Goal: Task Accomplishment & Management: Use online tool/utility

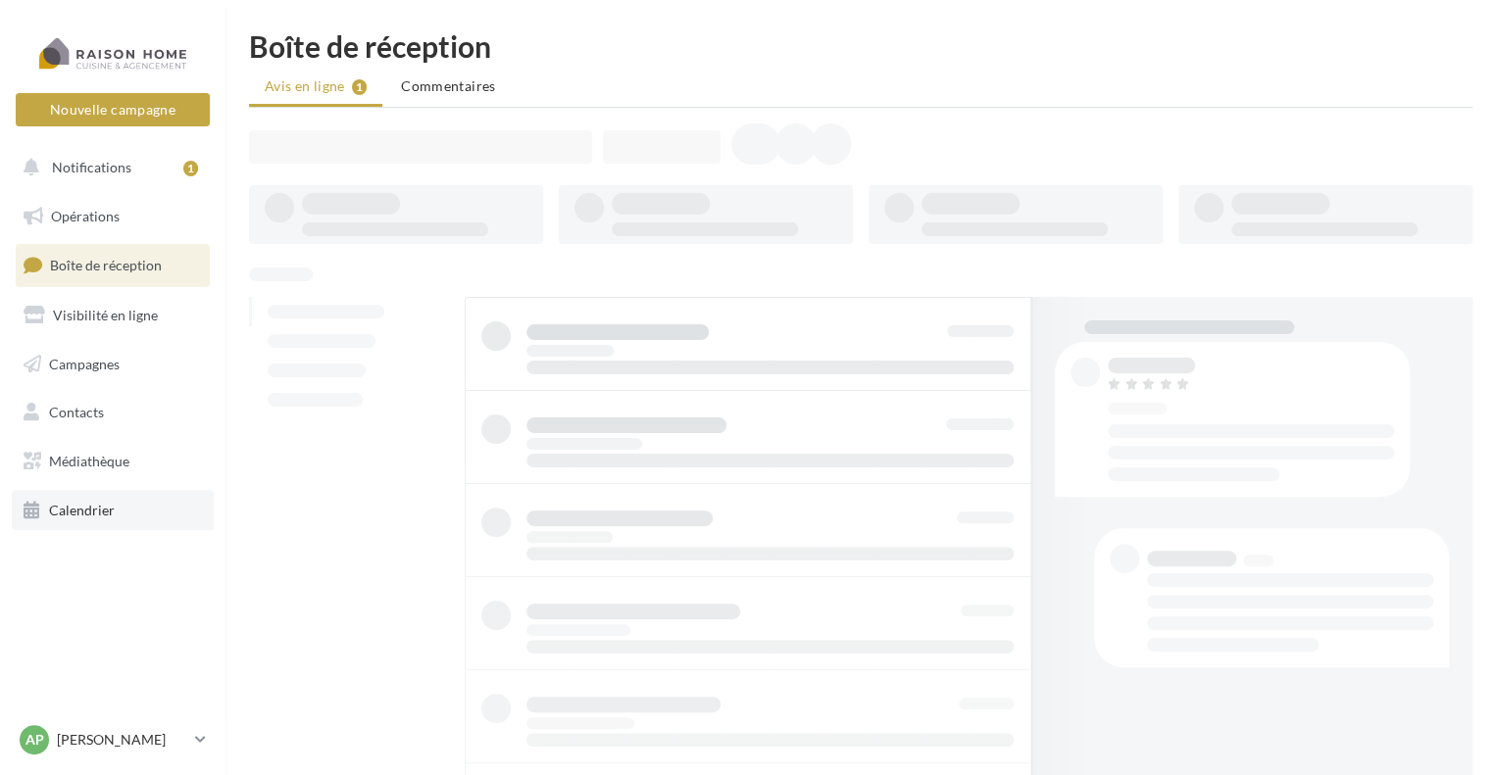
click at [64, 509] on span "Calendrier" at bounding box center [82, 510] width 66 height 17
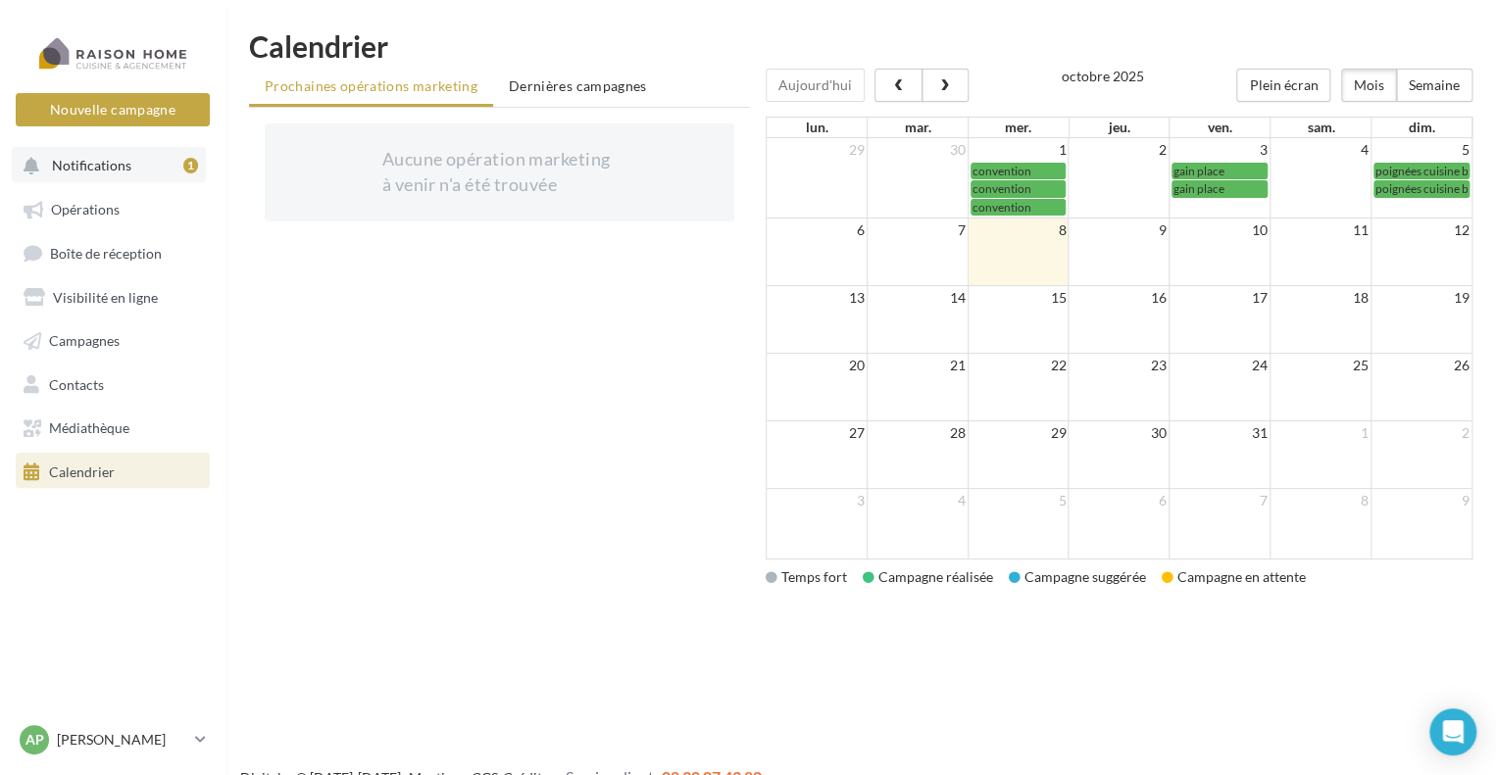
click at [90, 170] on span "Notifications" at bounding box center [91, 165] width 79 height 17
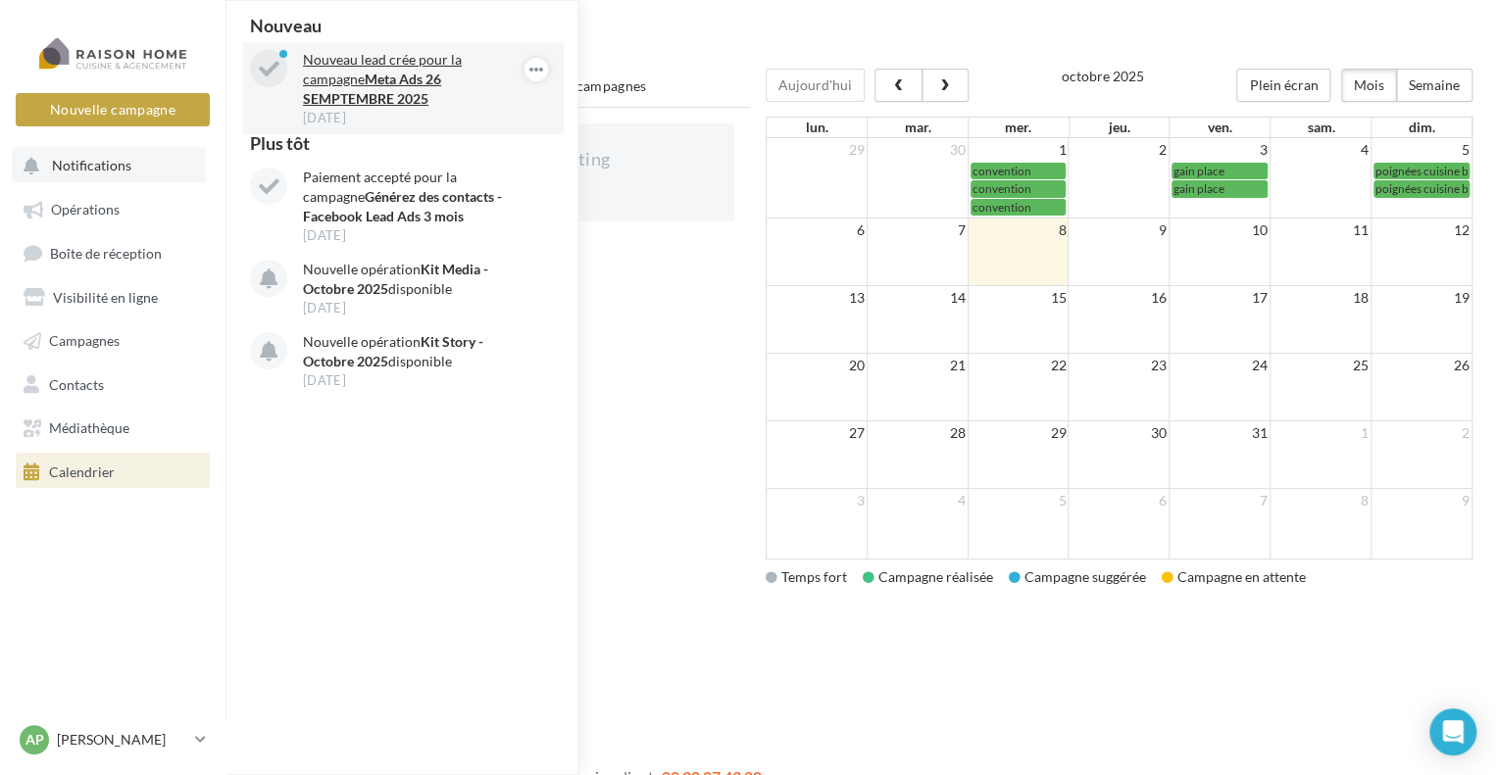
click at [374, 74] on strong "Meta Ads 26 SEMPTEMBRE 2025" at bounding box center [372, 89] width 138 height 36
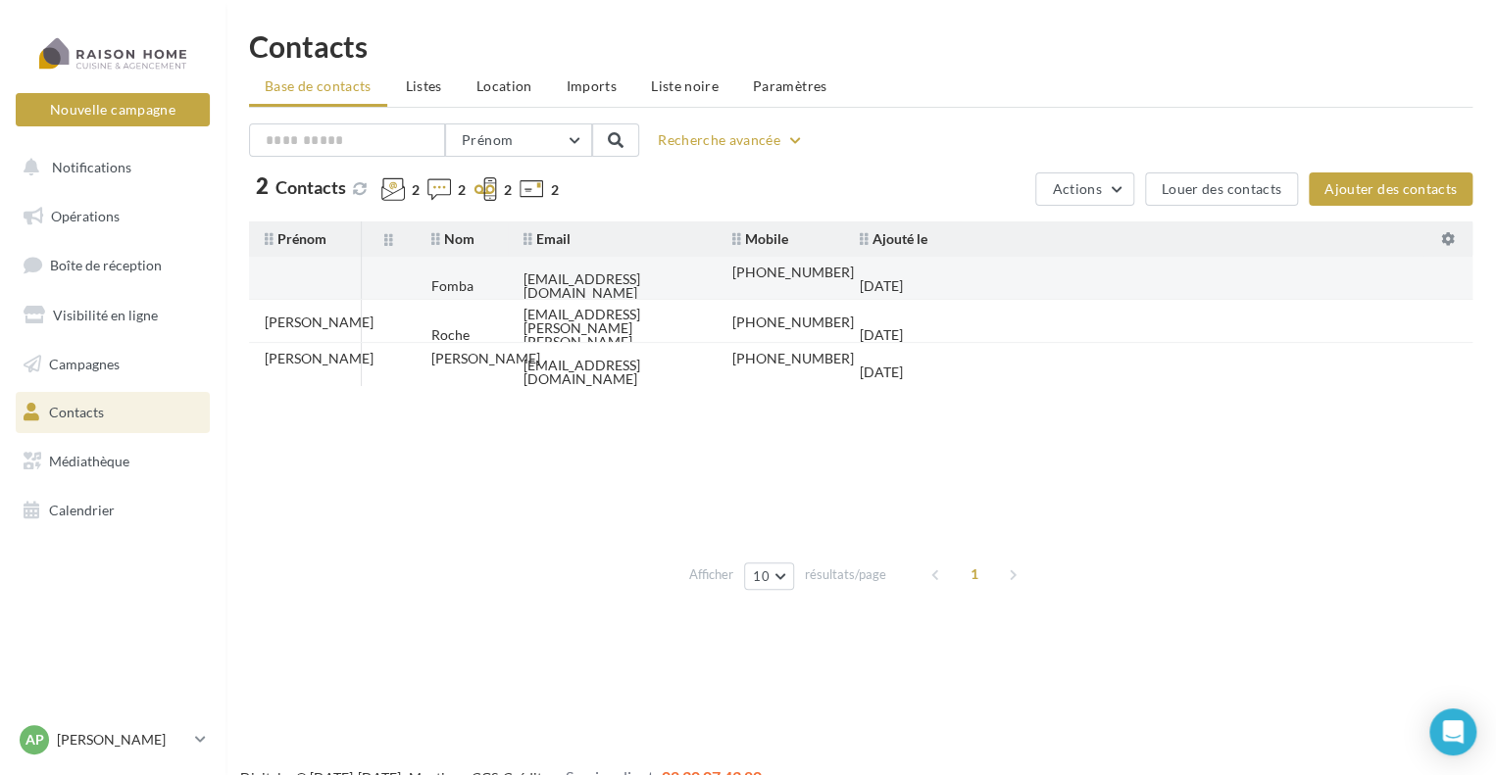
click at [321, 282] on td at bounding box center [305, 286] width 112 height 43
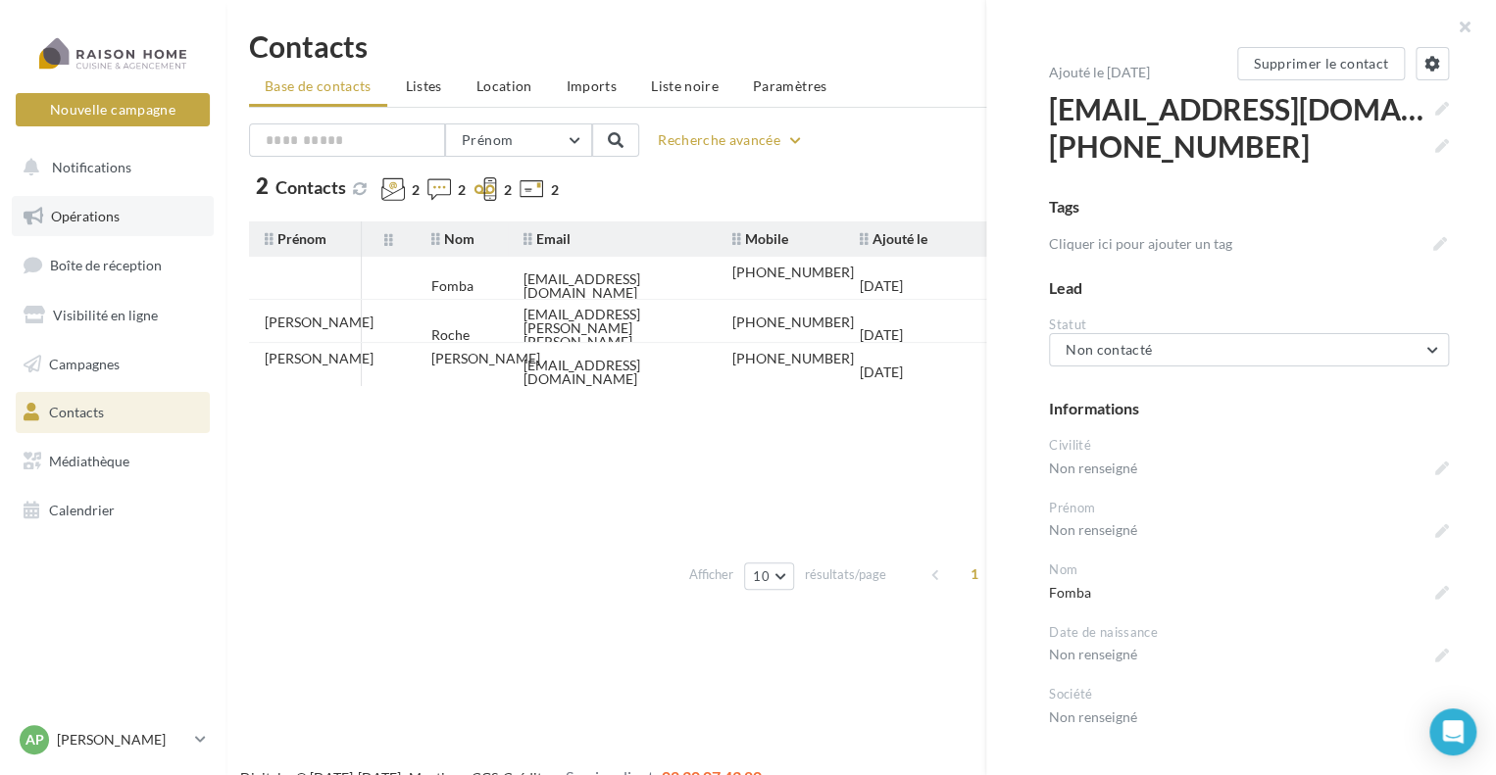
click at [105, 214] on span "Opérations" at bounding box center [85, 216] width 69 height 17
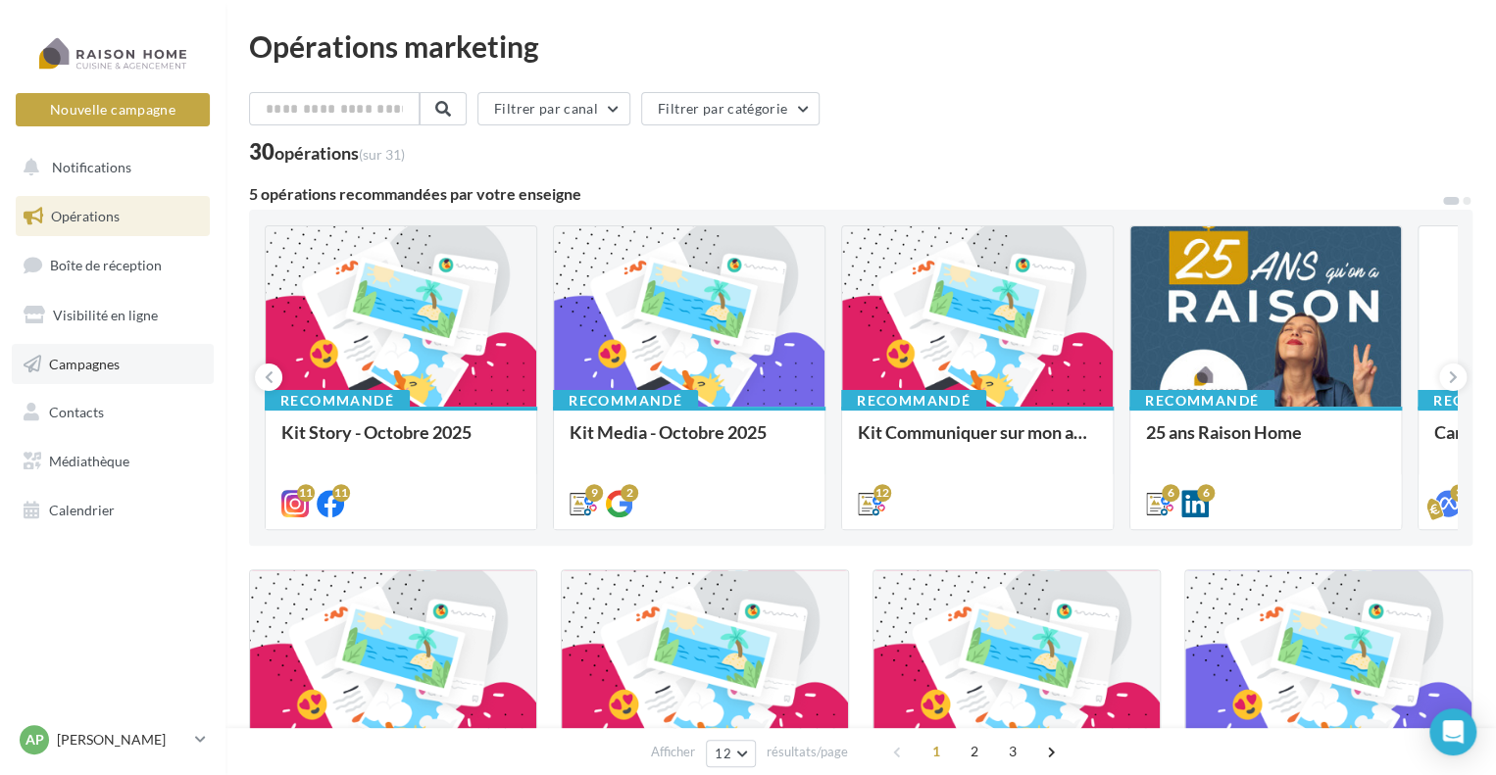
click at [91, 364] on span "Campagnes" at bounding box center [84, 363] width 71 height 17
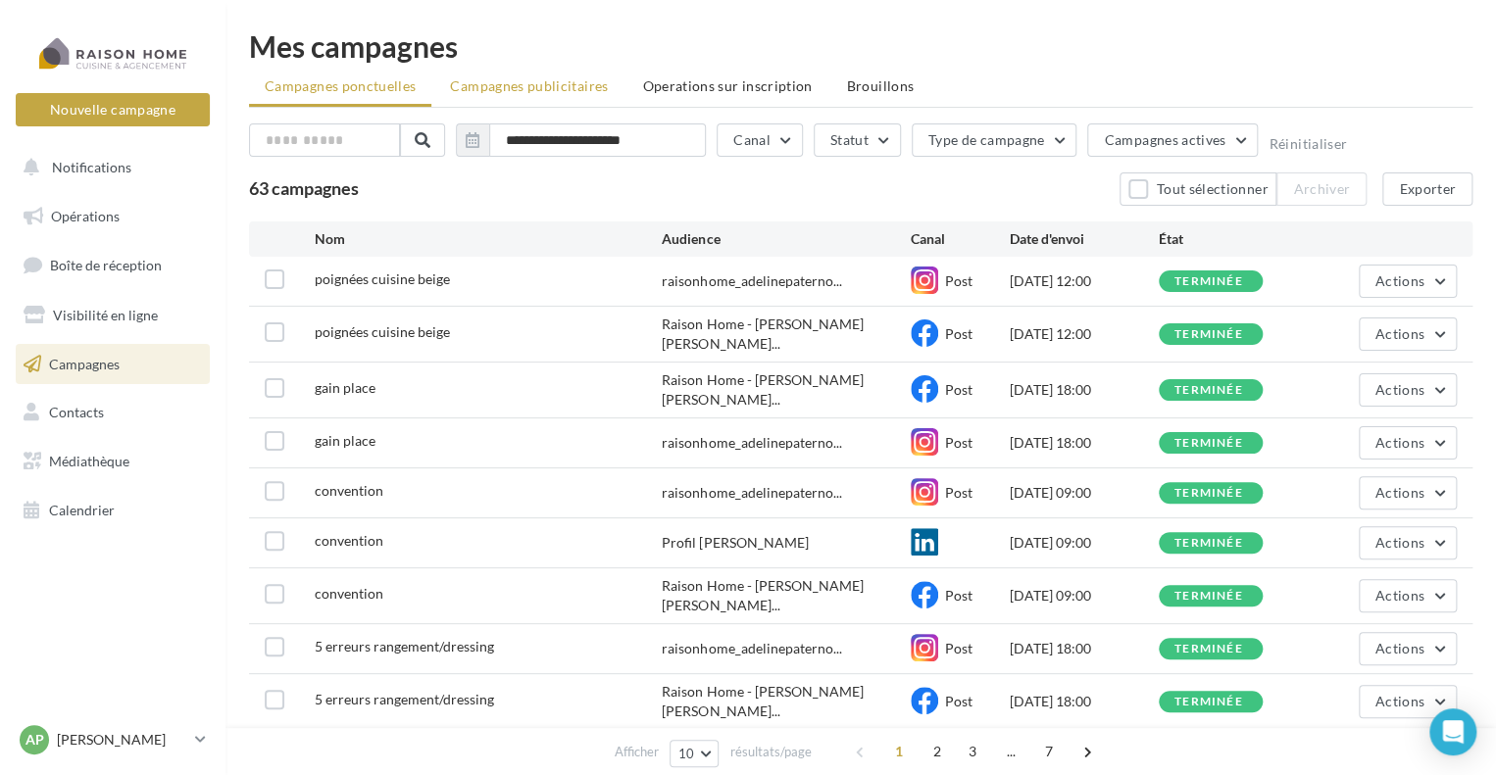
click at [556, 85] on span "Campagnes publicitaires" at bounding box center [529, 85] width 158 height 17
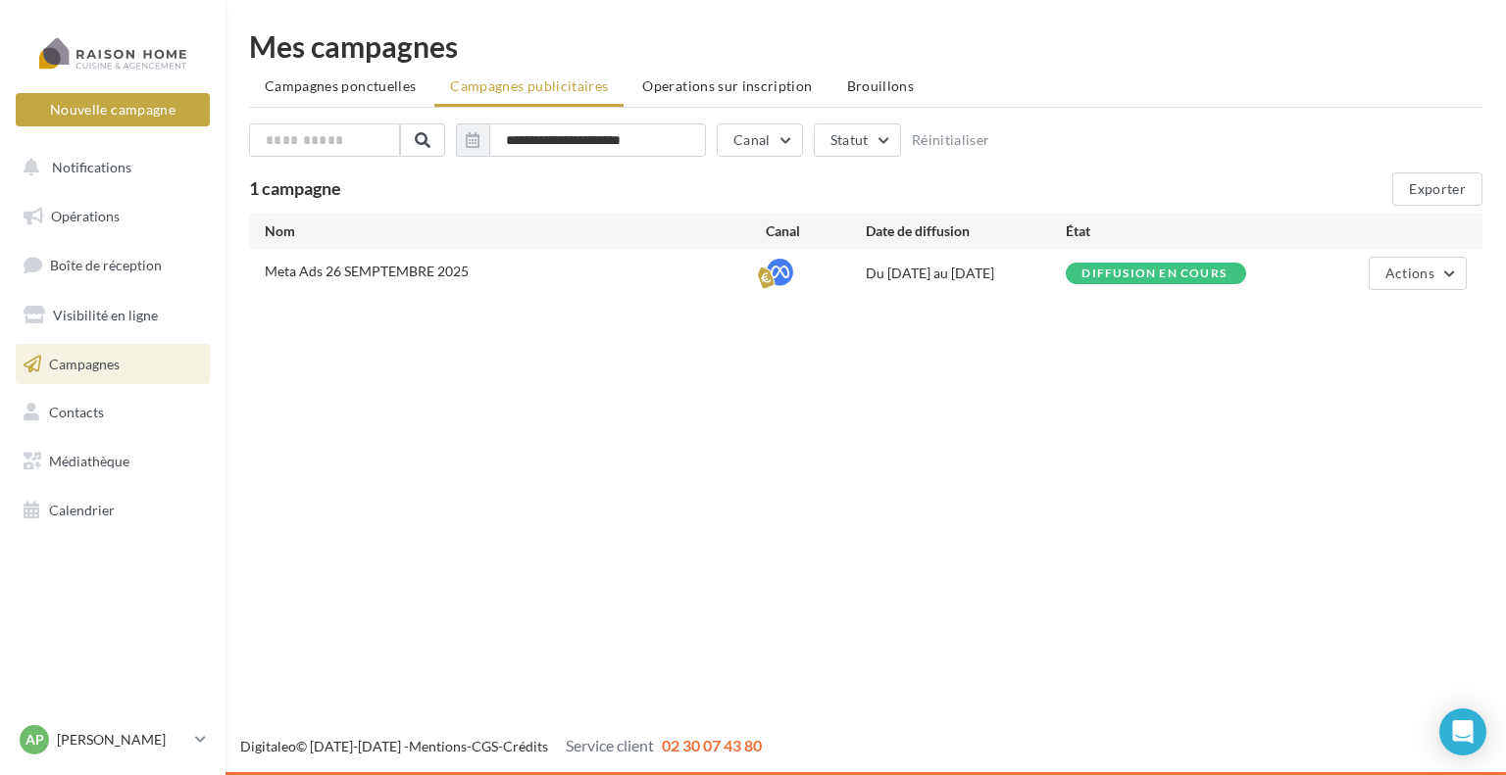
click at [932, 274] on div "Du 26/09/2025 au 25/12/2025" at bounding box center [965, 274] width 200 height 20
click at [768, 277] on icon at bounding box center [779, 272] width 27 height 27
click at [415, 271] on span "Meta Ads 26 SEMPTEMBRE 2025" at bounding box center [367, 271] width 204 height 17
click at [1429, 272] on span "Actions" at bounding box center [1409, 273] width 49 height 17
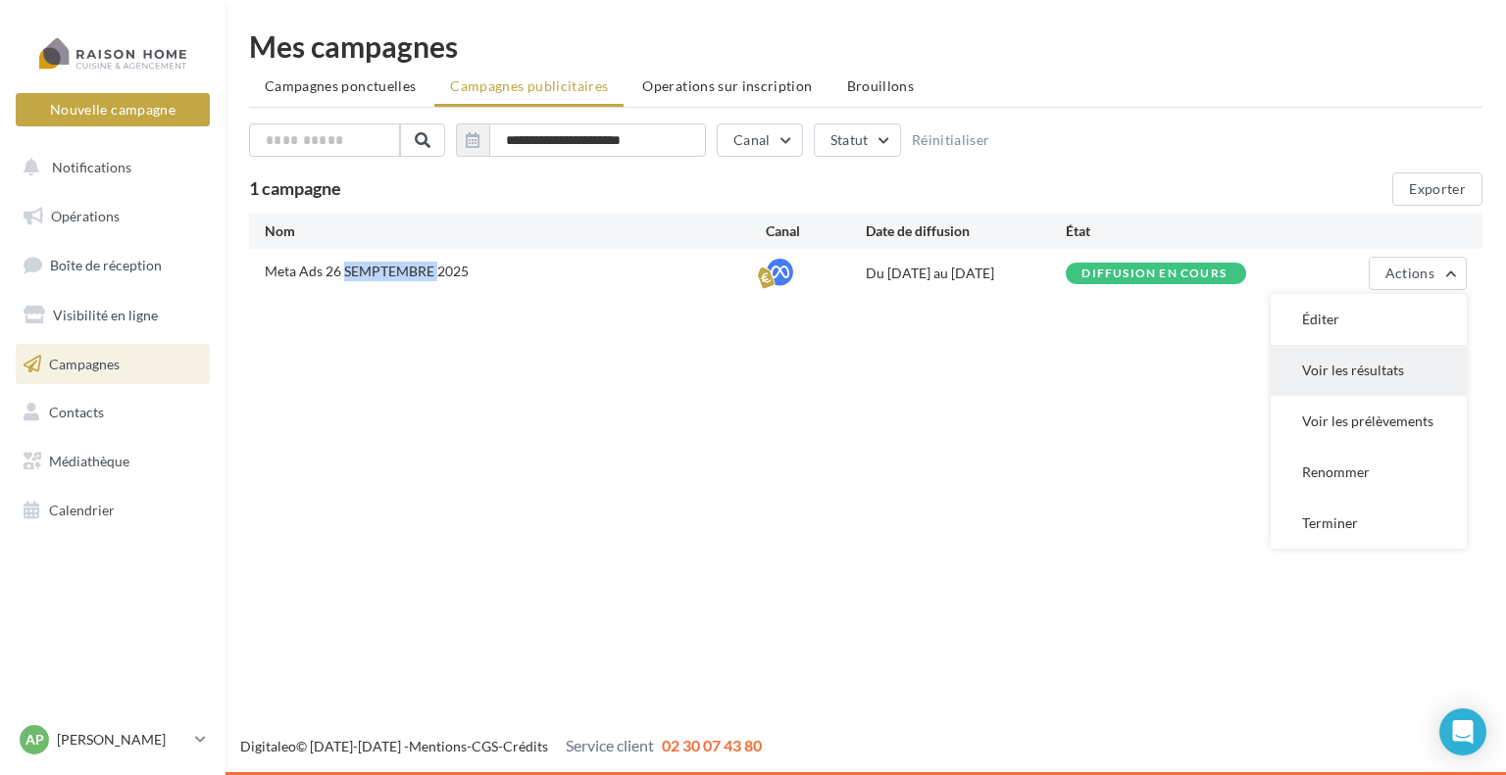
click at [1366, 368] on button "Voir les résultats" at bounding box center [1368, 370] width 196 height 51
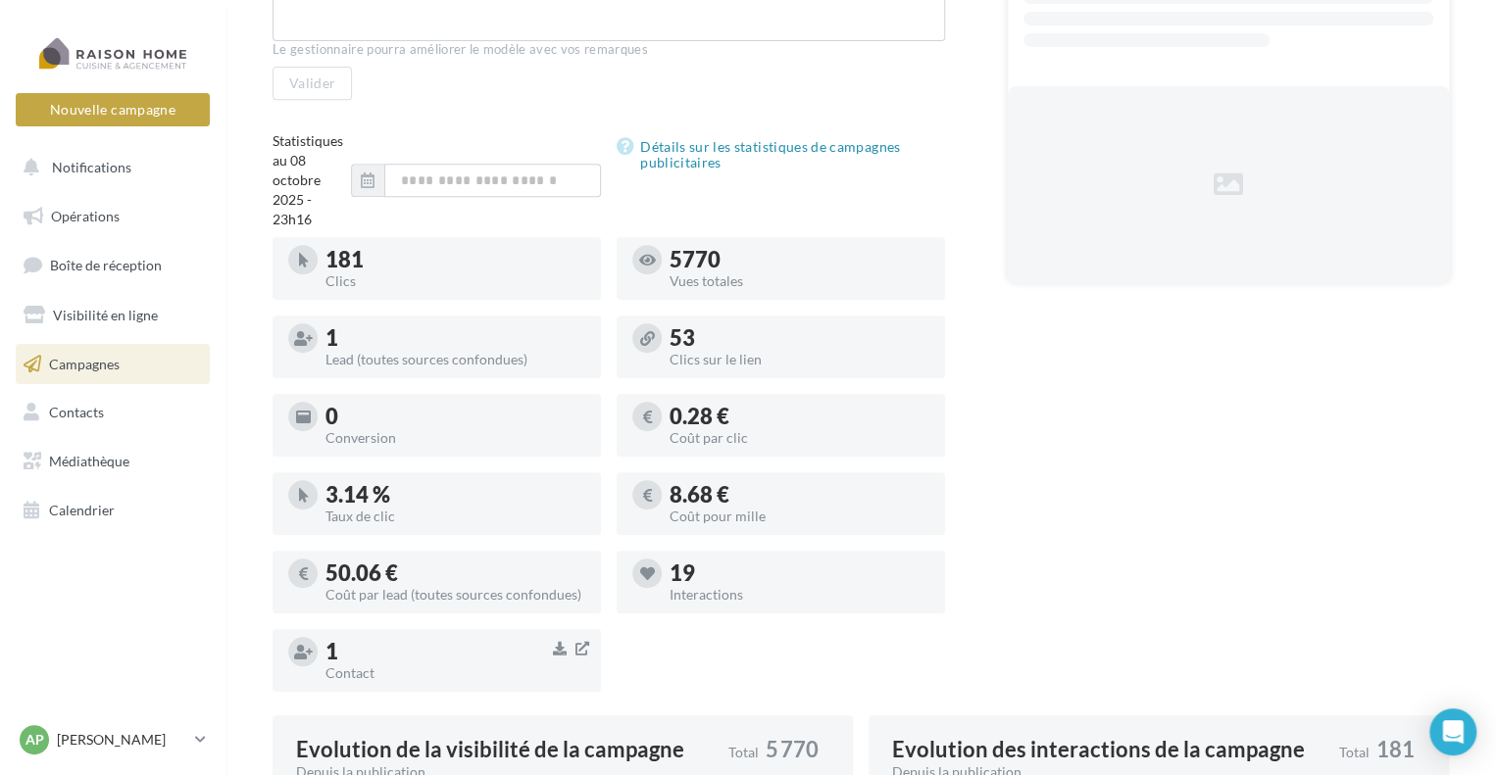
scroll to position [392, 0]
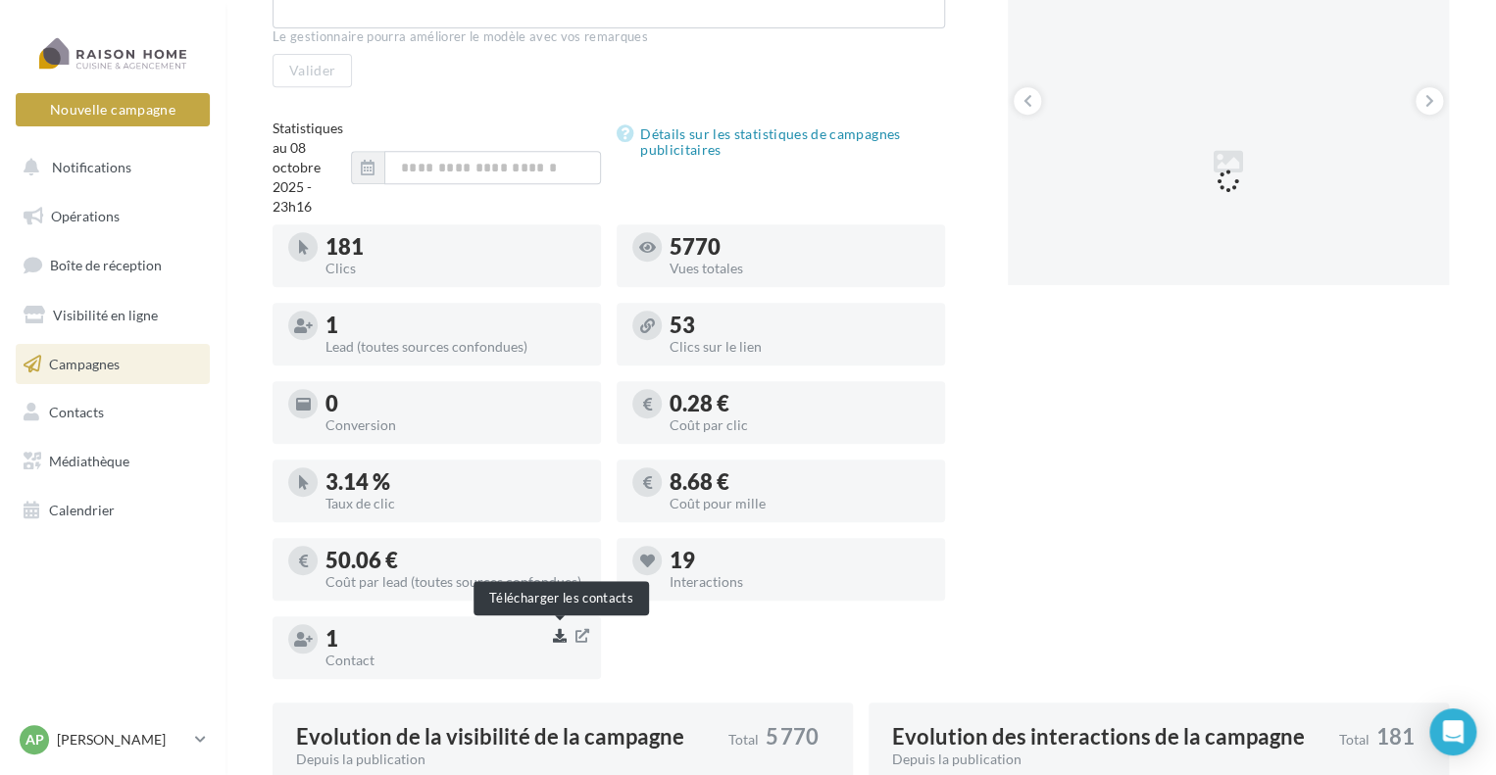
click at [559, 638] on icon "button" at bounding box center [560, 636] width 14 height 14
click at [331, 638] on div "1" at bounding box center [455, 639] width 260 height 22
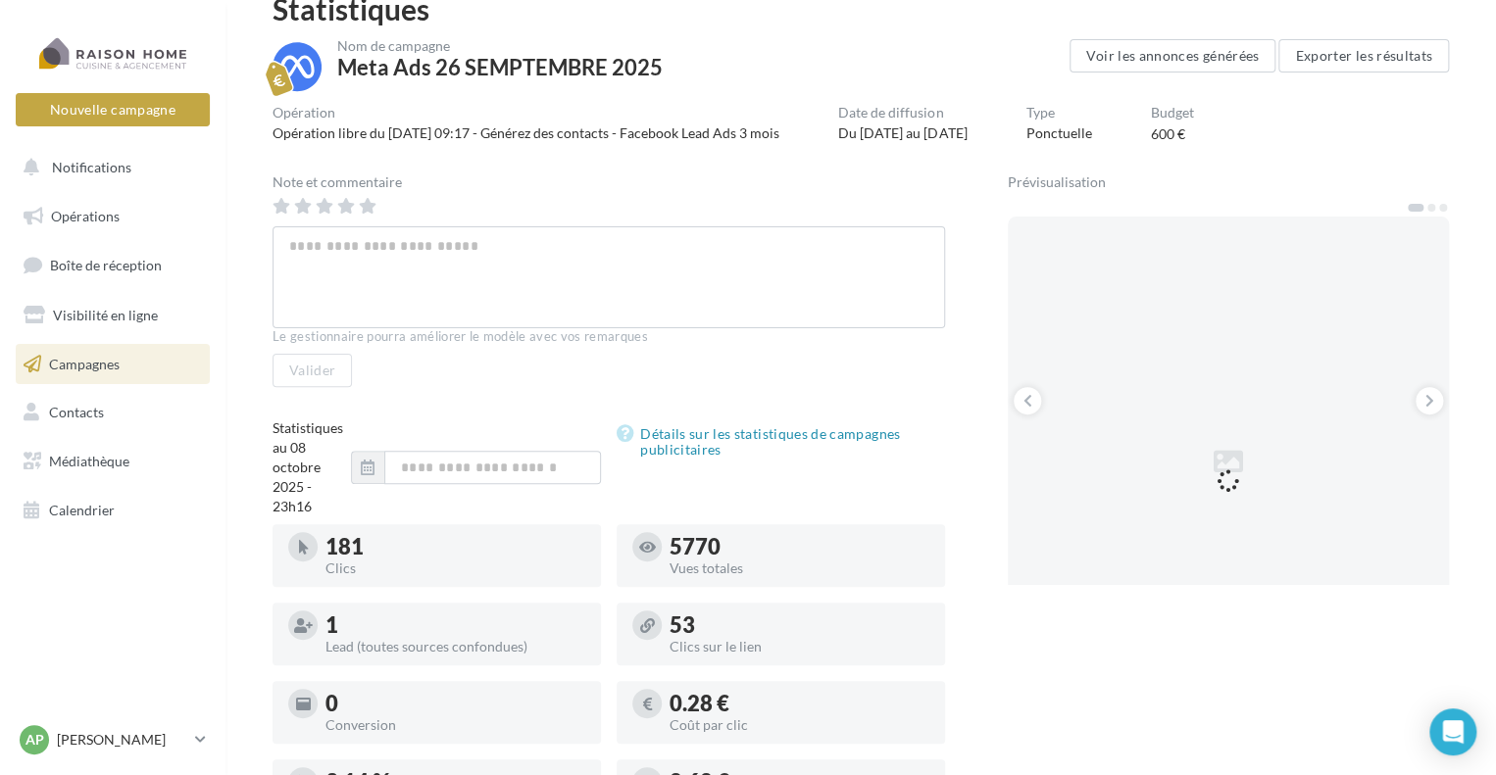
scroll to position [0, 0]
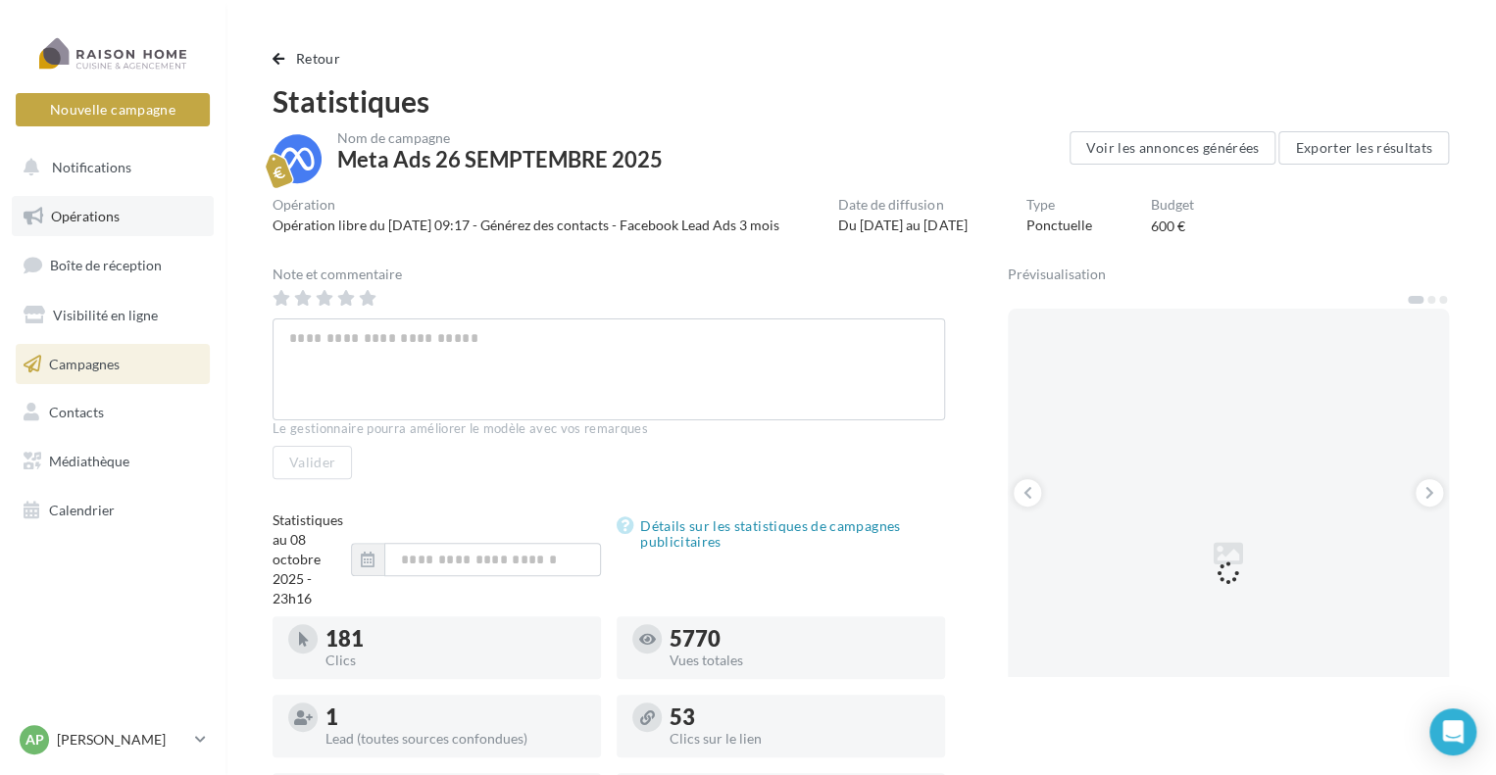
click at [81, 217] on span "Opérations" at bounding box center [85, 216] width 69 height 17
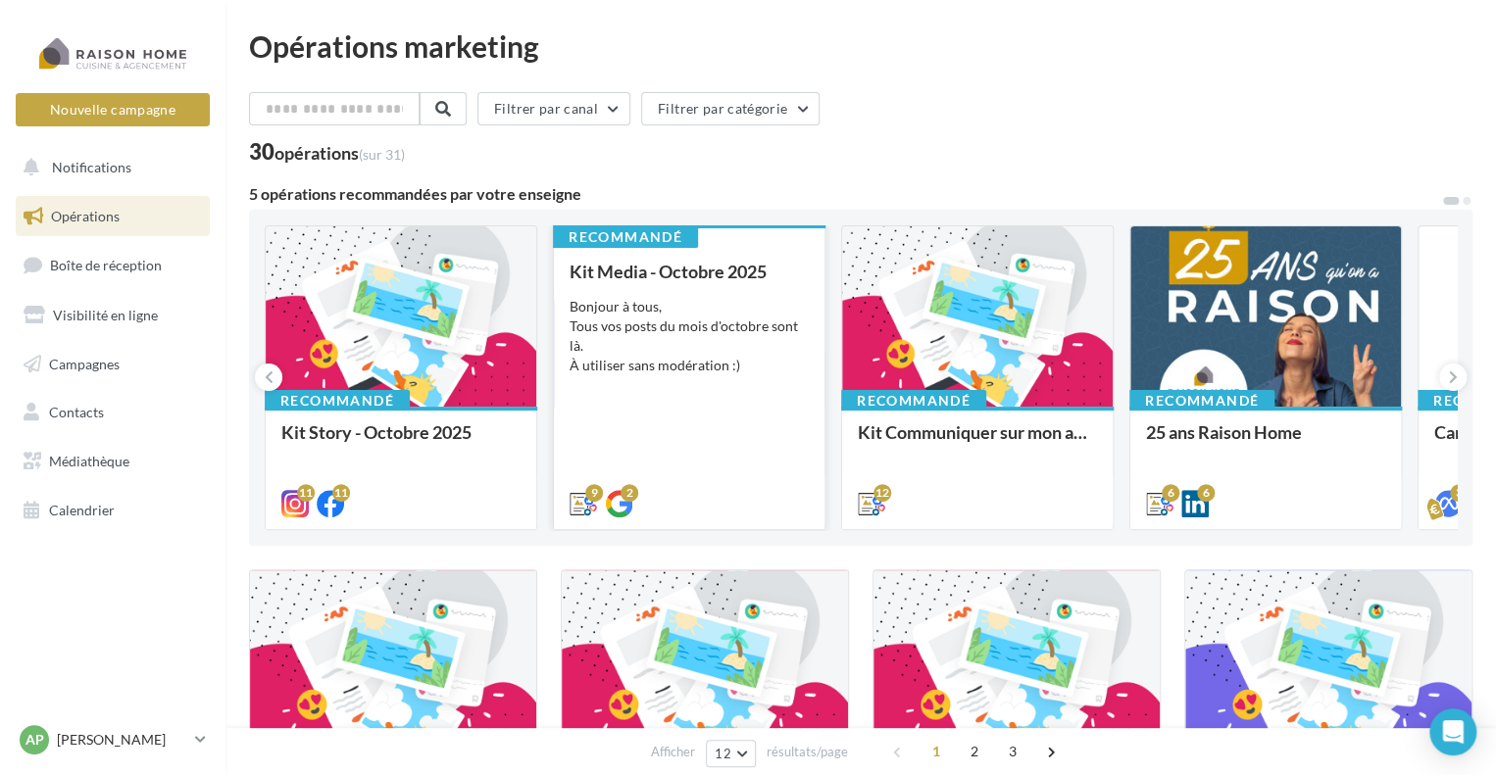
click at [652, 427] on div "Kit Media - Octobre 2025 Bonjour à tous, Tous vos posts du mois d'octobre sont …" at bounding box center [688, 387] width 239 height 250
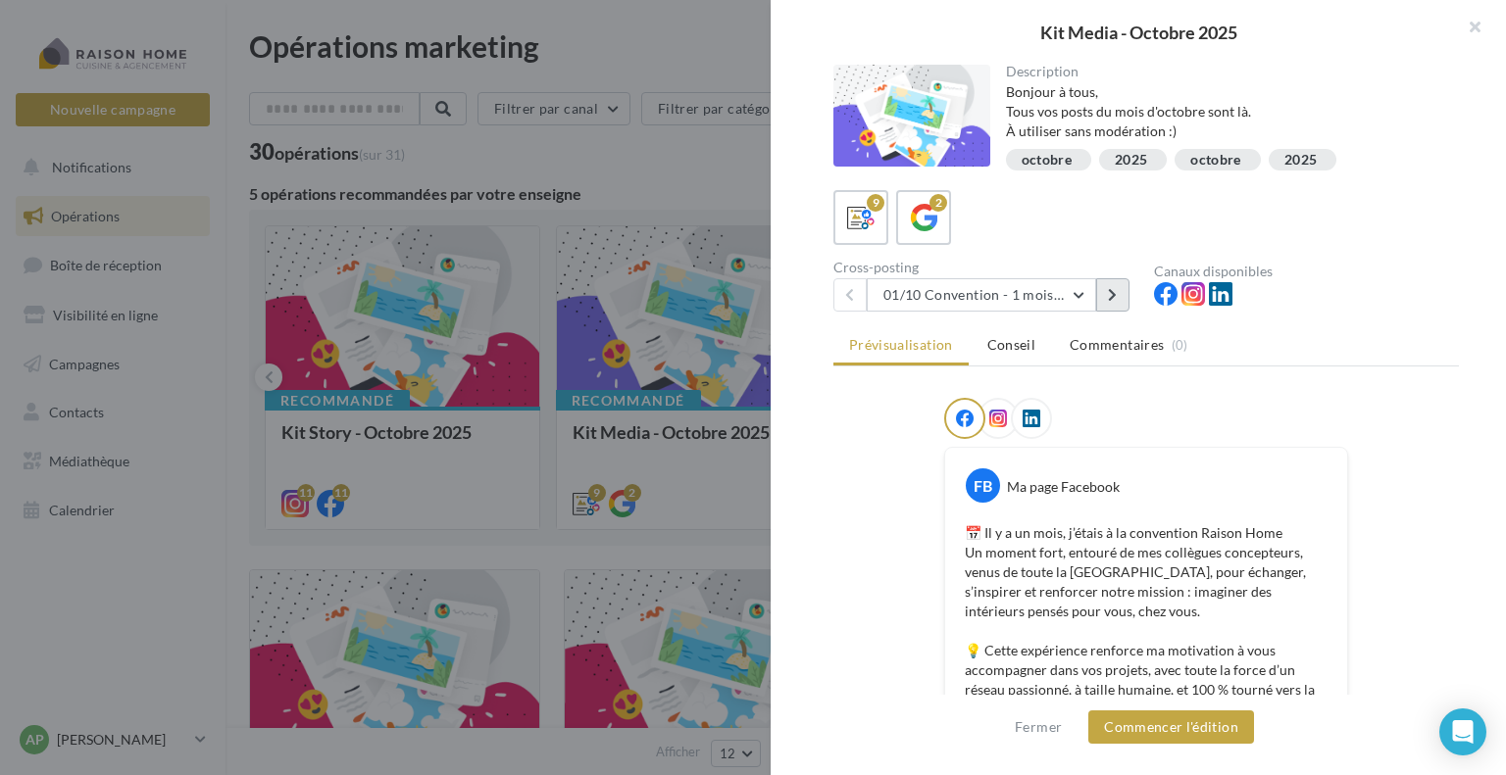
click at [1117, 295] on button at bounding box center [1112, 294] width 33 height 33
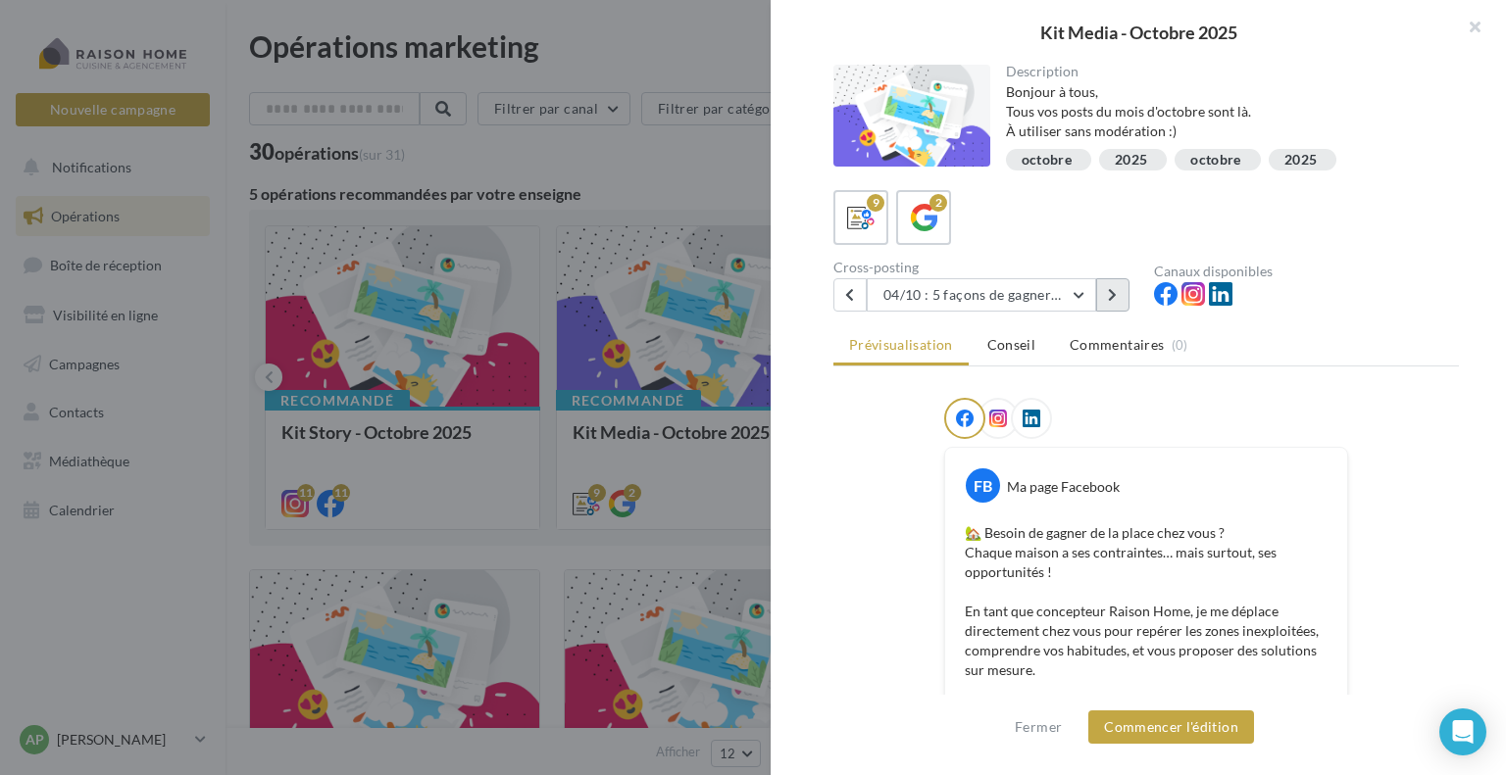
click at [1117, 295] on button at bounding box center [1112, 294] width 33 height 33
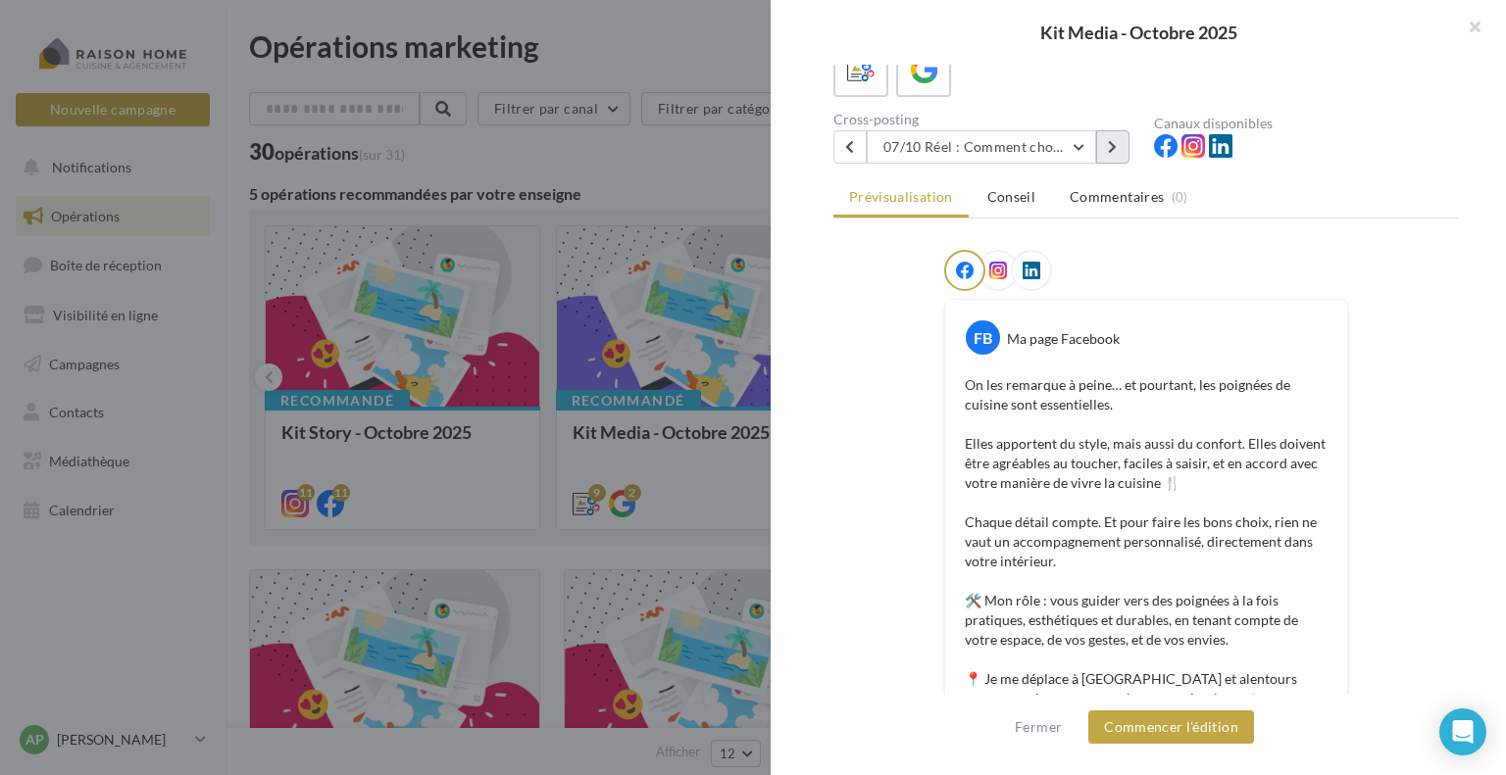
scroll to position [114, 0]
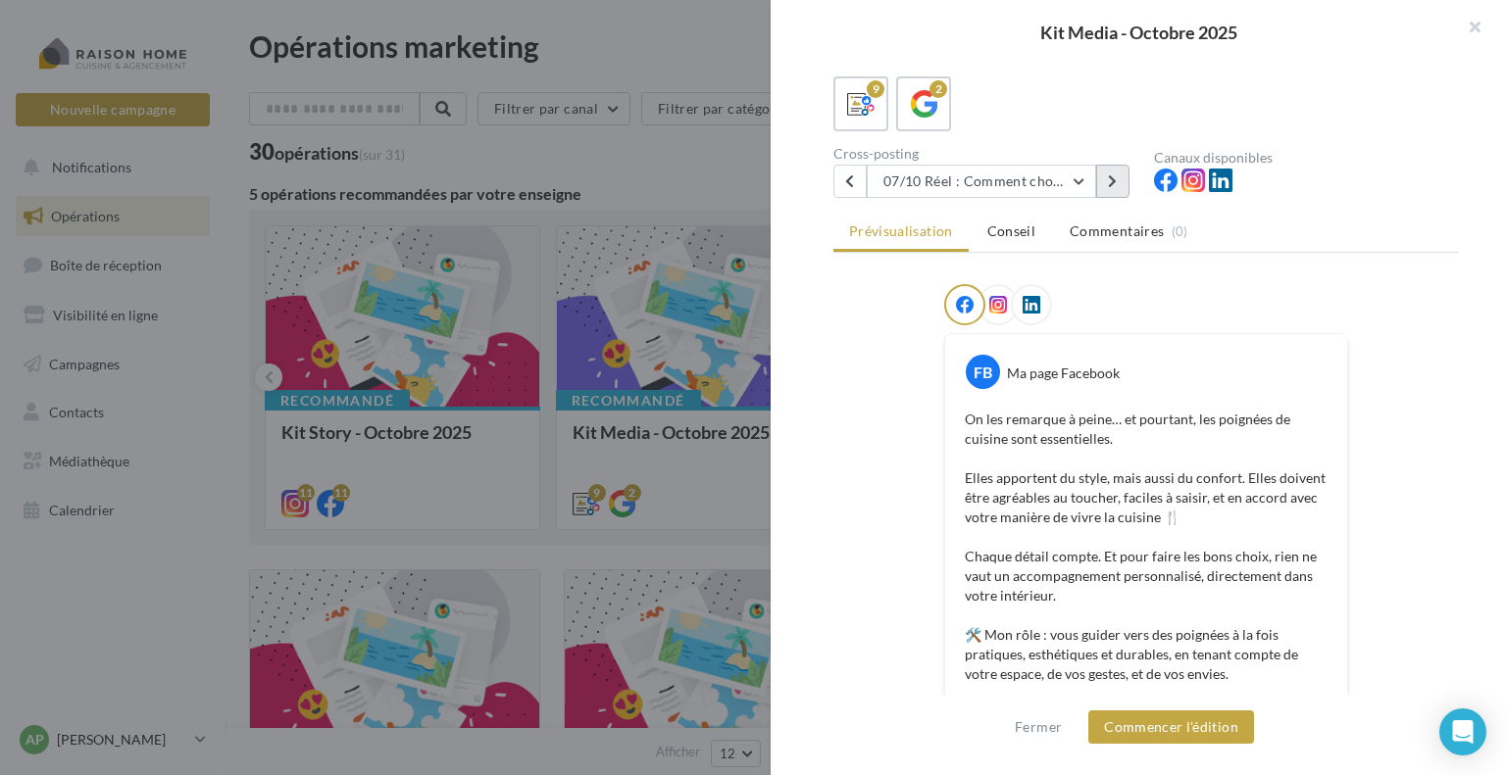
click at [1113, 179] on icon at bounding box center [1112, 181] width 9 height 14
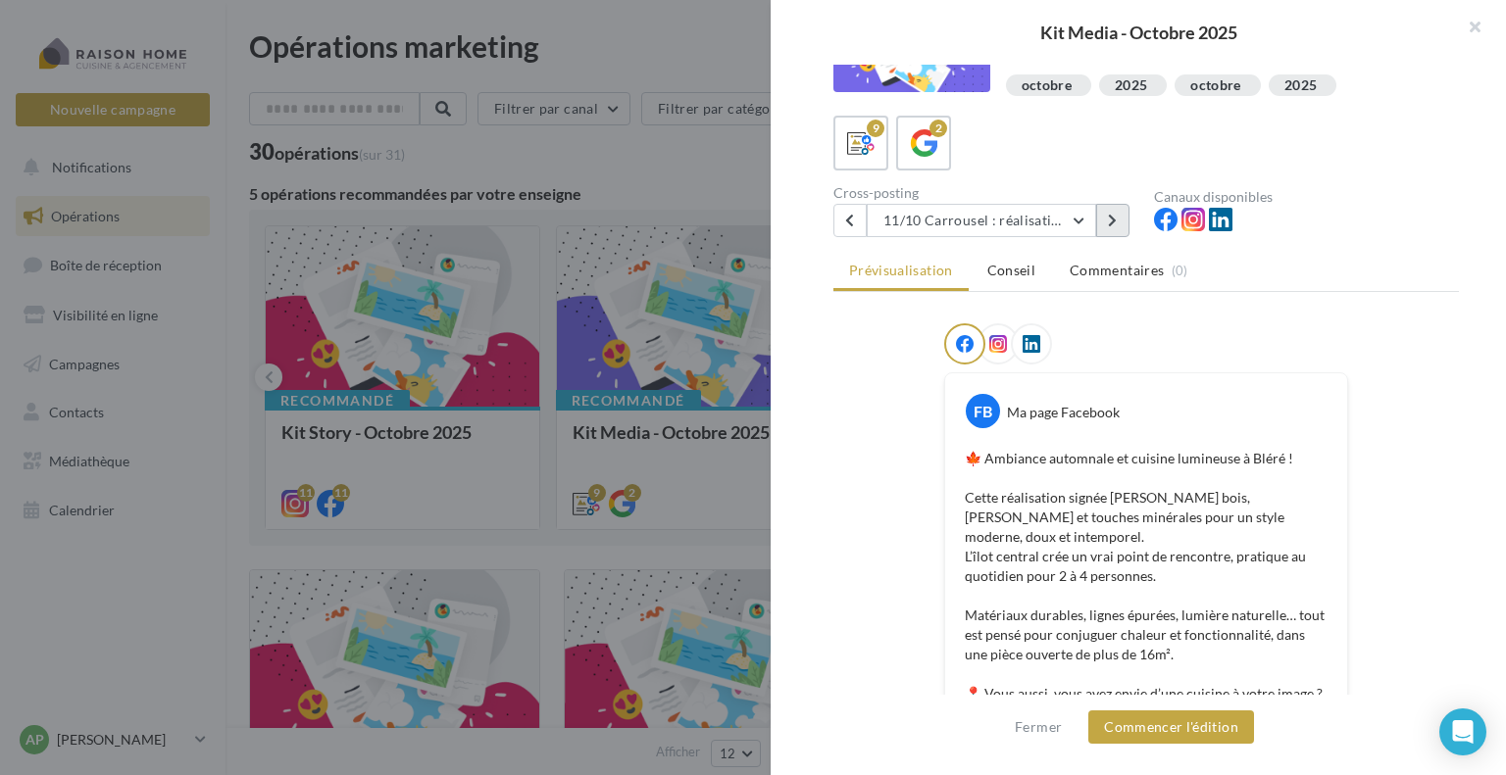
scroll to position [66, 0]
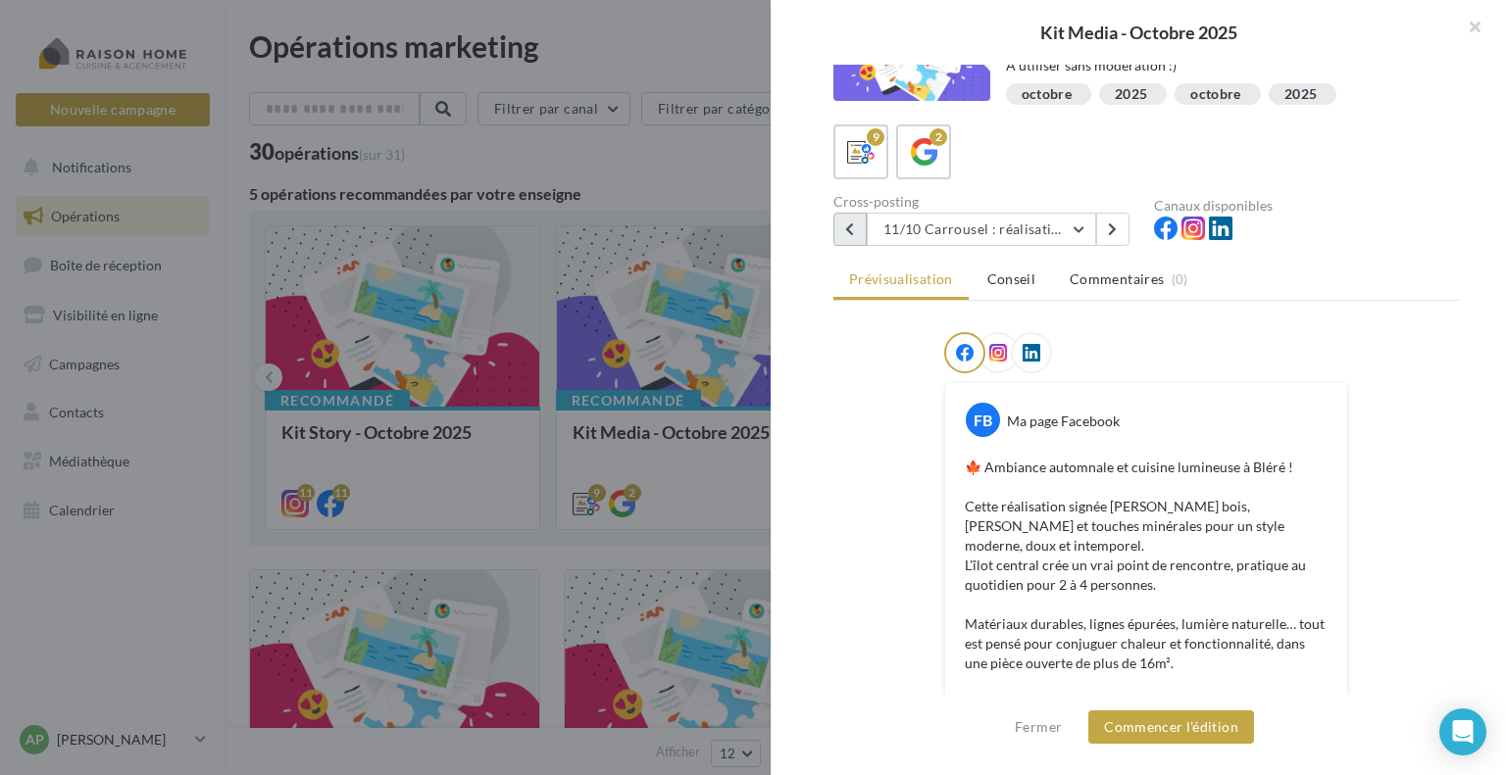
click at [849, 229] on icon at bounding box center [849, 229] width 9 height 14
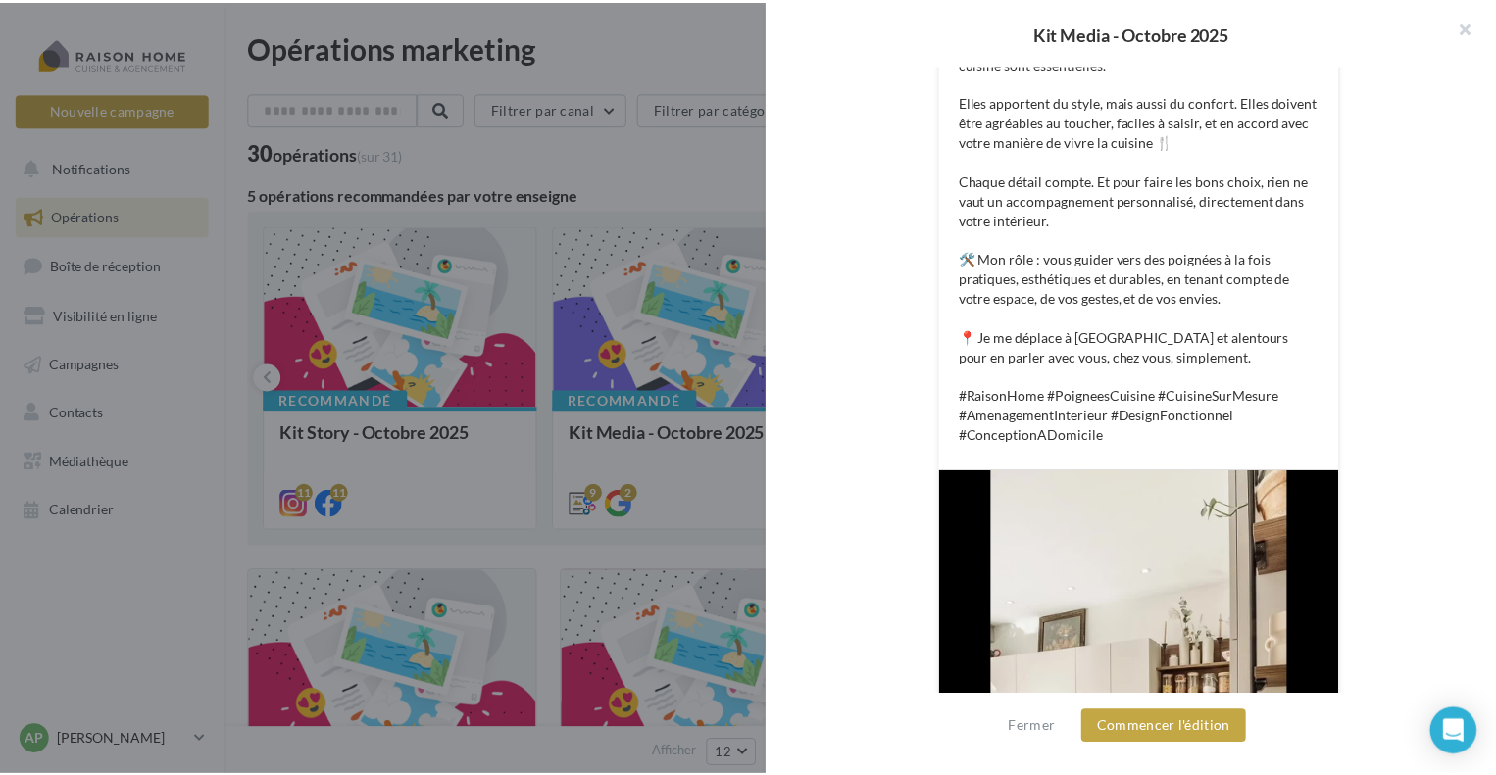
scroll to position [294, 0]
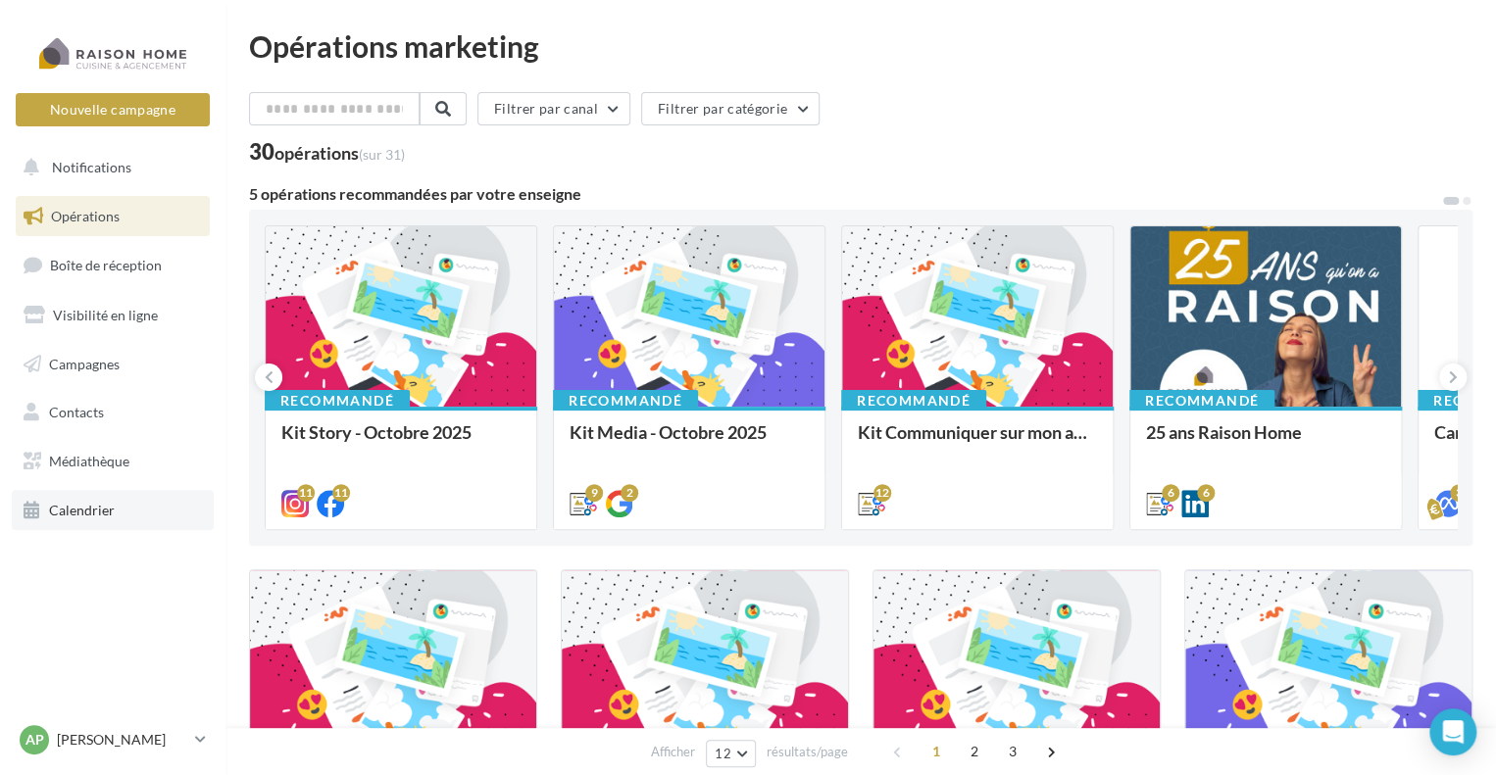
click at [87, 509] on span "Calendrier" at bounding box center [82, 510] width 66 height 17
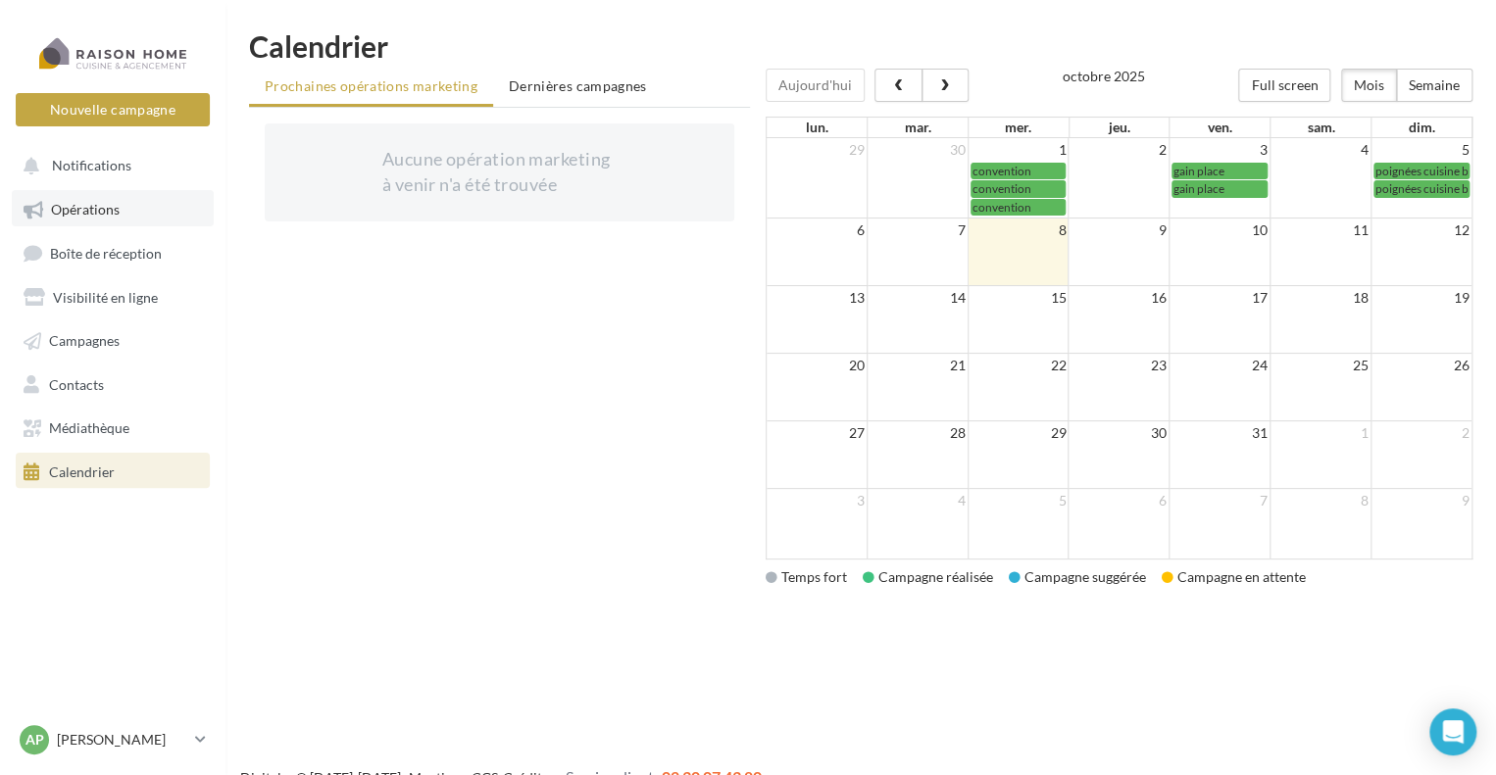
click at [106, 205] on span "Opérations" at bounding box center [85, 209] width 69 height 17
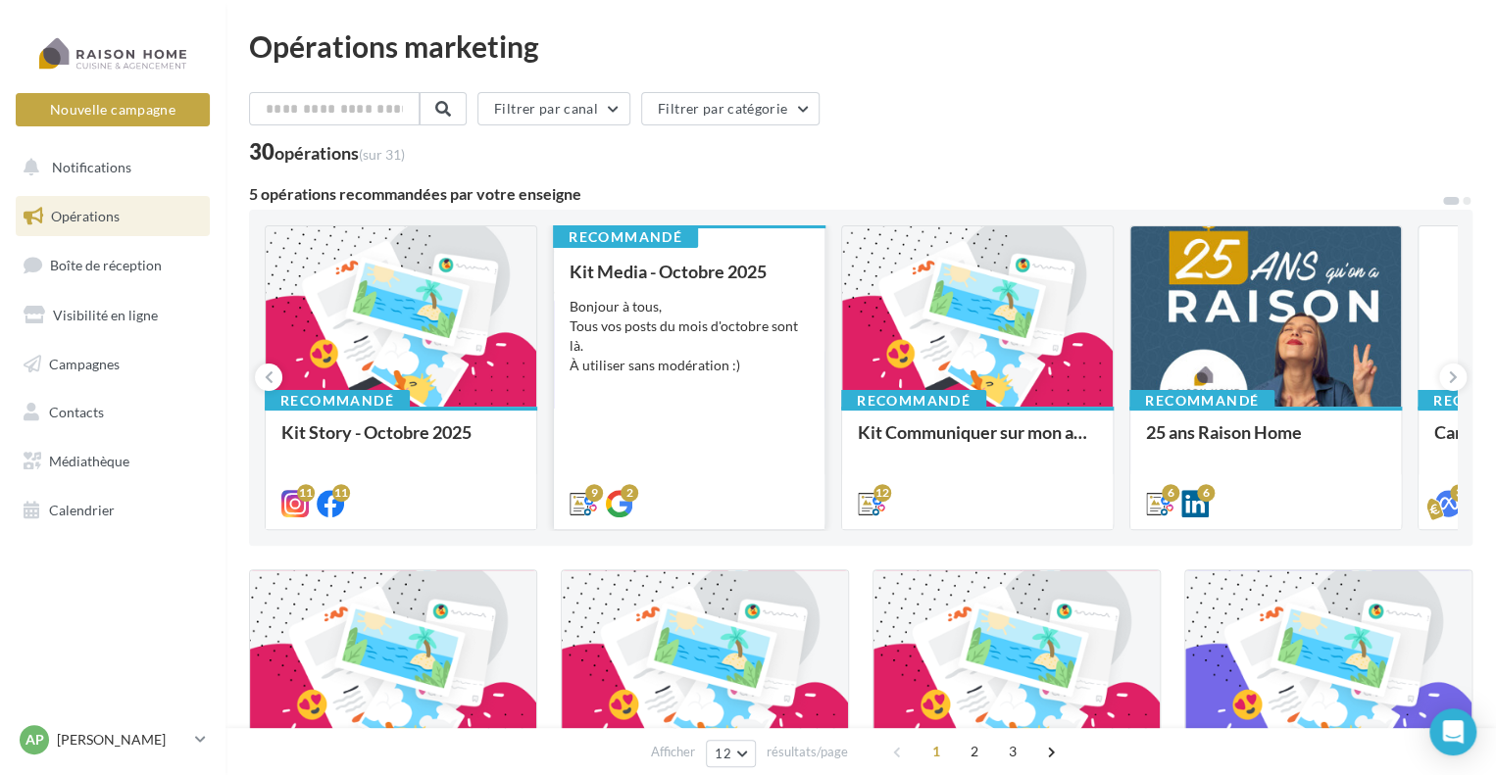
click at [676, 360] on div "Bonjour à tous, Tous vos posts du mois d'octobre sont là. À utiliser sans modér…" at bounding box center [688, 336] width 239 height 78
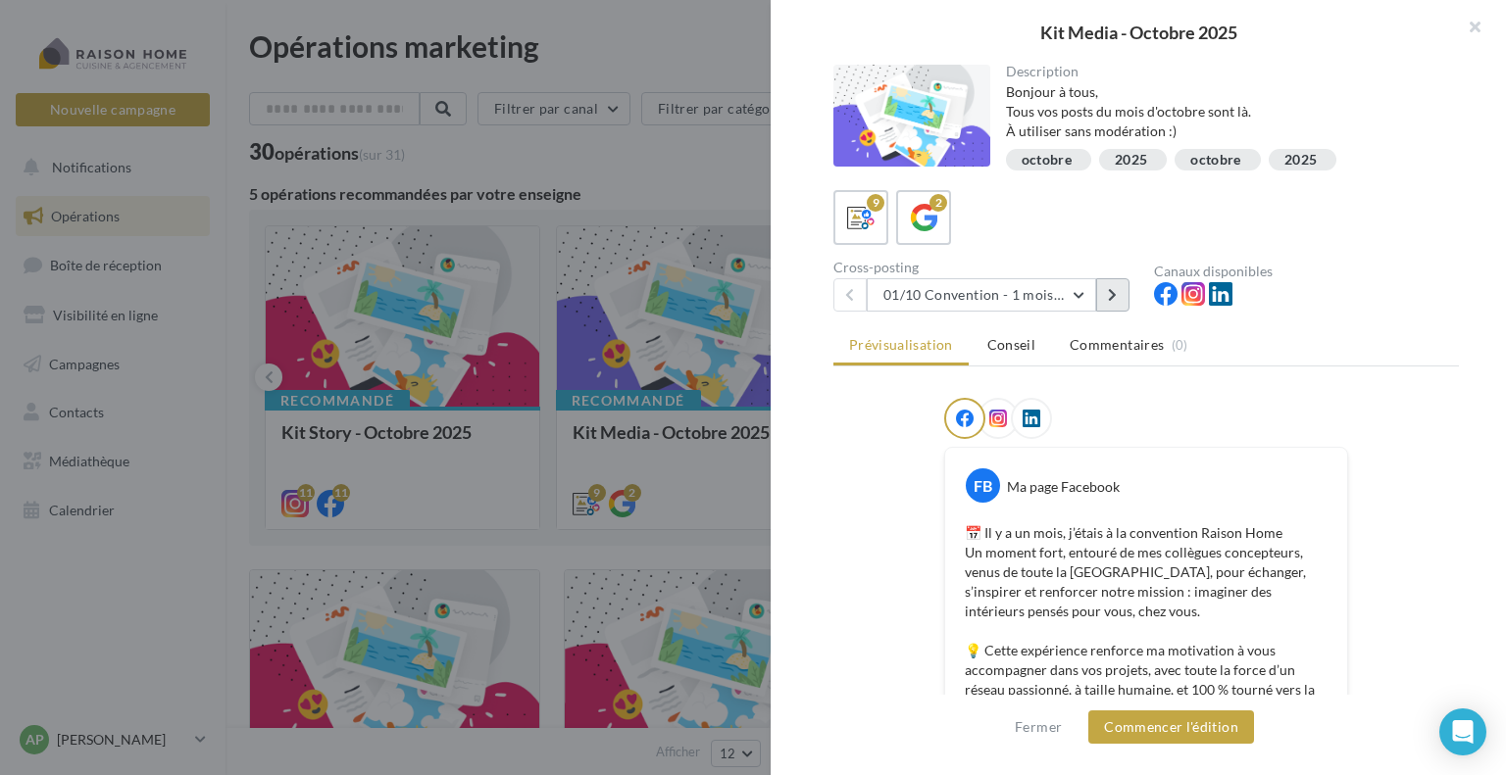
click at [1110, 290] on icon at bounding box center [1112, 295] width 9 height 14
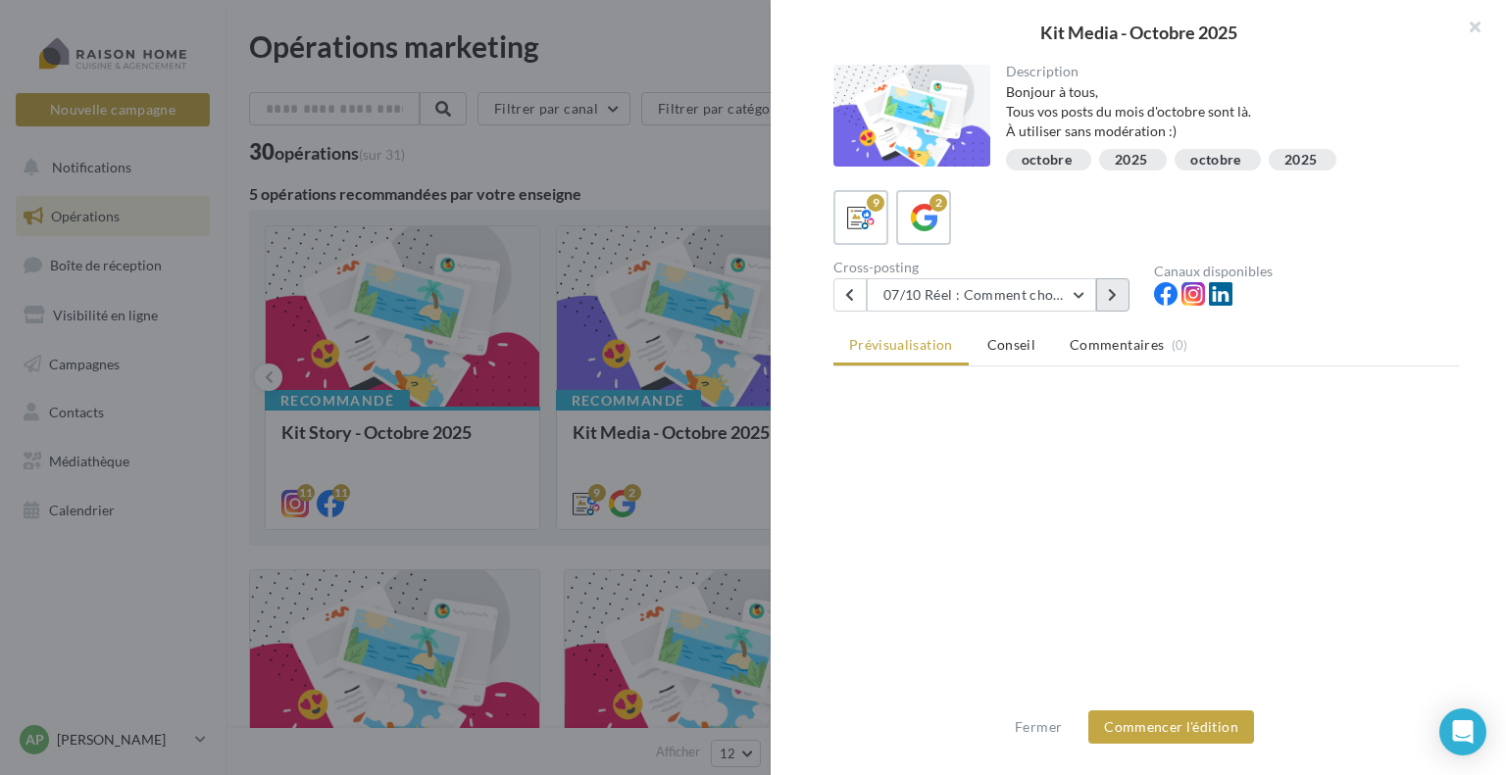
click at [1110, 290] on icon at bounding box center [1112, 295] width 9 height 14
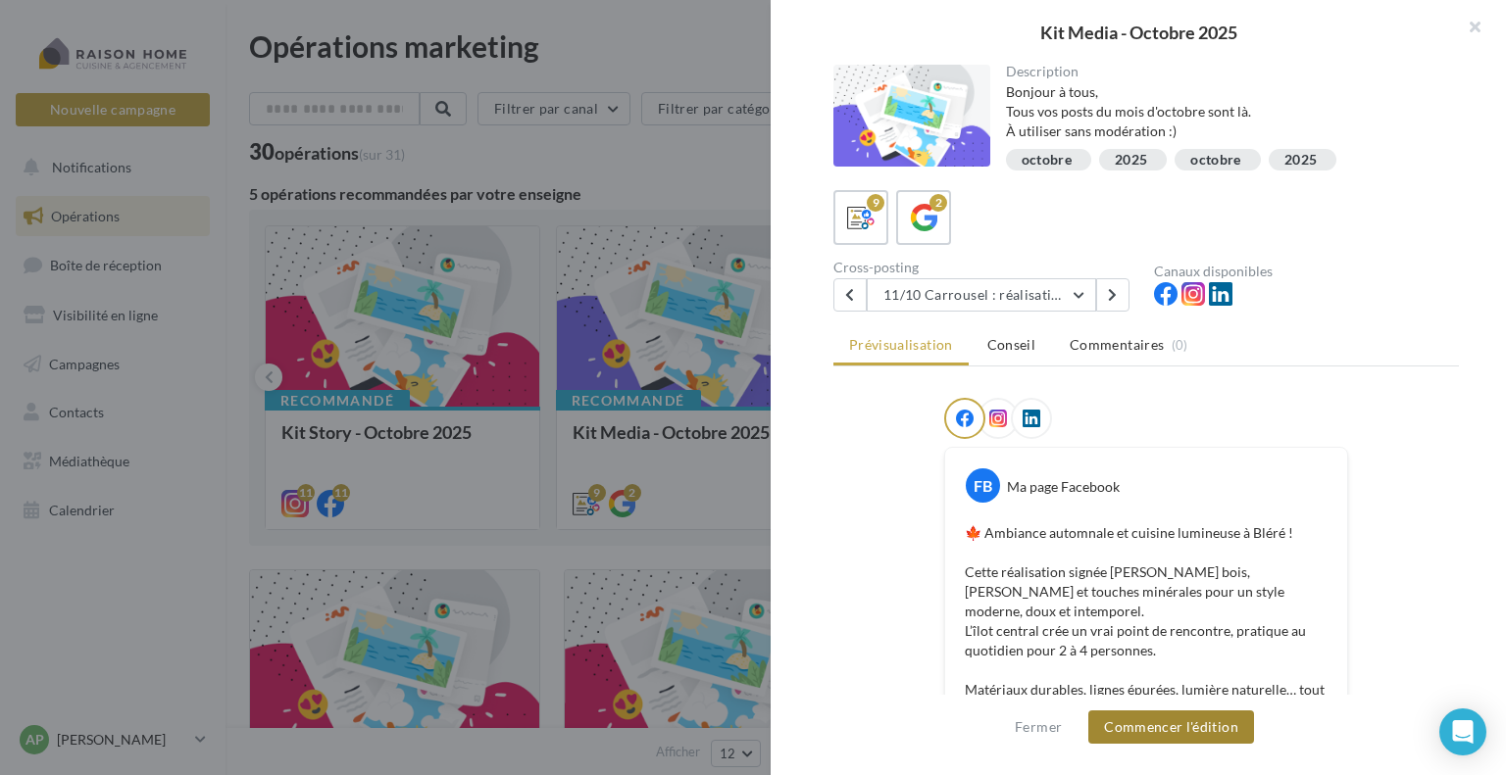
click at [1161, 725] on button "Commencer l'édition" at bounding box center [1171, 727] width 166 height 33
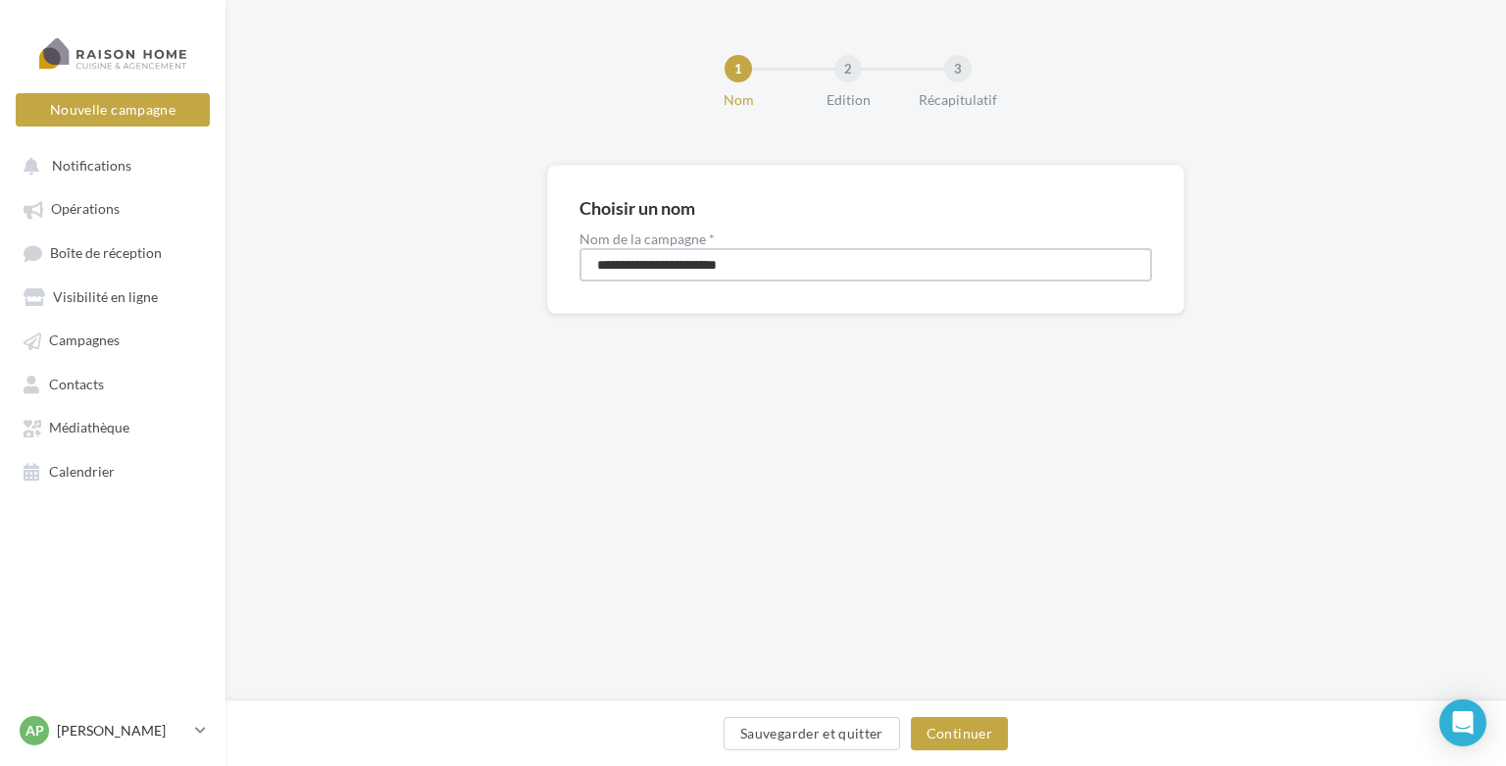
click at [769, 264] on input "**********" at bounding box center [865, 264] width 572 height 33
click at [70, 209] on span "Opérations" at bounding box center [85, 209] width 69 height 17
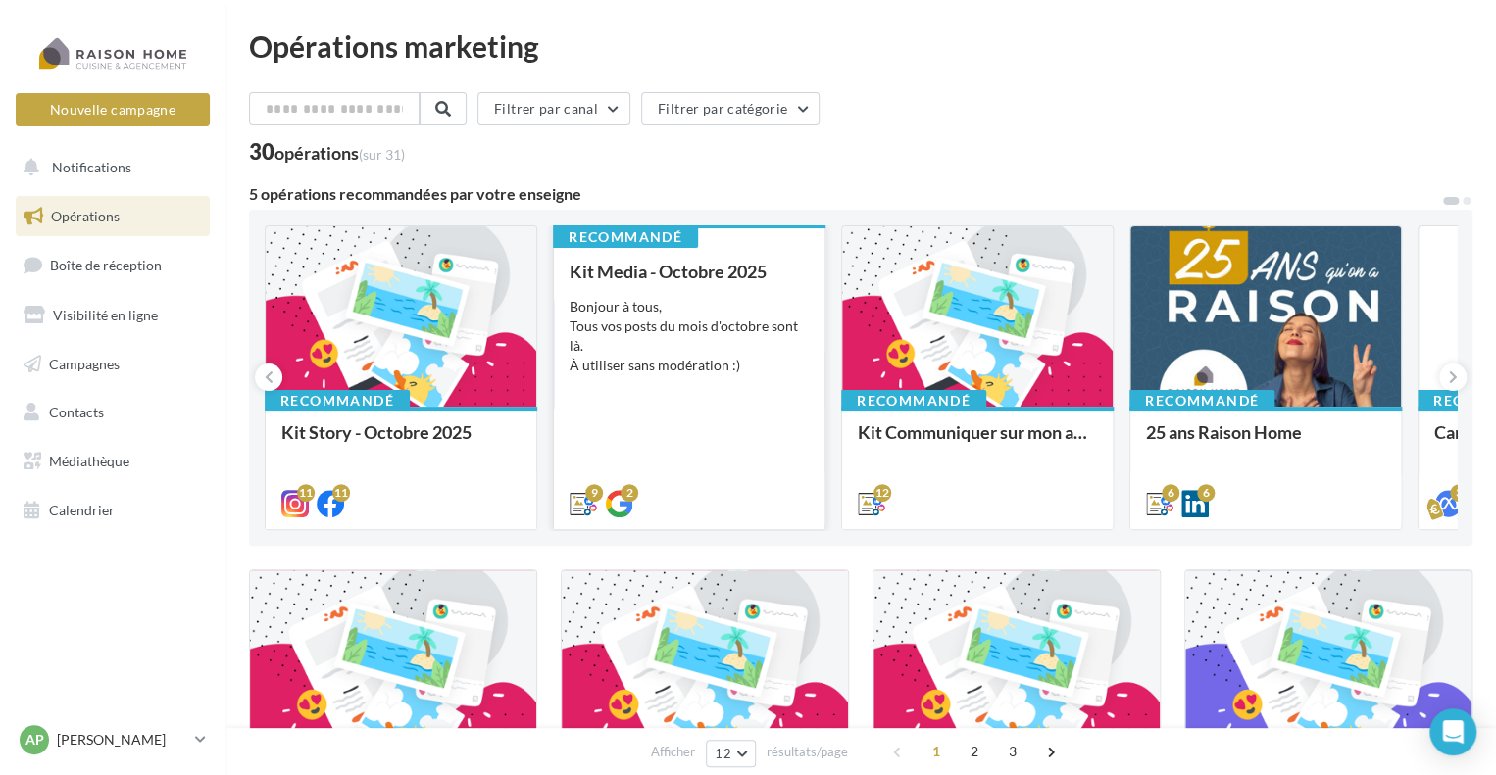
click at [758, 317] on div "Bonjour à tous, Tous vos posts du mois d'octobre sont là. À utiliser sans modér…" at bounding box center [688, 336] width 239 height 78
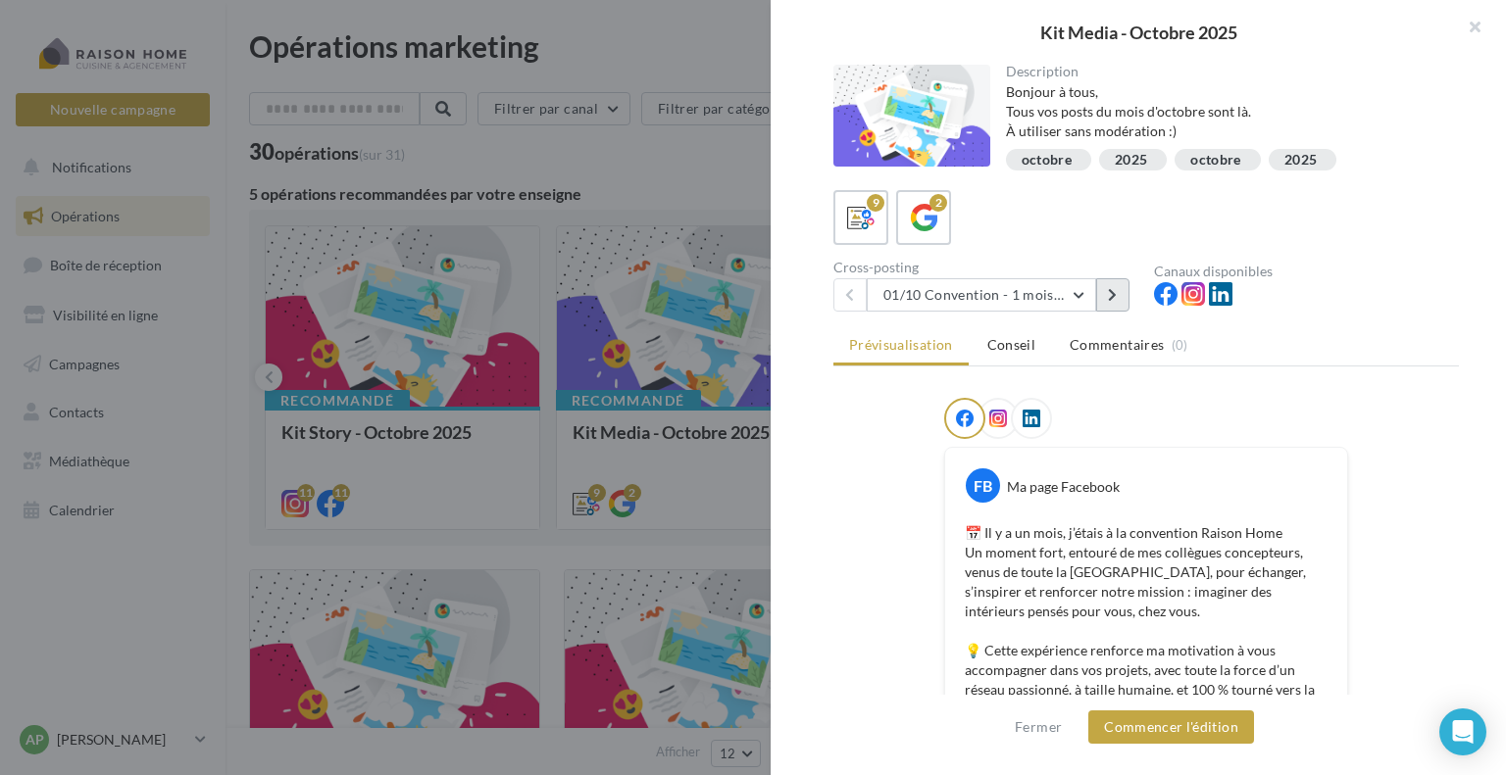
click at [1111, 296] on icon at bounding box center [1112, 295] width 9 height 14
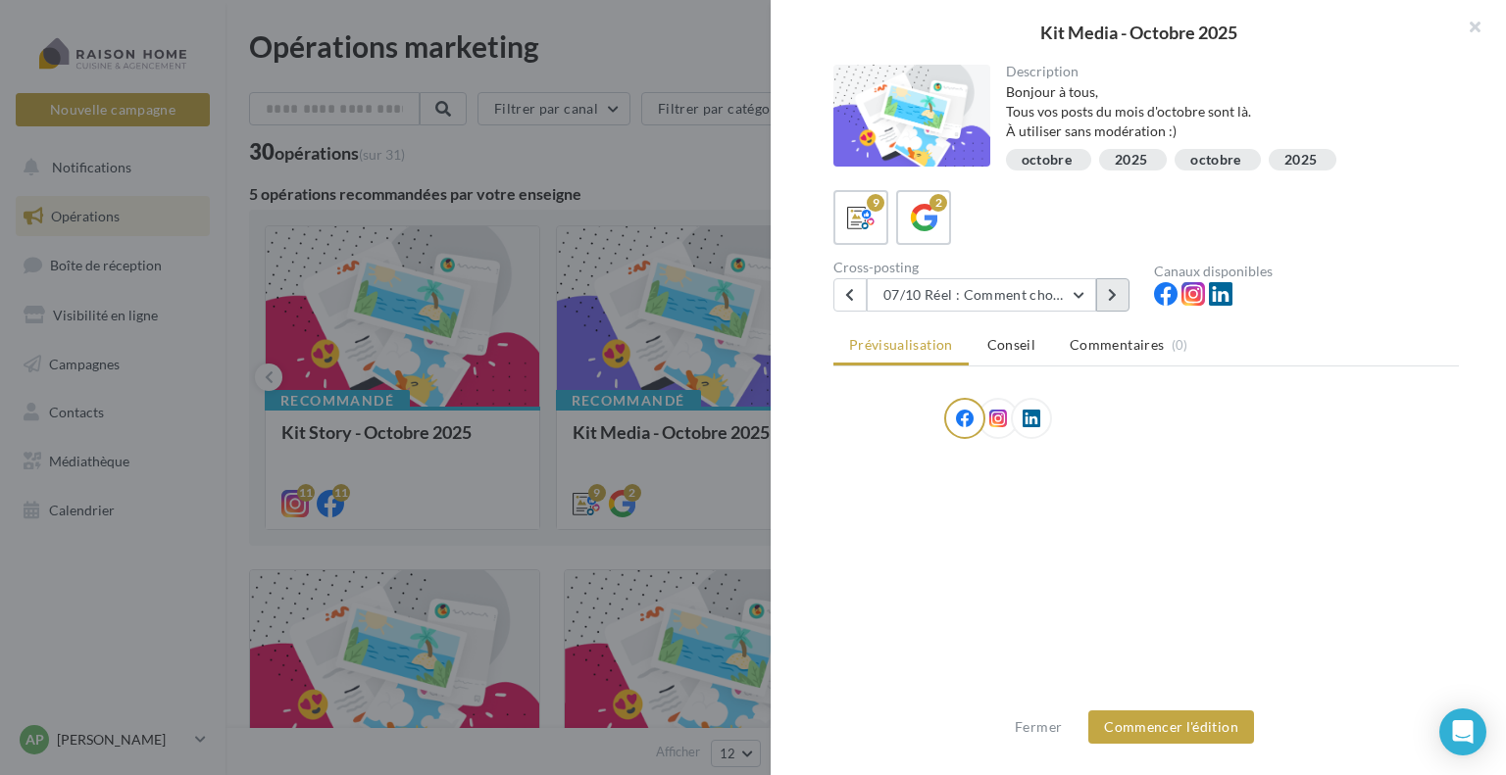
click at [1111, 296] on icon at bounding box center [1112, 295] width 9 height 14
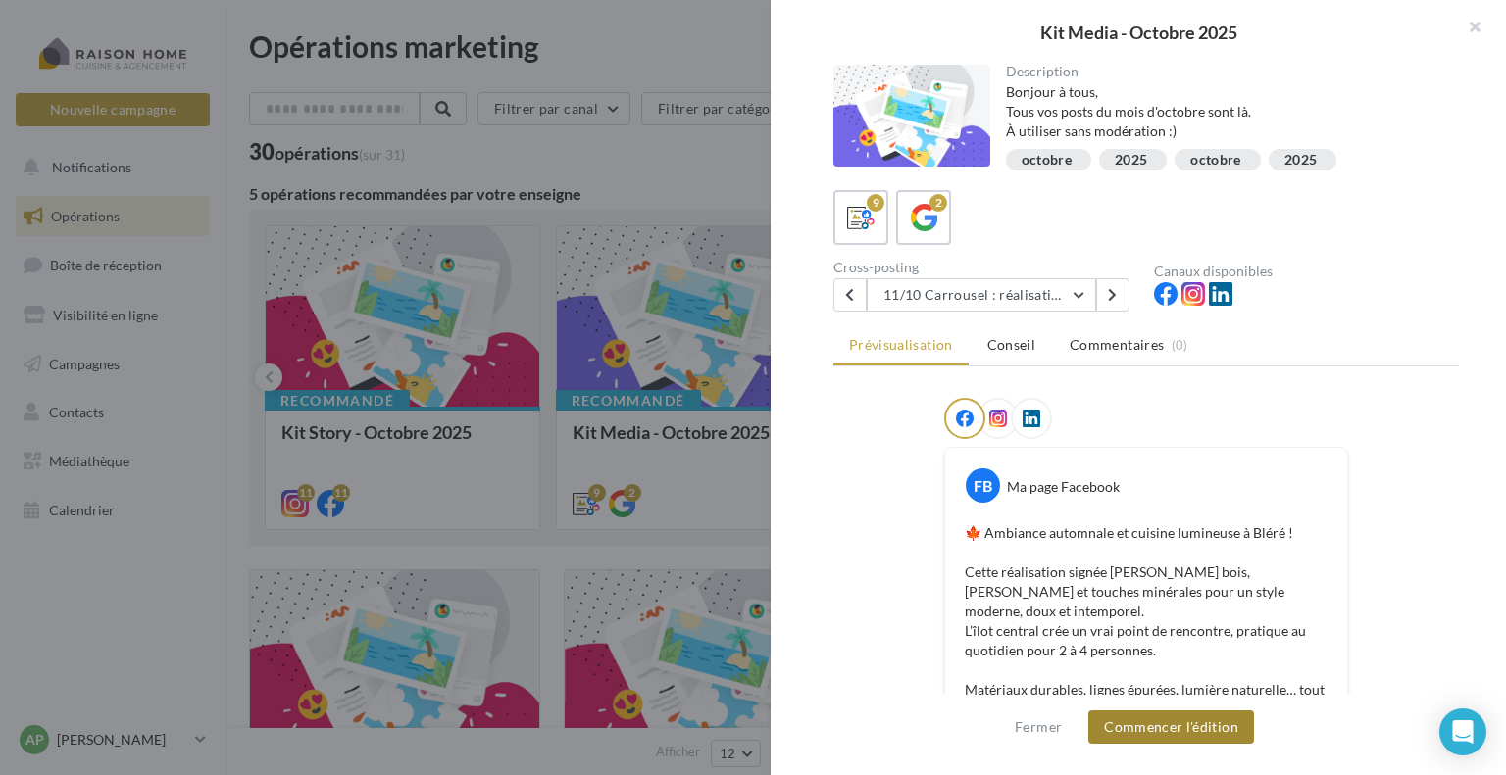
click at [1142, 729] on button "Commencer l'édition" at bounding box center [1171, 727] width 166 height 33
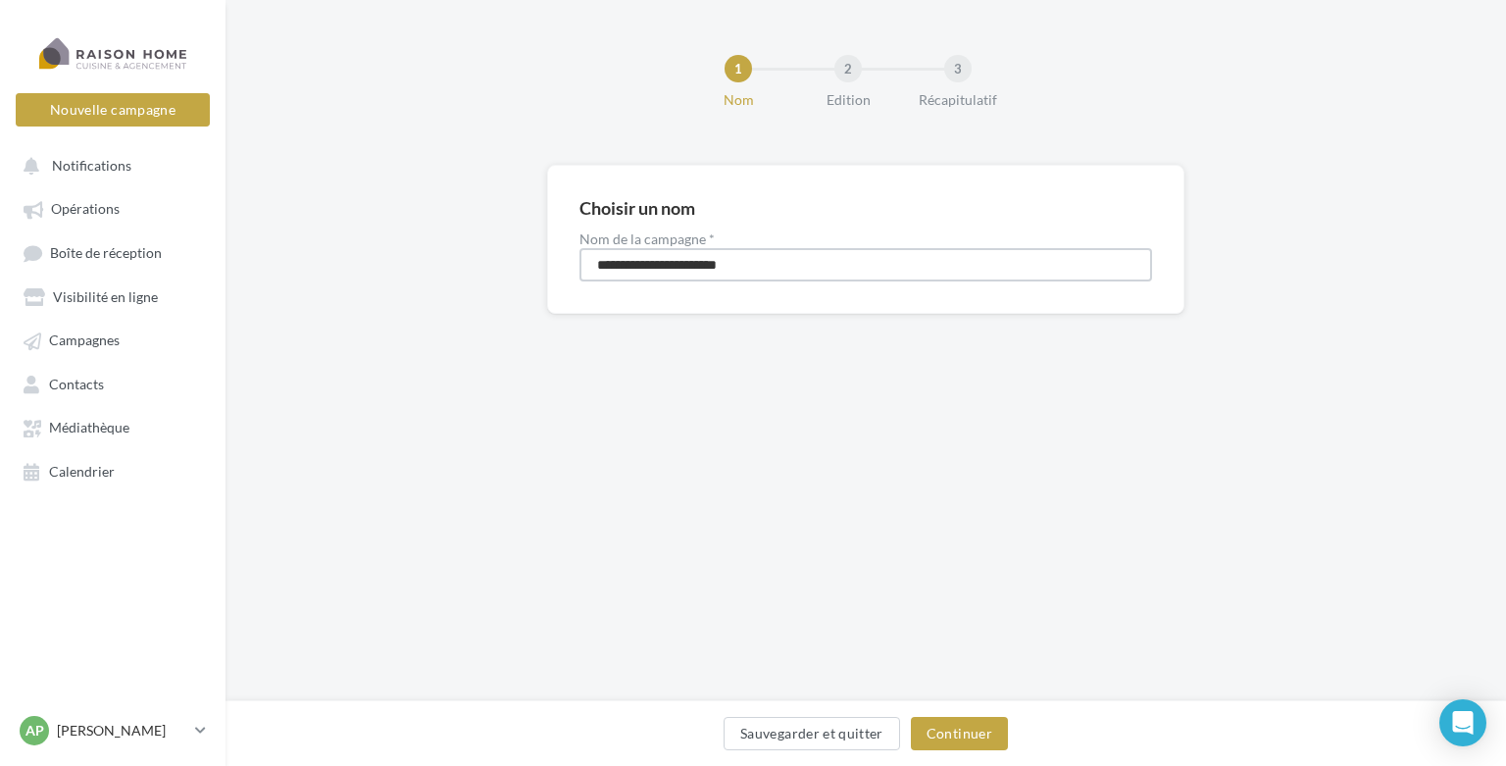
click at [632, 254] on input "**********" at bounding box center [865, 264] width 572 height 33
drag, startPoint x: 799, startPoint y: 271, endPoint x: 561, endPoint y: 243, distance: 239.8
click at [585, 250] on input "**********" at bounding box center [865, 264] width 572 height 33
type input "**********"
click at [953, 742] on button "Continuer" at bounding box center [959, 732] width 97 height 33
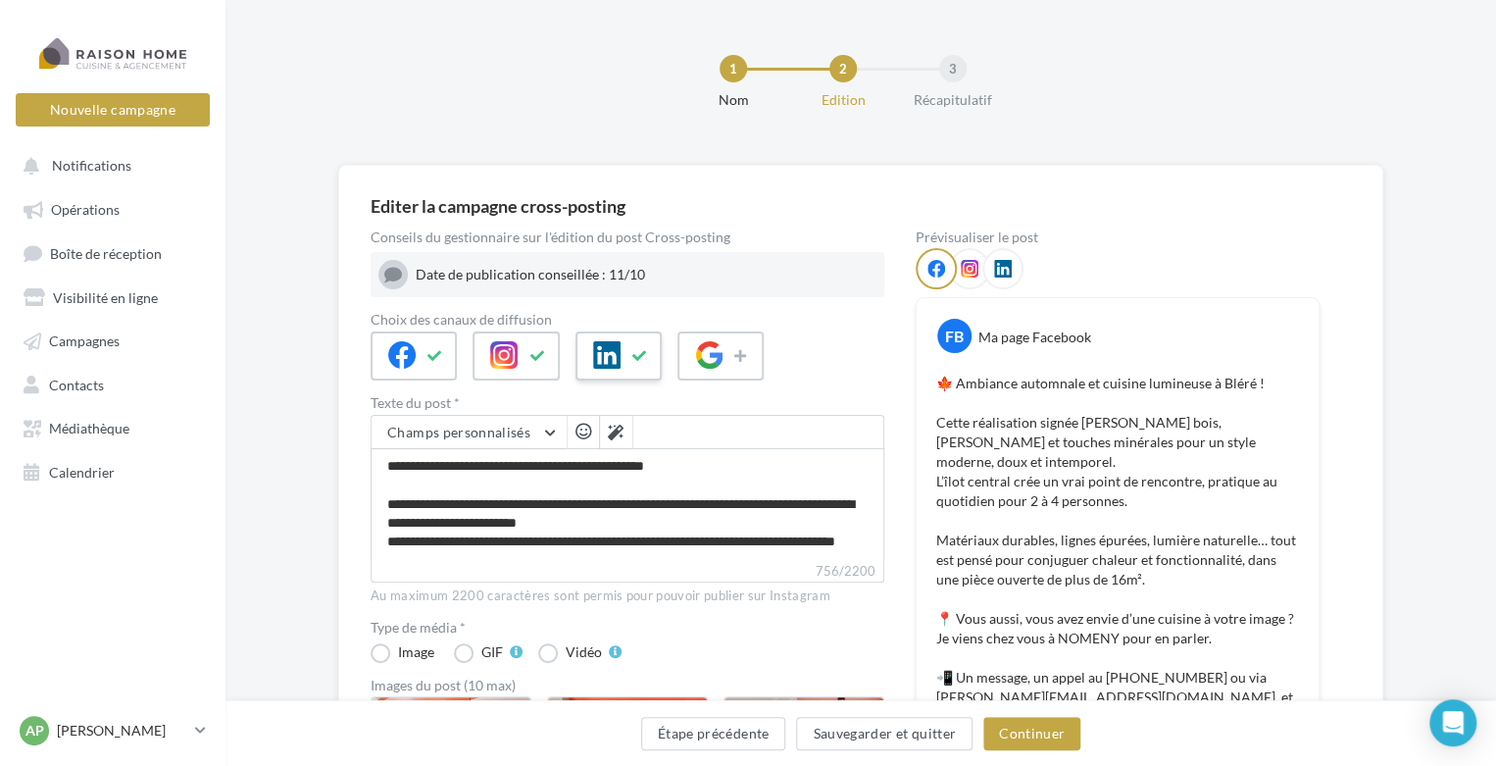
click at [639, 360] on icon at bounding box center [640, 356] width 16 height 14
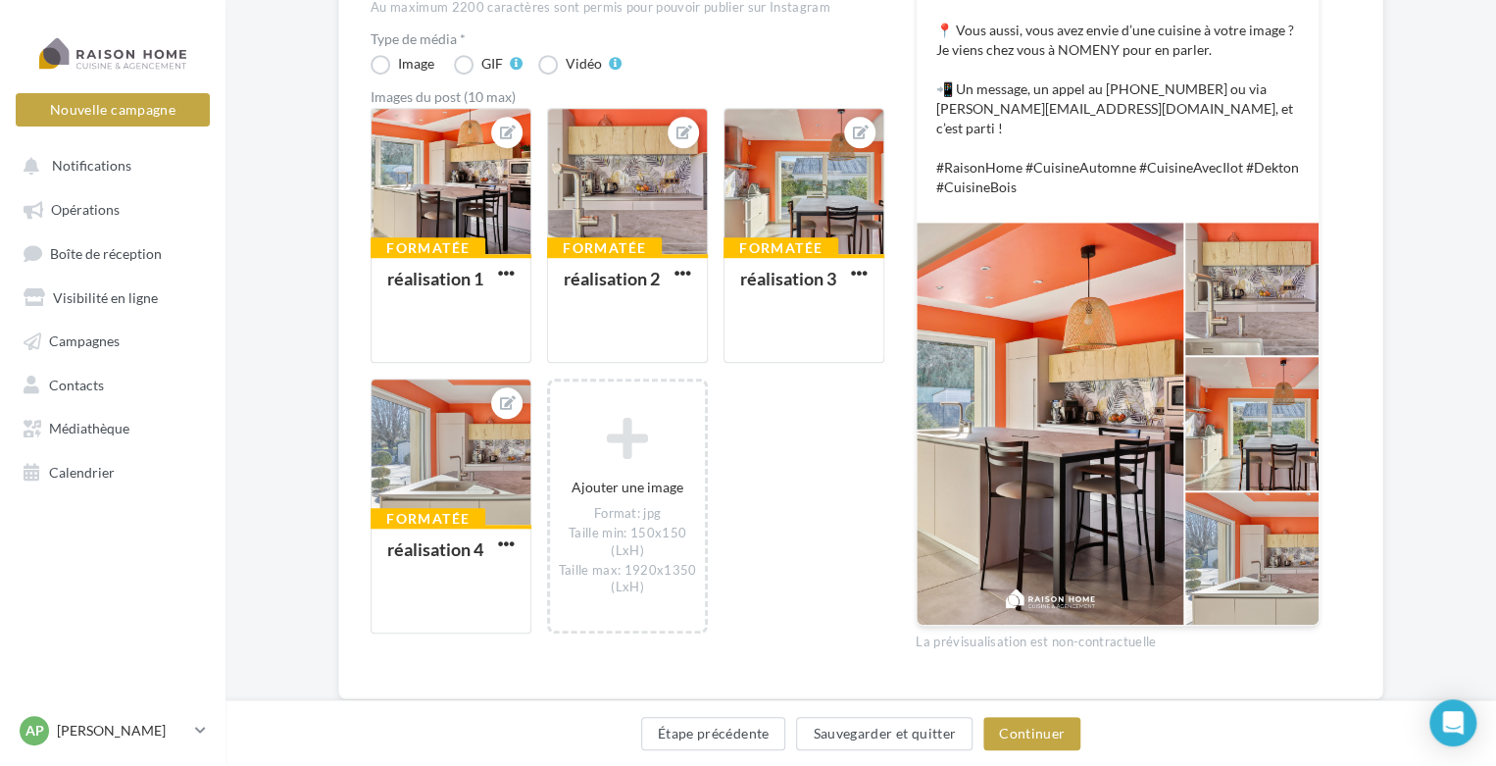
scroll to position [616, 0]
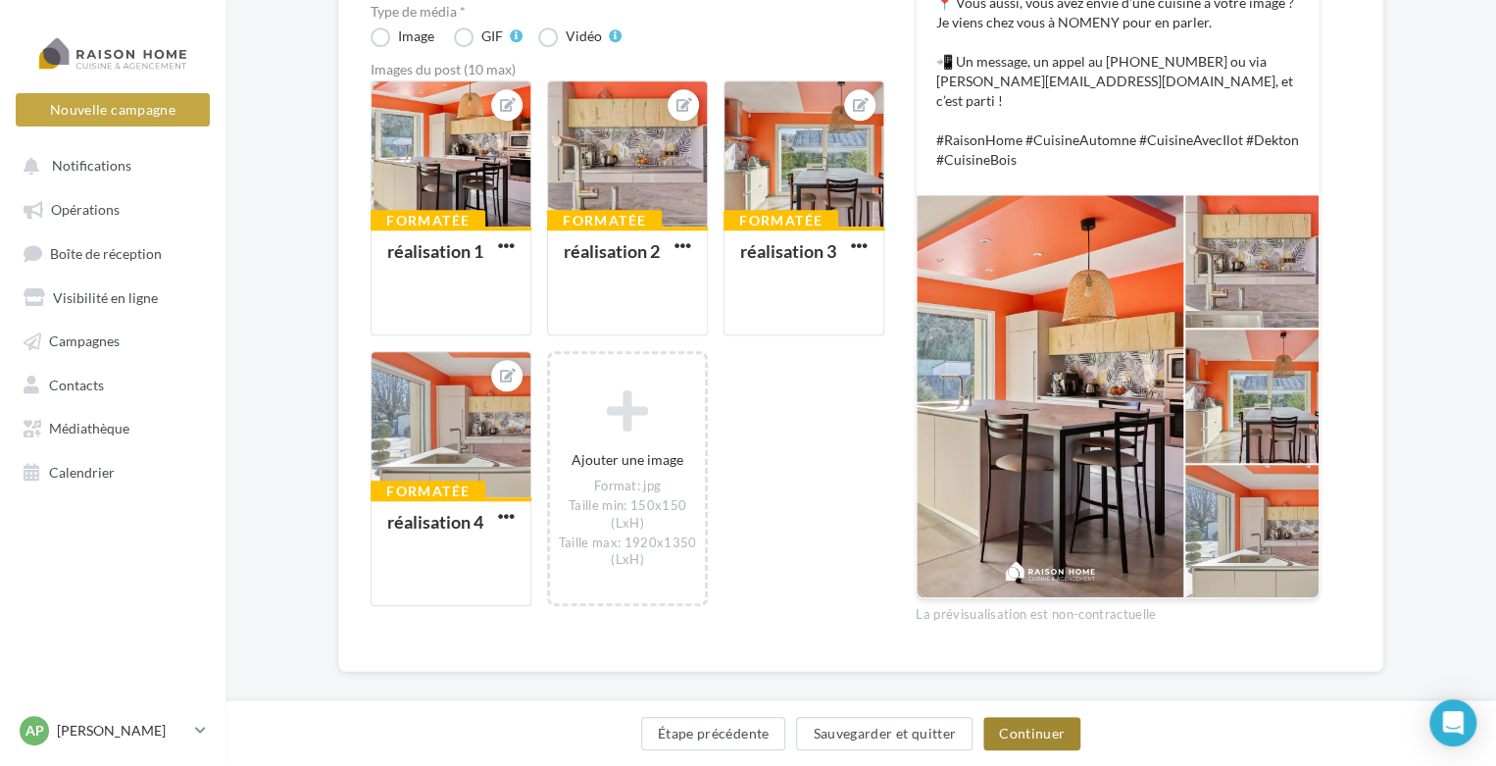
click at [1055, 730] on button "Continuer" at bounding box center [1031, 732] width 97 height 33
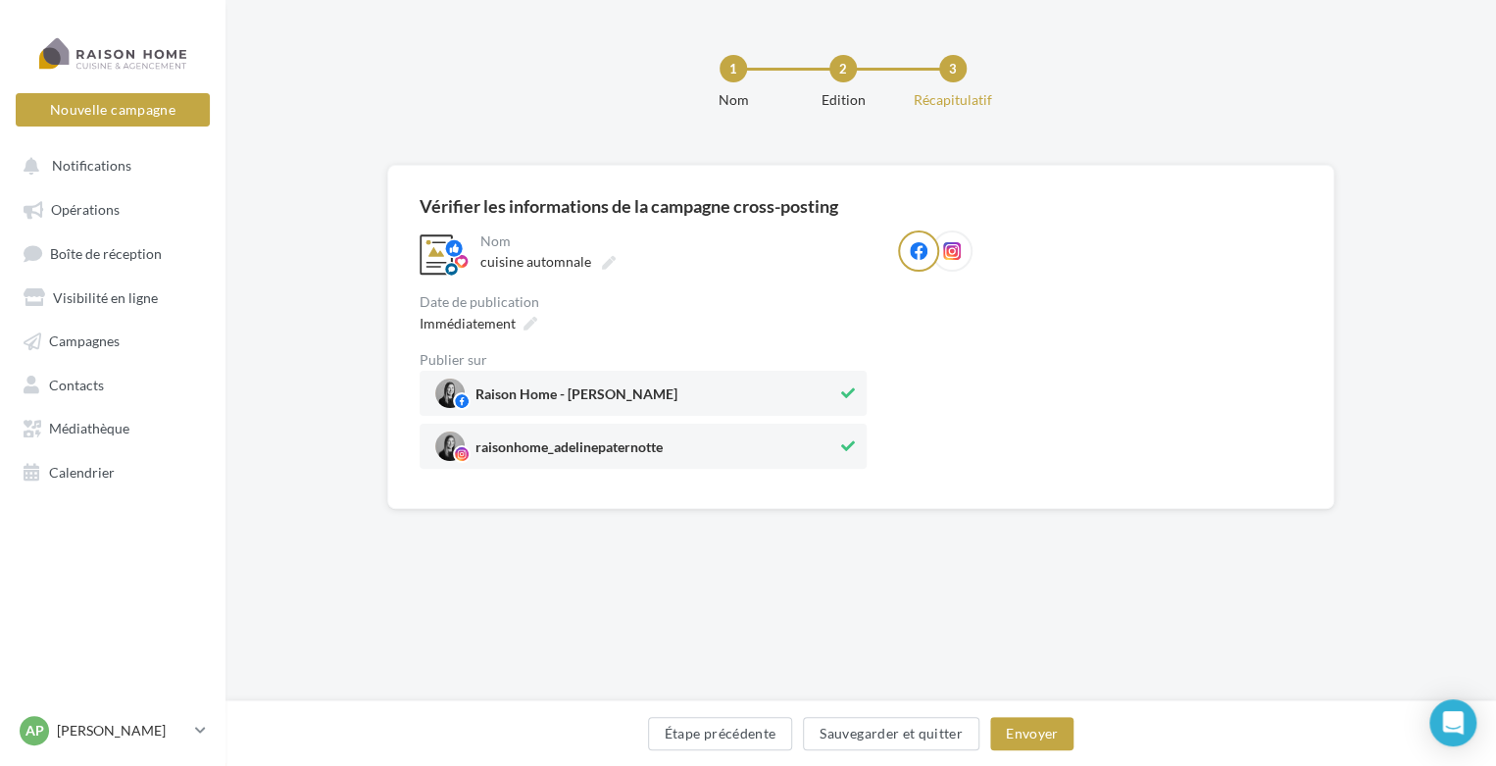
scroll to position [0, 0]
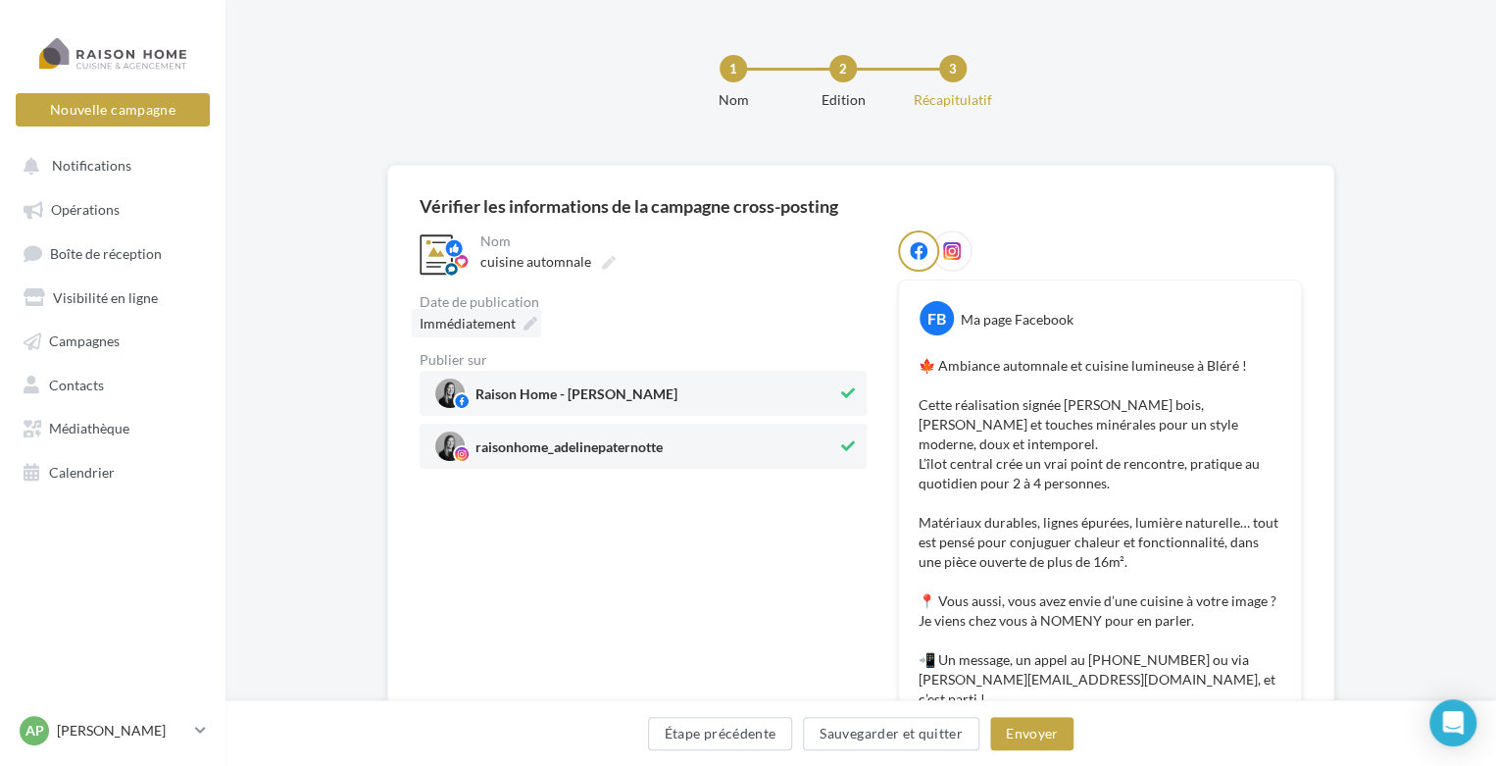
click at [525, 325] on icon at bounding box center [530, 324] width 14 height 14
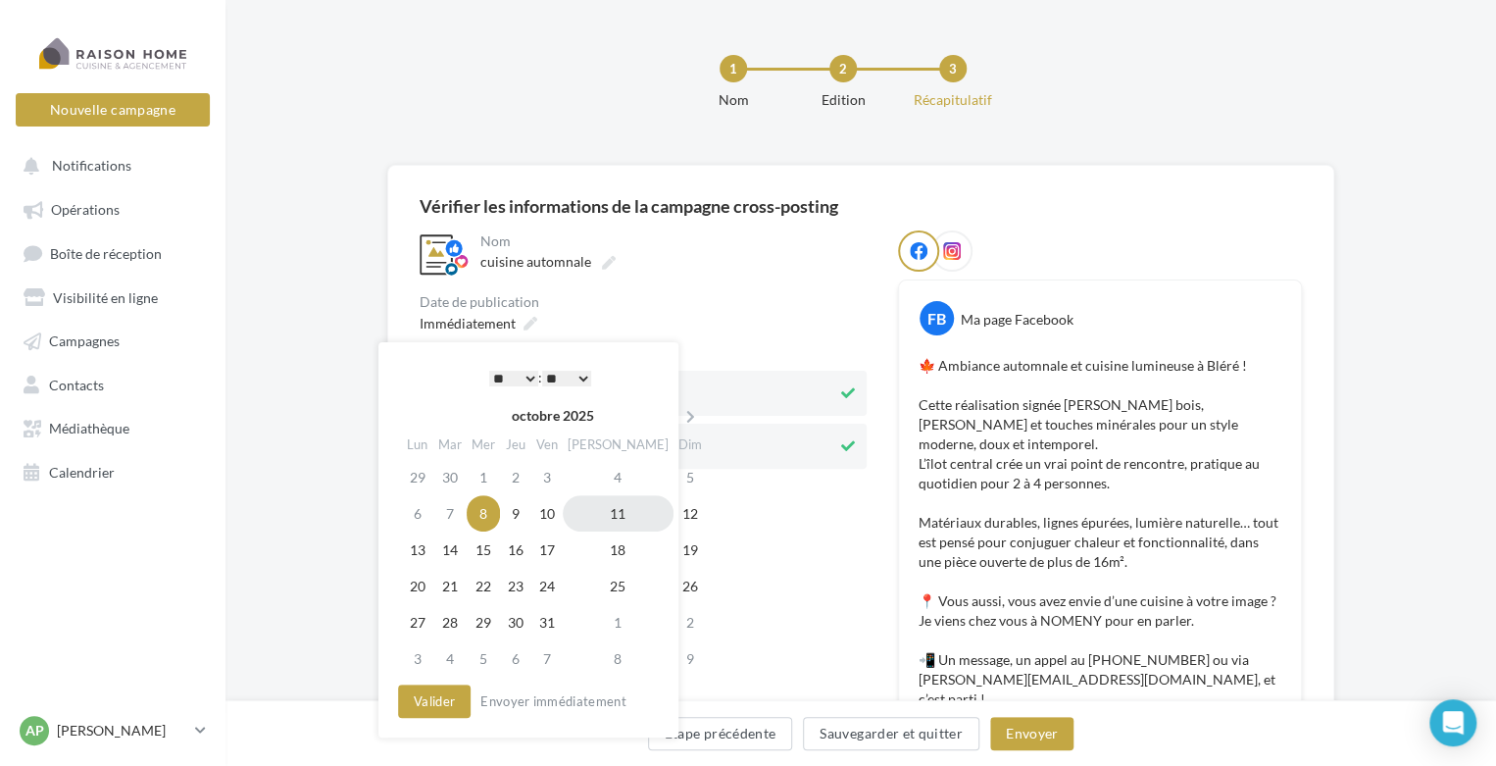
click at [596, 517] on td "11" at bounding box center [618, 513] width 111 height 36
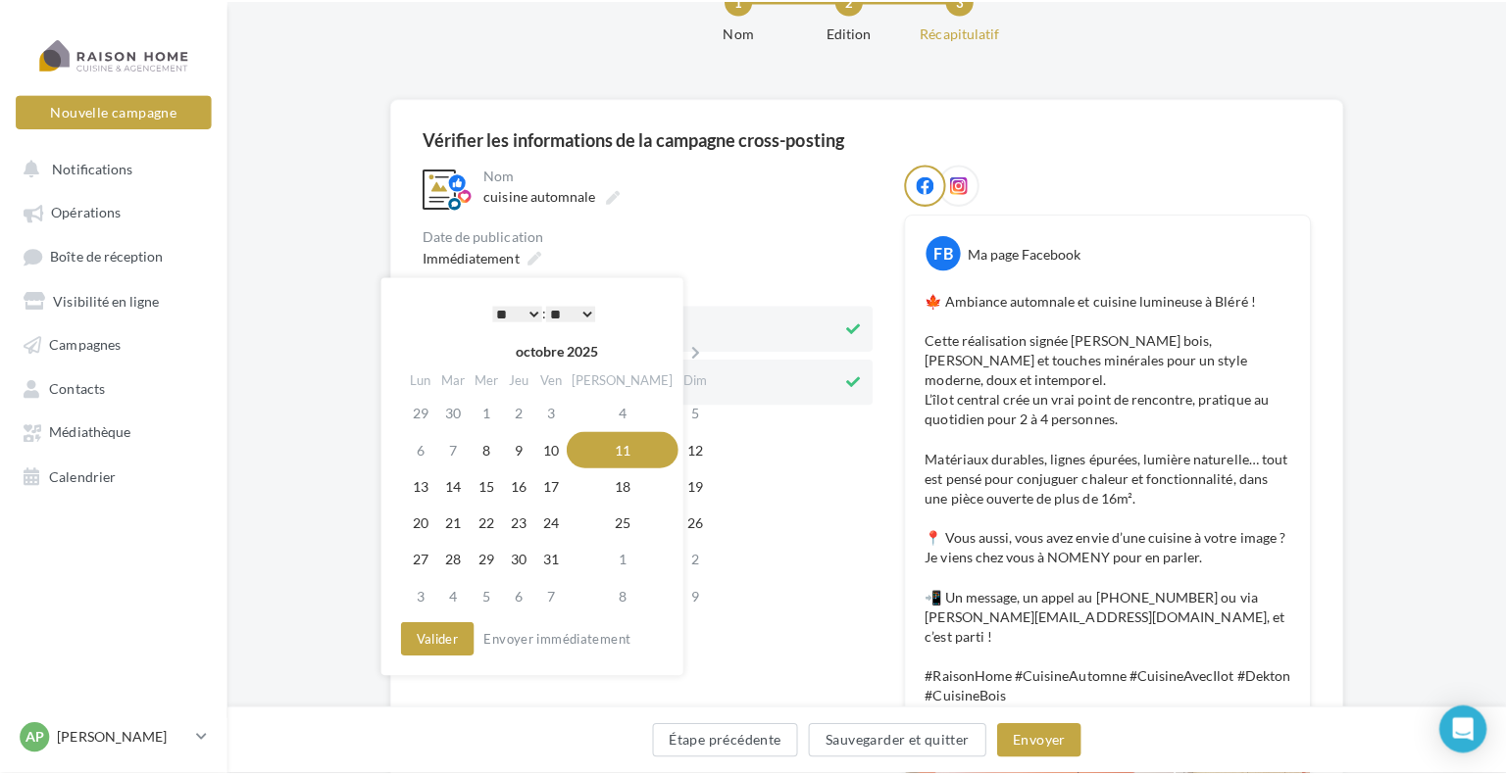
scroll to position [98, 0]
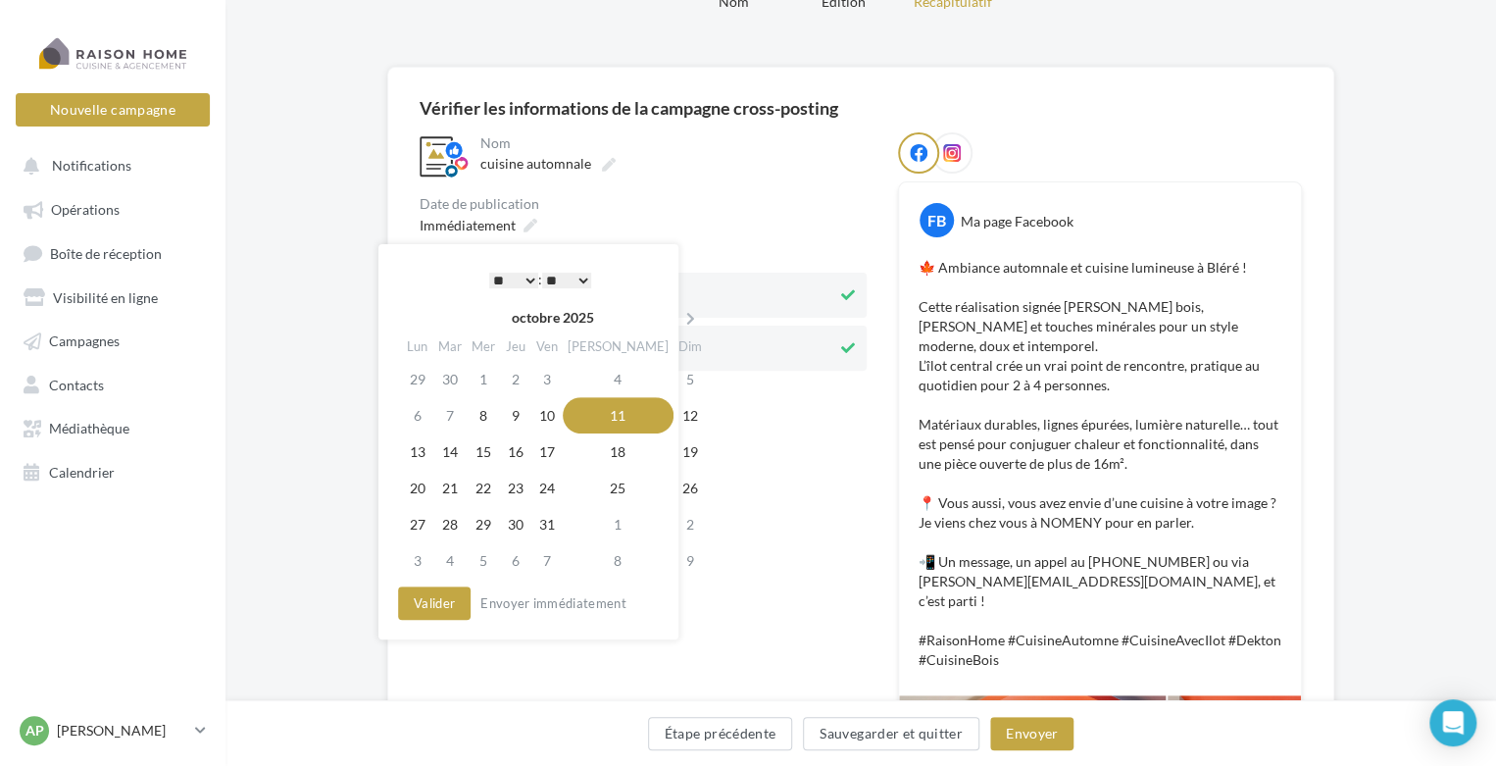
click at [528, 281] on select "* * * * * * * * * * ** ** ** ** ** ** ** ** ** ** ** ** ** **" at bounding box center [513, 280] width 49 height 16
click at [580, 281] on select "** ** ** ** ** **" at bounding box center [566, 280] width 49 height 16
click at [446, 602] on button "Valider" at bounding box center [434, 602] width 73 height 33
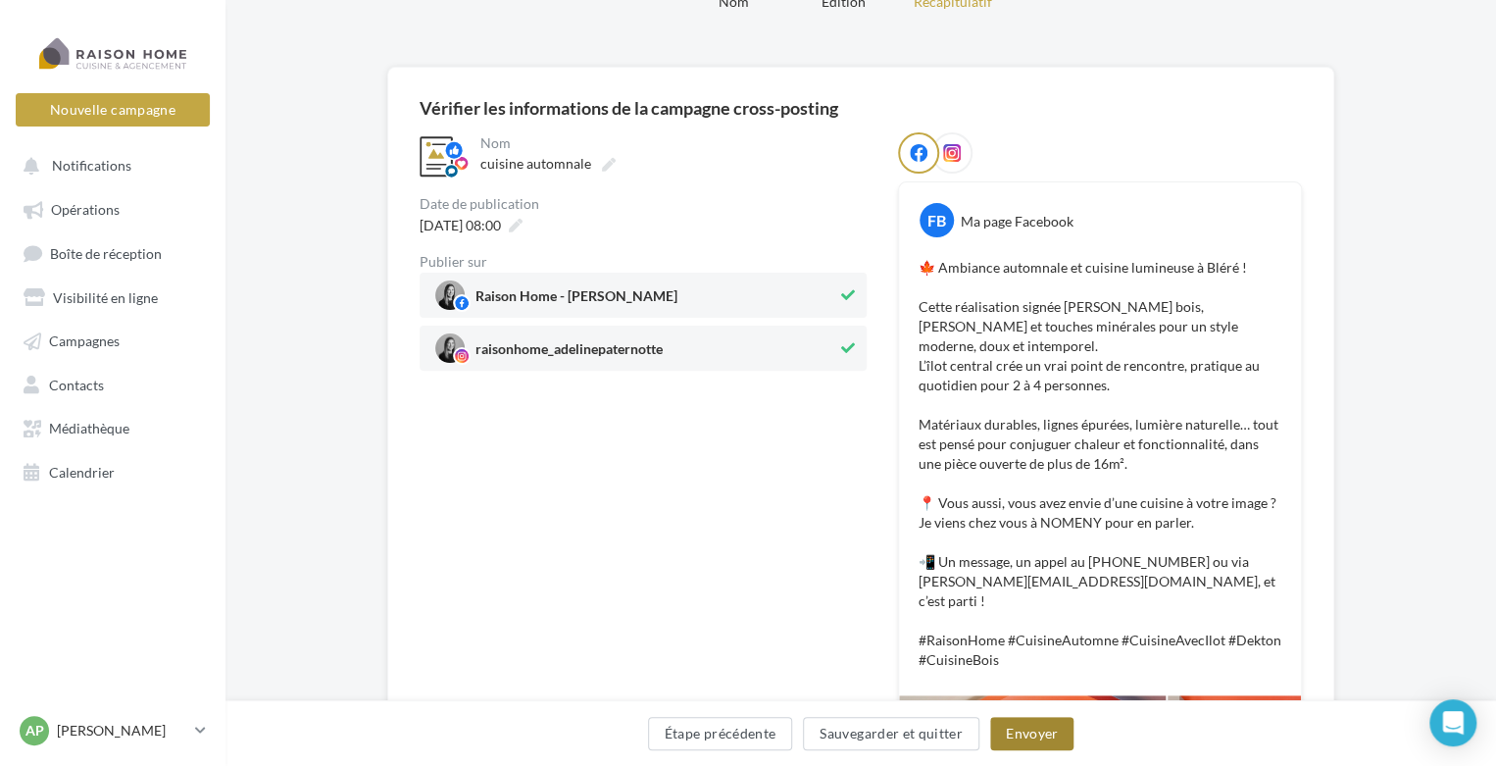
click at [1026, 731] on button "Envoyer" at bounding box center [1031, 732] width 83 height 33
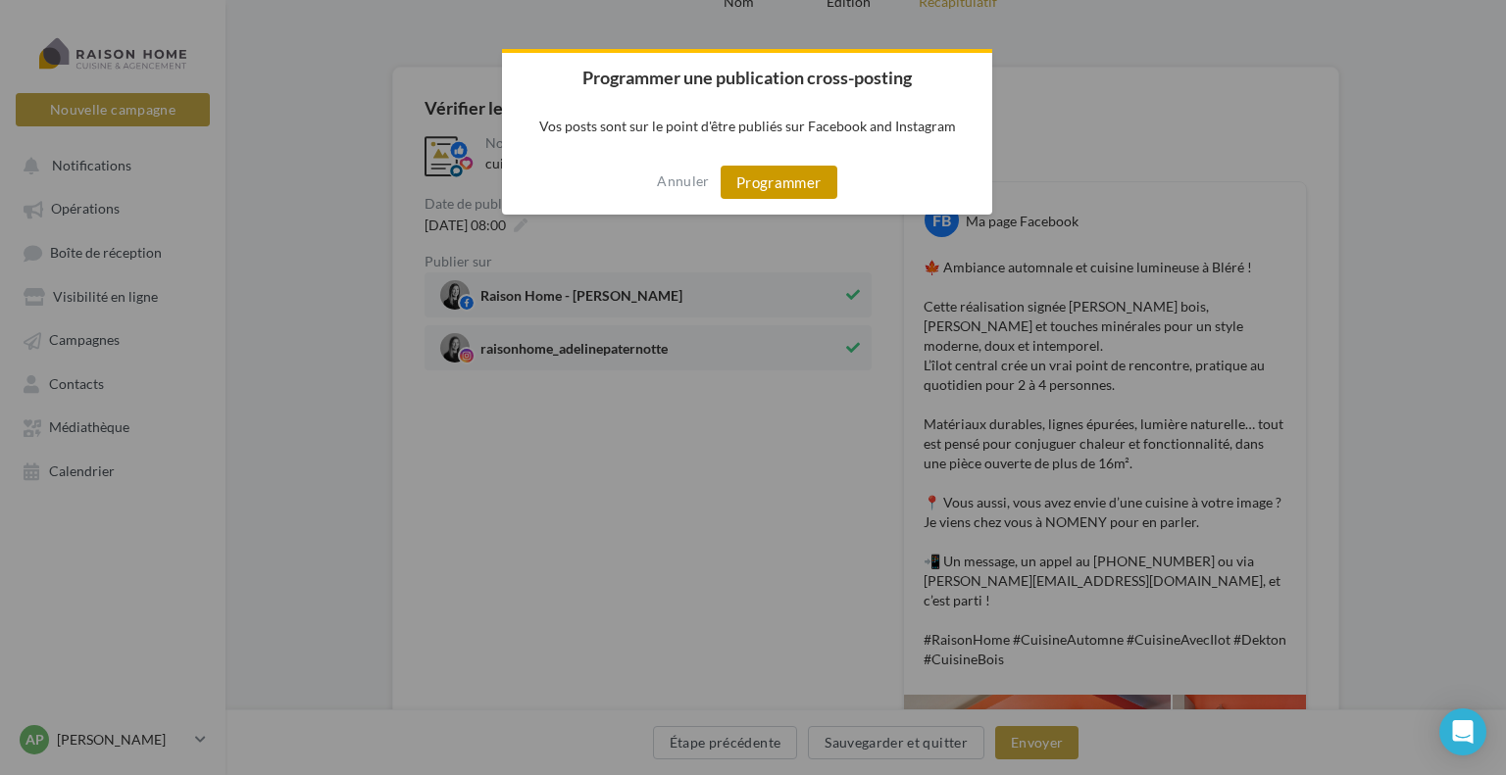
click at [787, 175] on button "Programmer" at bounding box center [778, 182] width 117 height 33
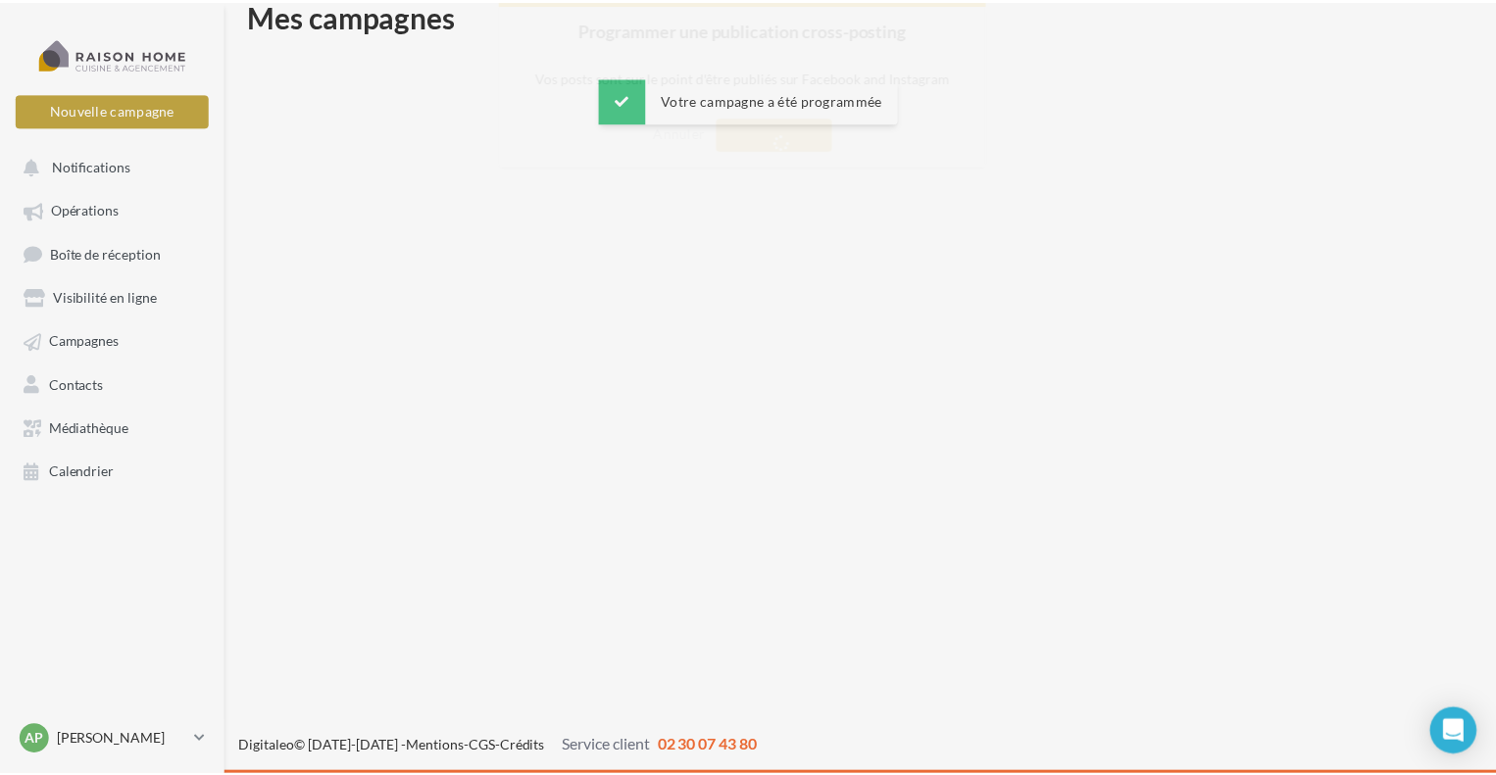
scroll to position [31, 0]
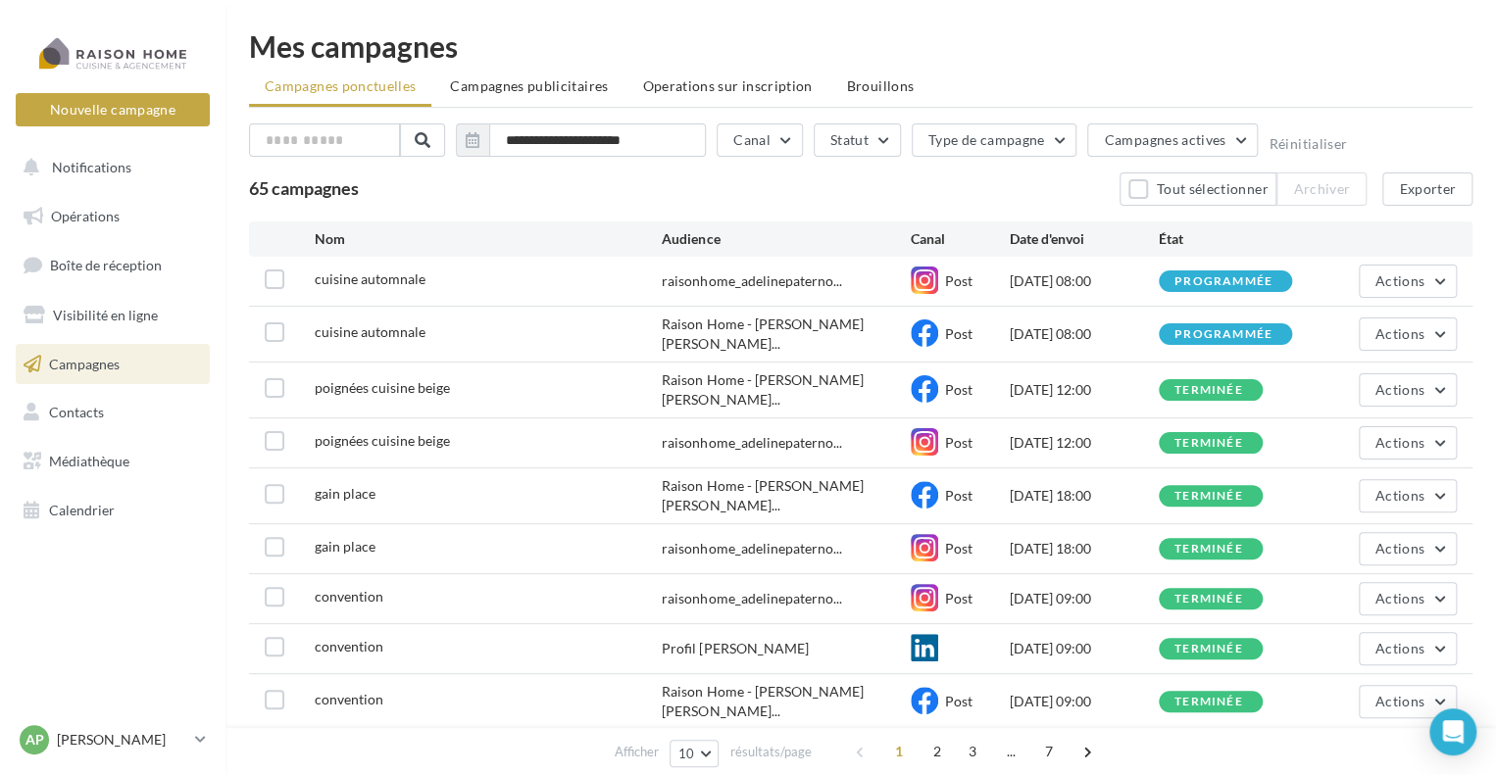
click at [98, 360] on span "Campagnes" at bounding box center [84, 363] width 71 height 17
click at [77, 513] on span "Calendrier" at bounding box center [82, 510] width 66 height 17
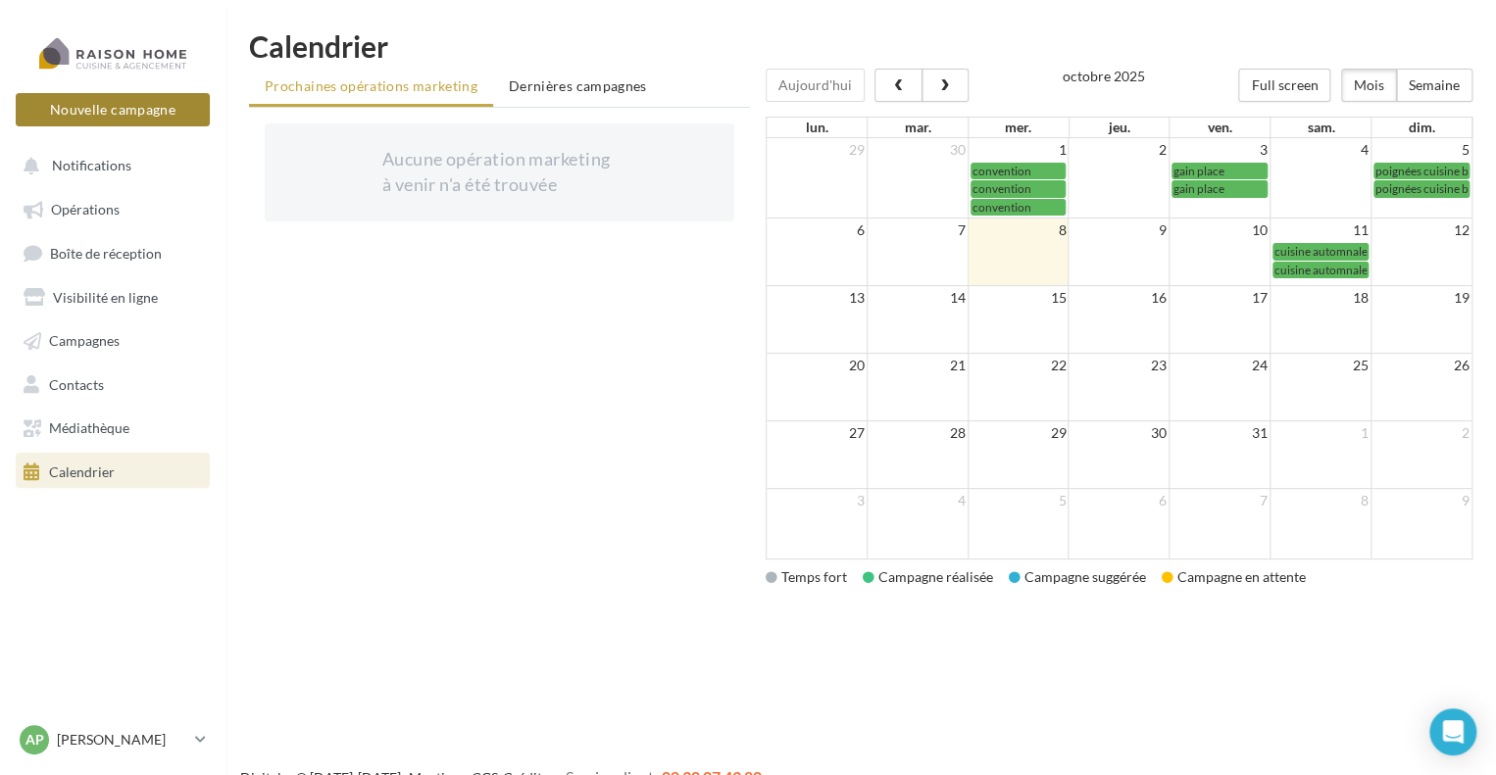
click at [110, 111] on button "Nouvelle campagne" at bounding box center [113, 109] width 194 height 33
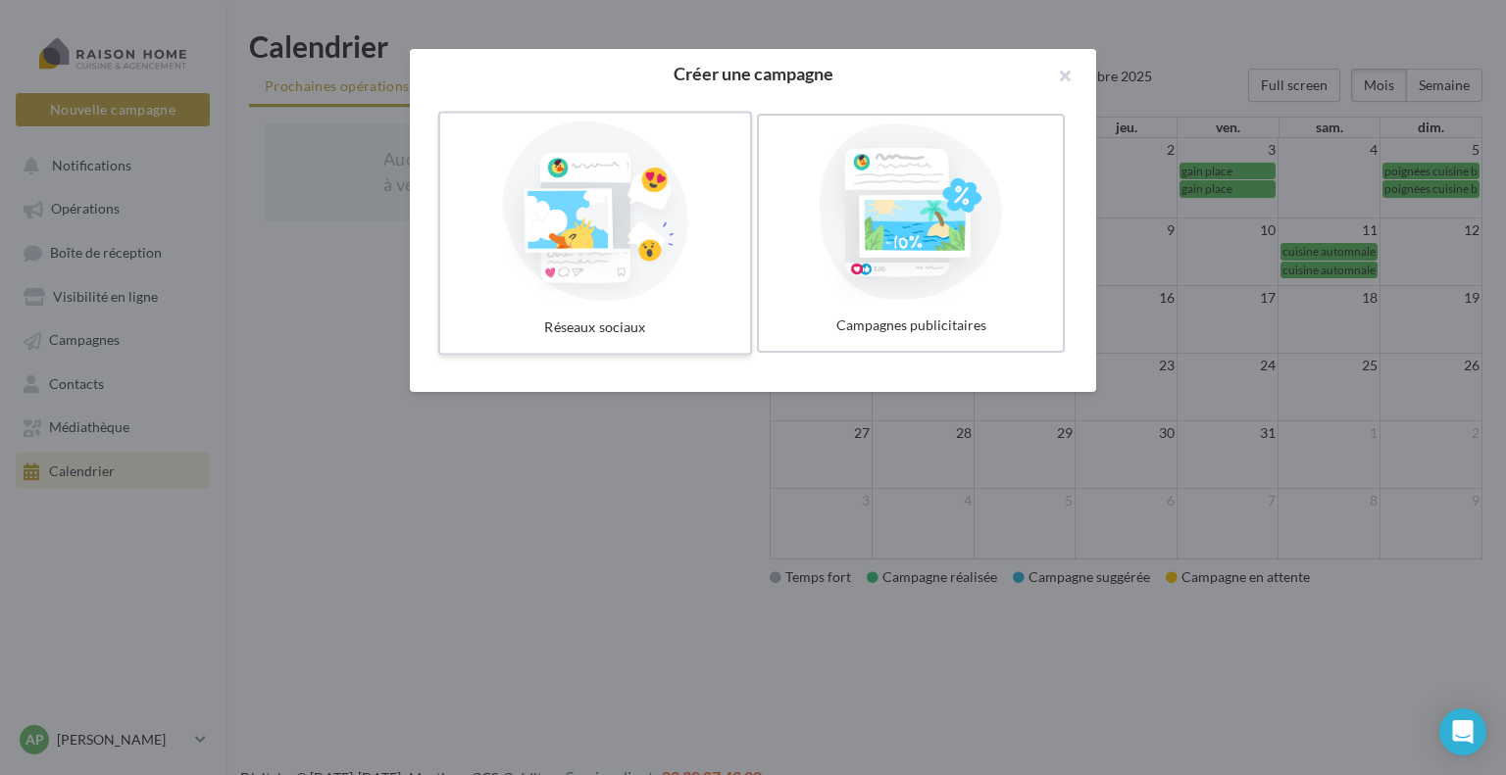
click at [593, 248] on div at bounding box center [595, 212] width 294 height 180
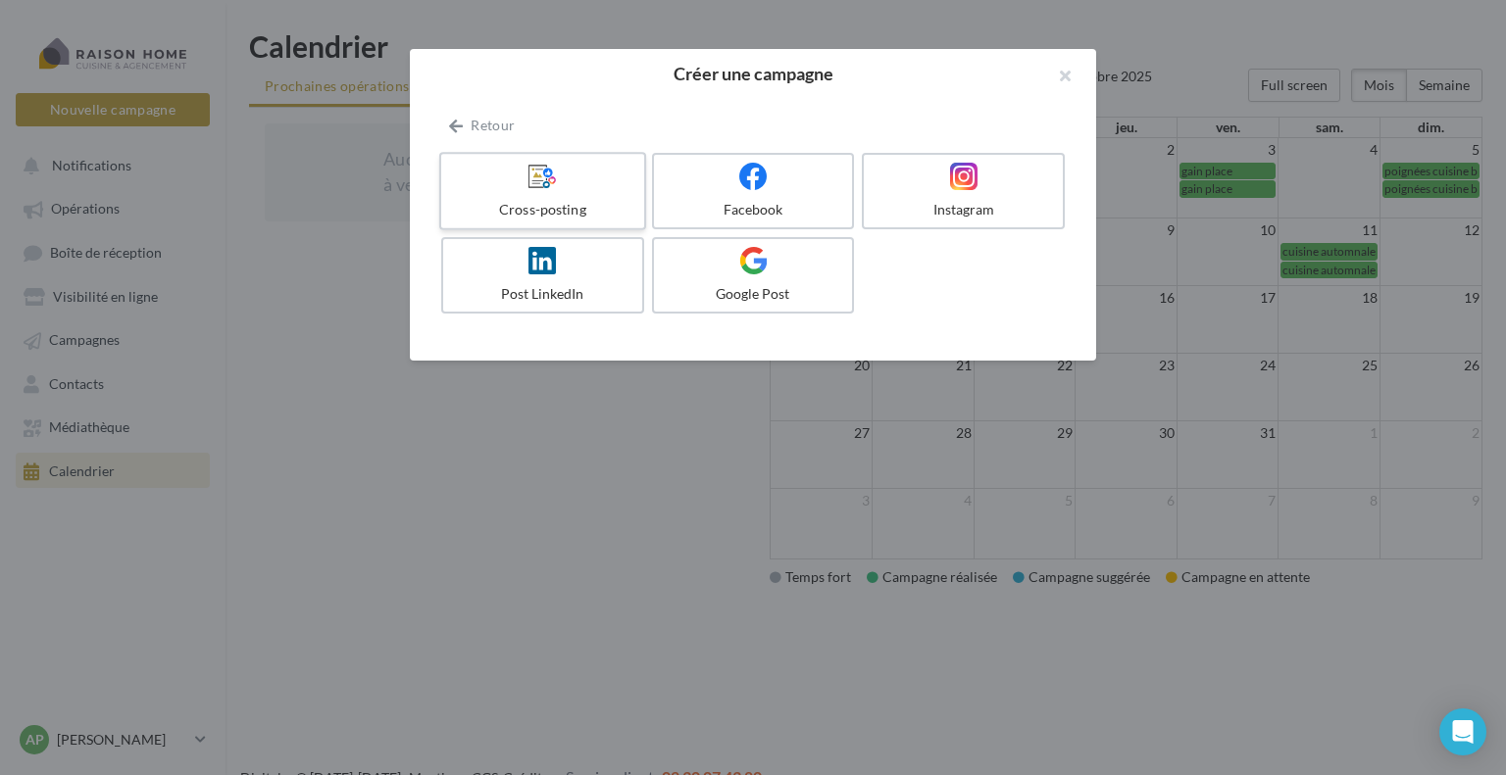
click at [548, 186] on icon at bounding box center [542, 176] width 28 height 28
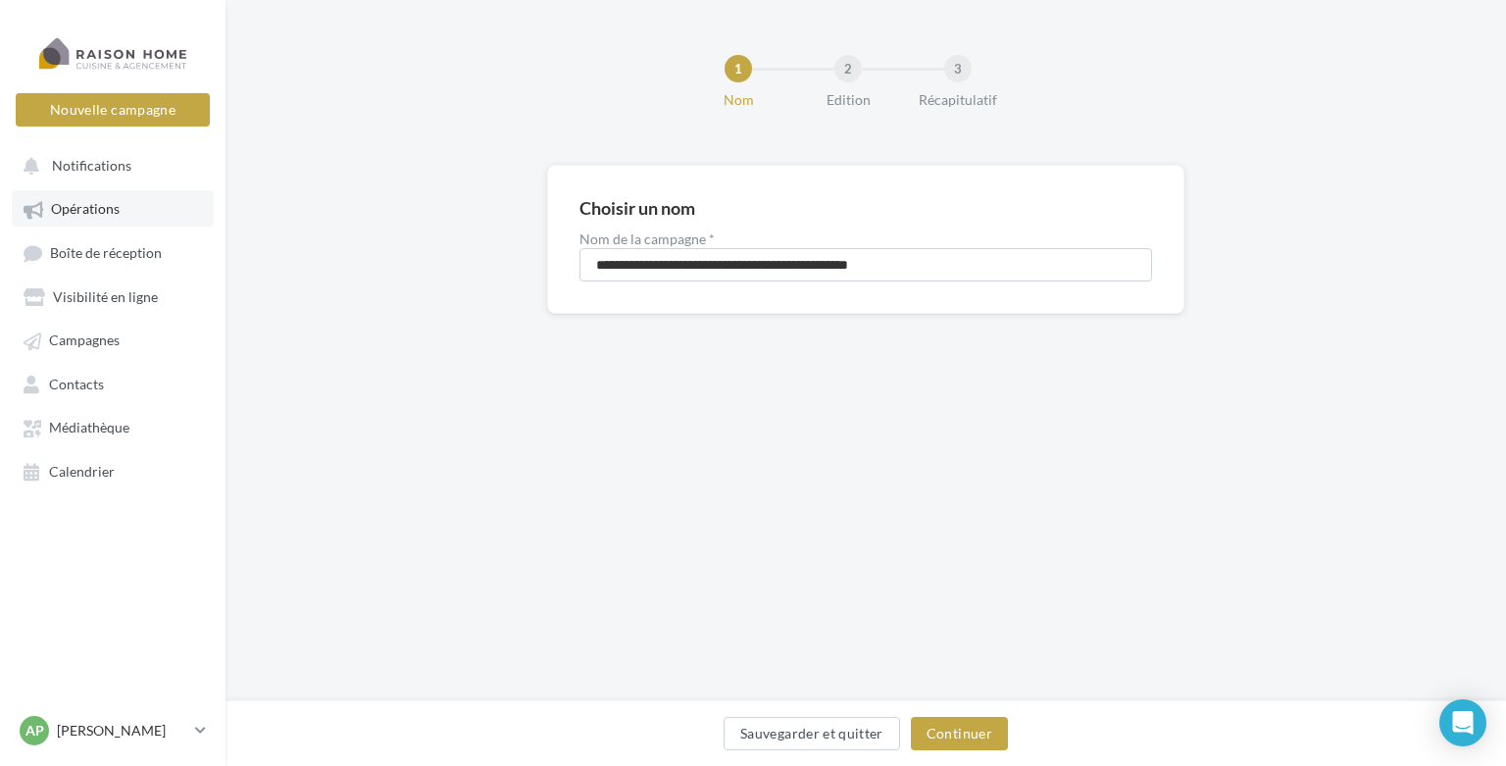
click at [99, 199] on link "Opérations" at bounding box center [113, 207] width 202 height 35
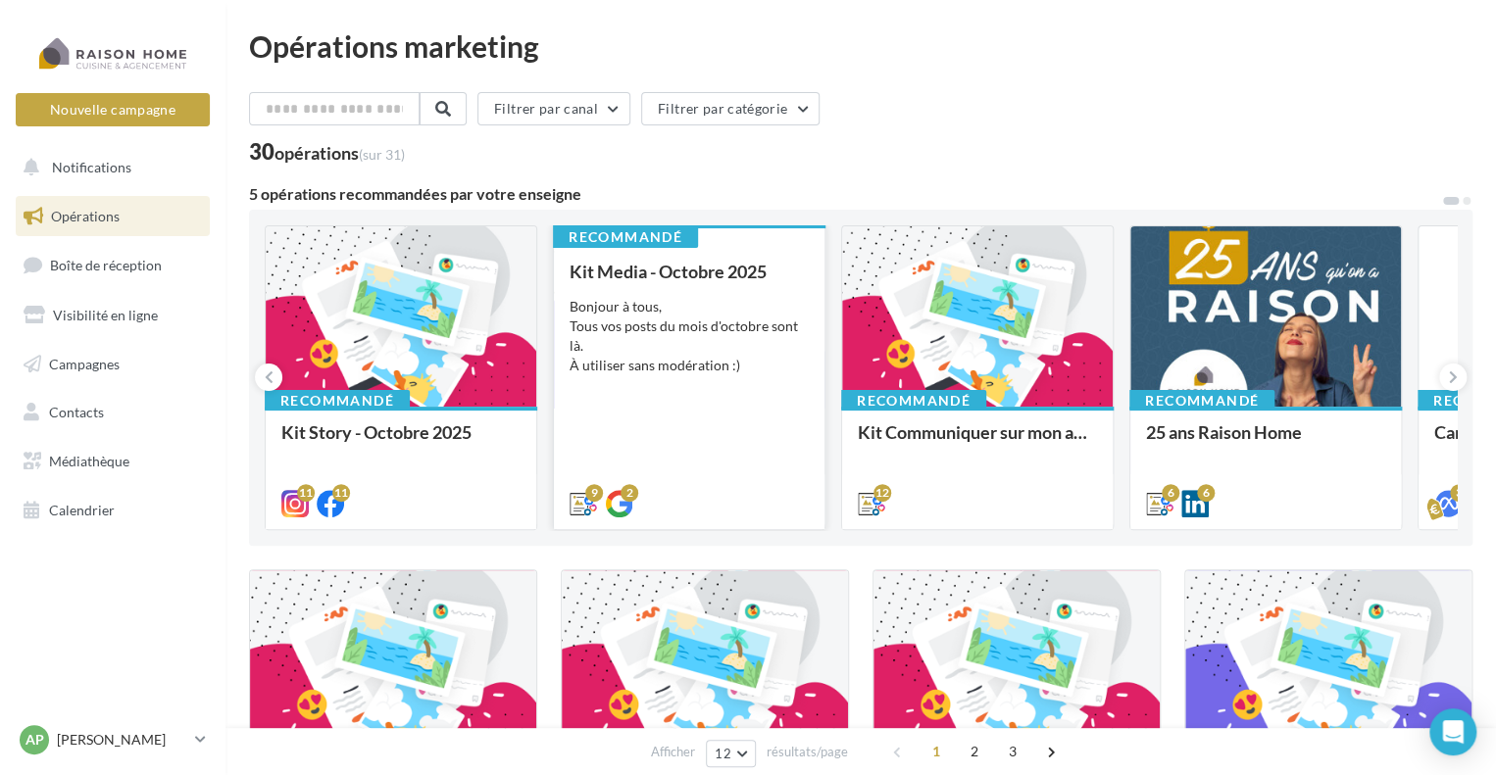
click at [675, 439] on div "Kit Media - Octobre 2025 Bonjour à tous, Tous vos posts du mois d'octobre sont …" at bounding box center [688, 387] width 239 height 250
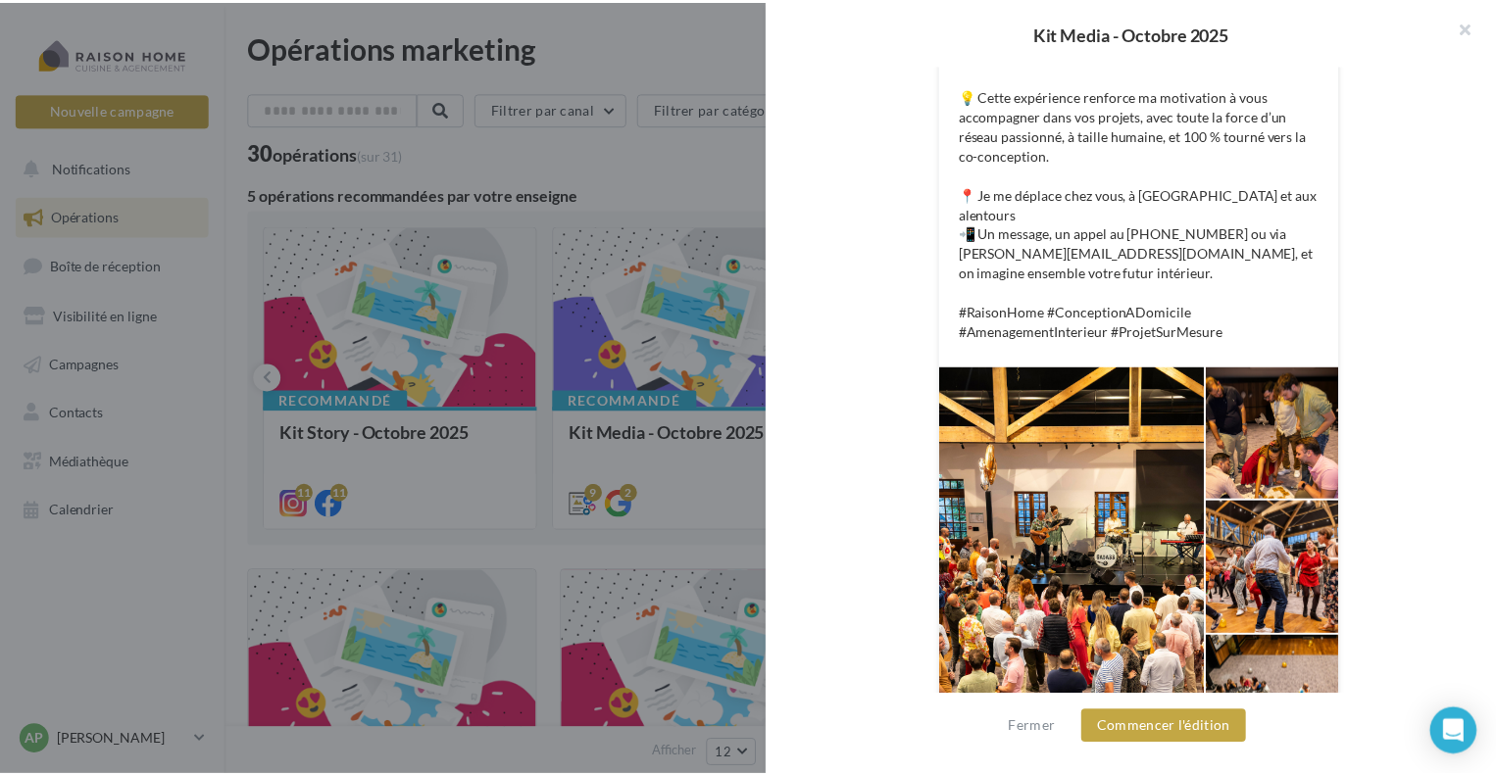
scroll to position [615, 0]
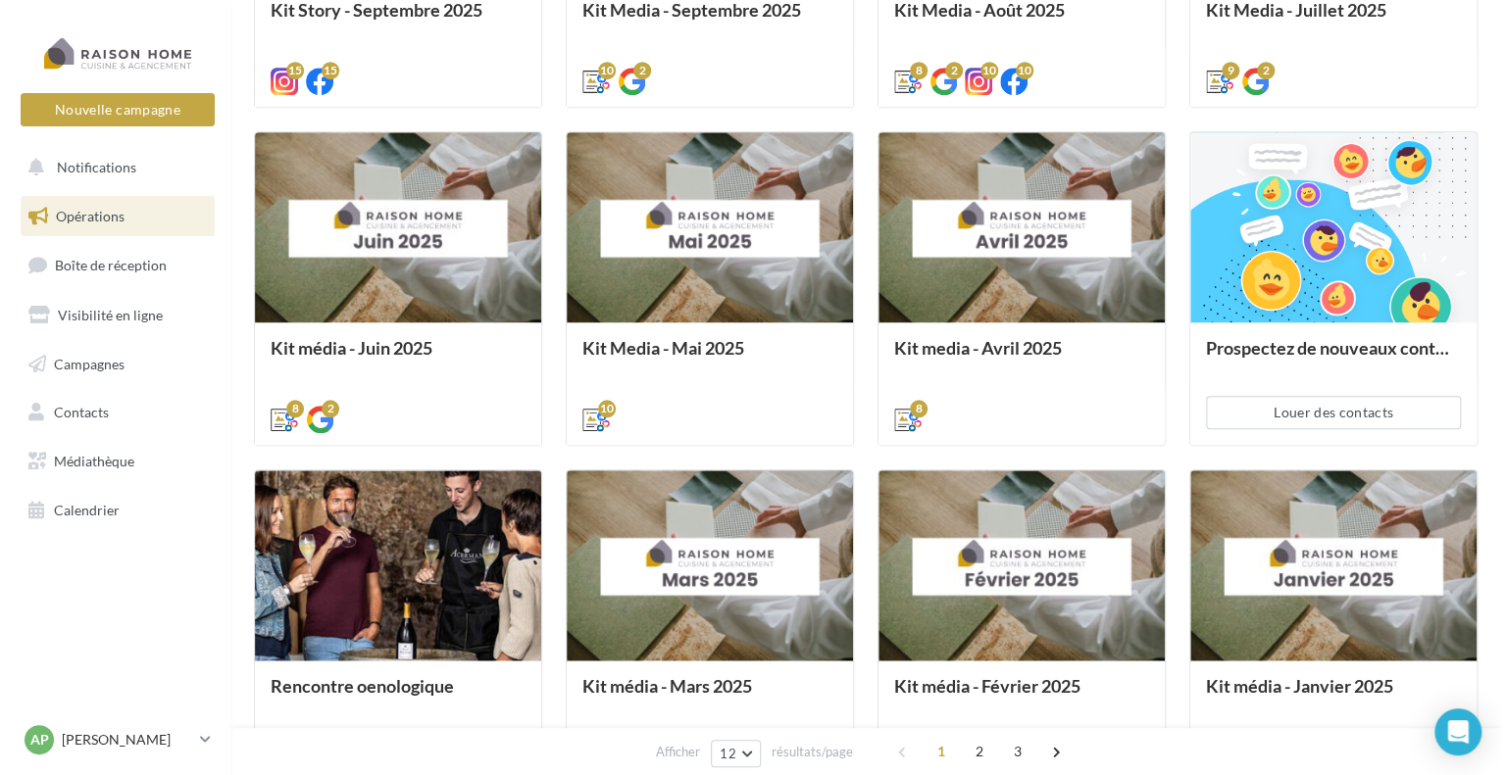
scroll to position [948, 0]
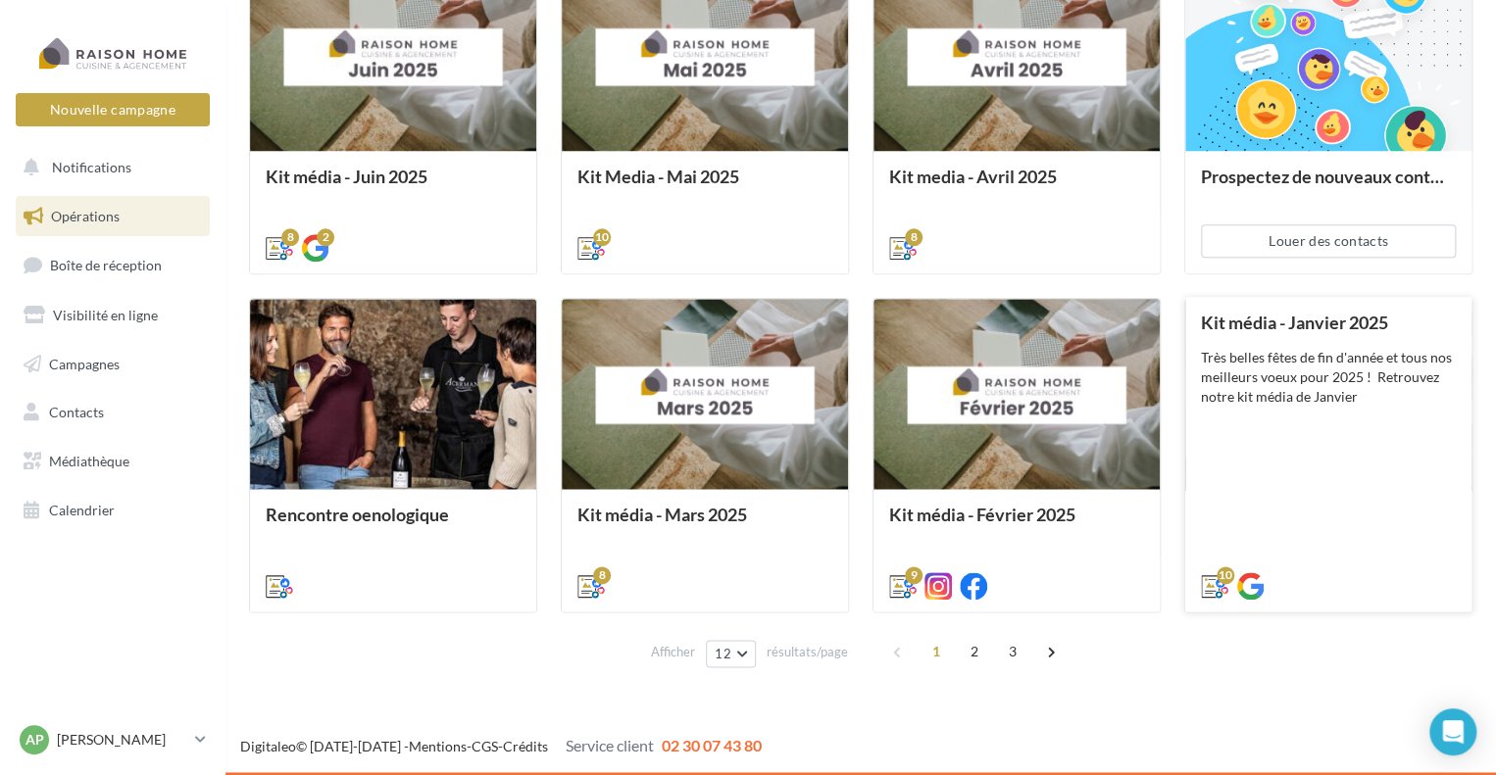
click at [1349, 419] on div "Kit média - Janvier 2025 Très belles fêtes de fin d'année et tous nos meilleurs…" at bounding box center [1328, 453] width 255 height 281
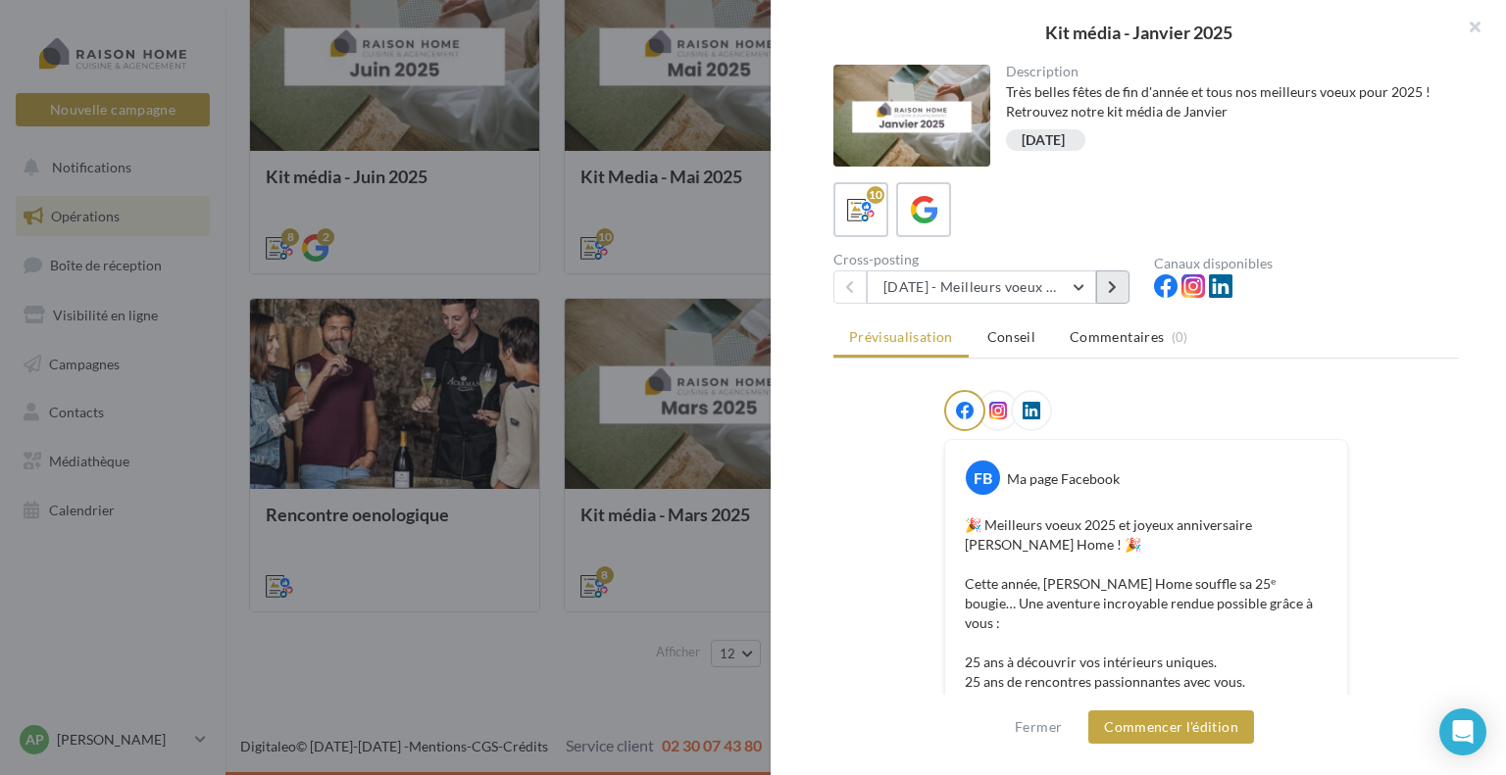
click at [1110, 285] on icon at bounding box center [1112, 287] width 9 height 14
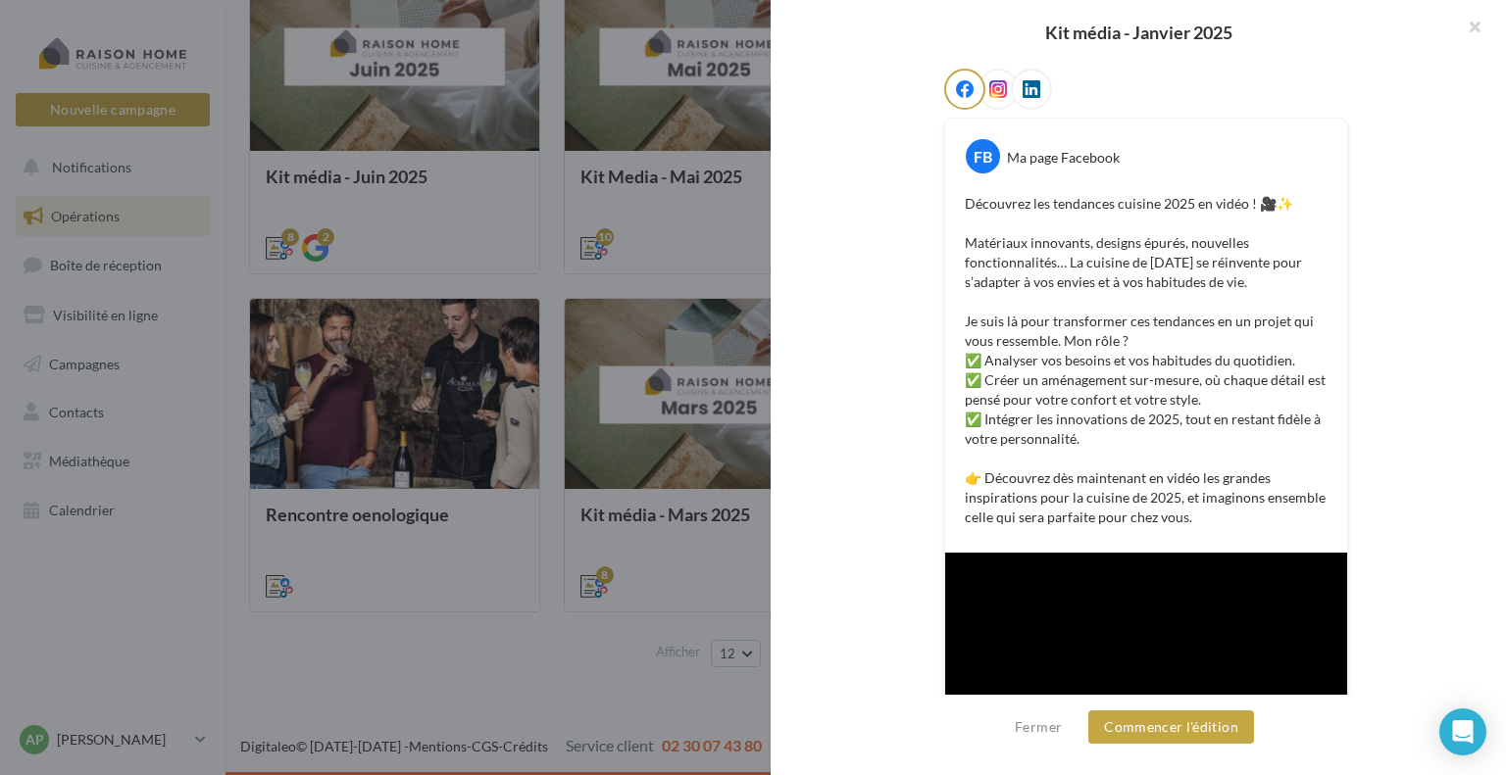
scroll to position [27, 0]
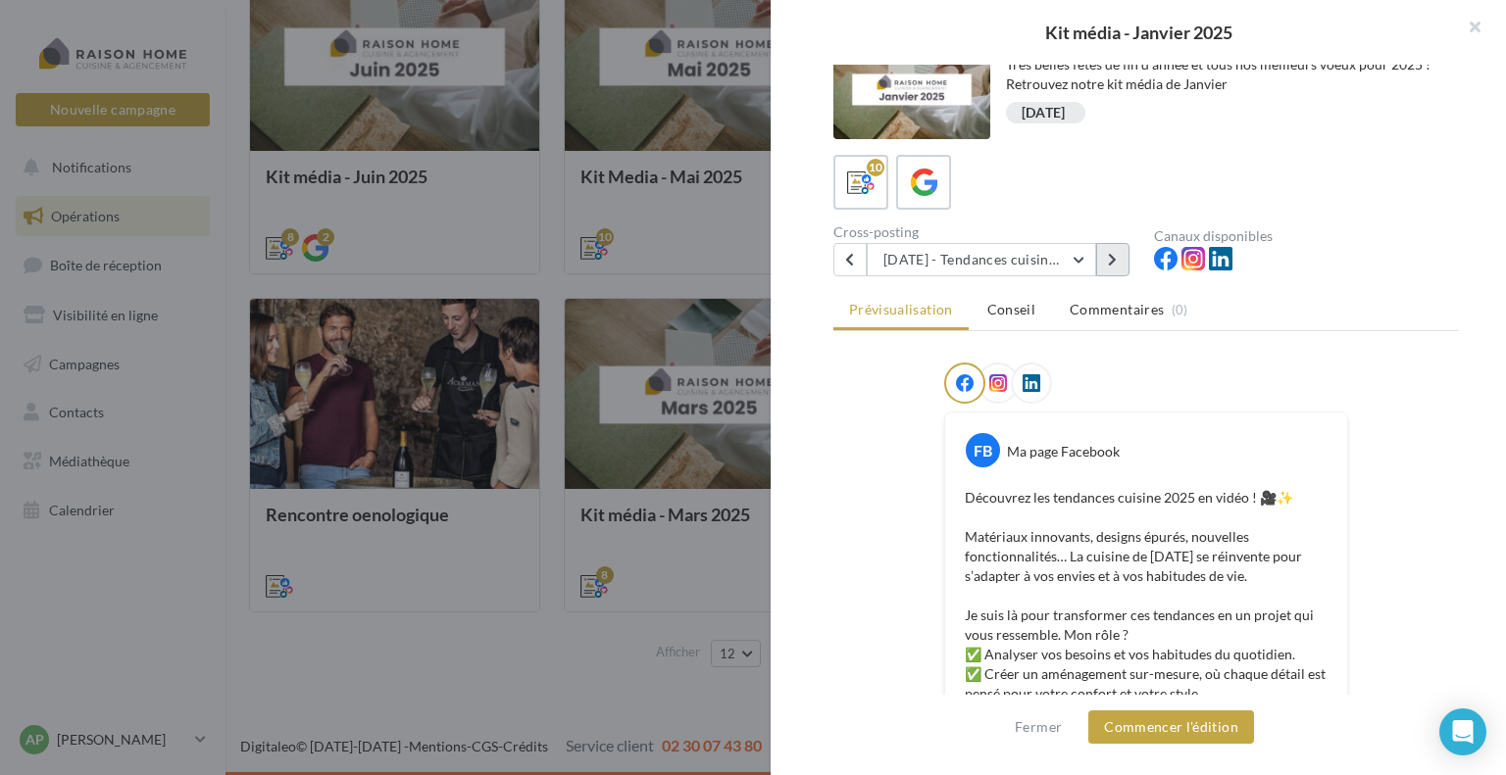
click at [1113, 261] on icon at bounding box center [1112, 260] width 9 height 14
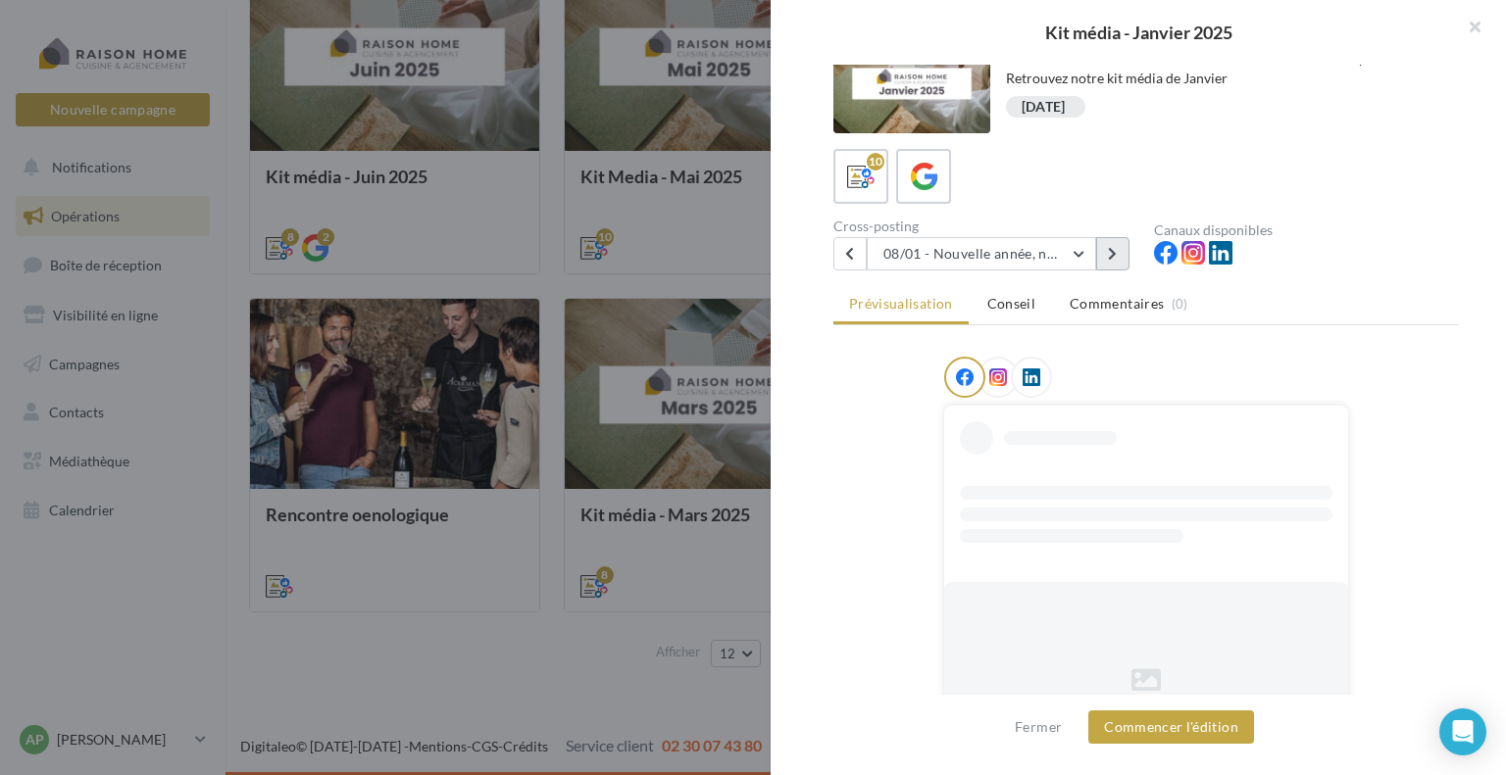
scroll to position [0, 0]
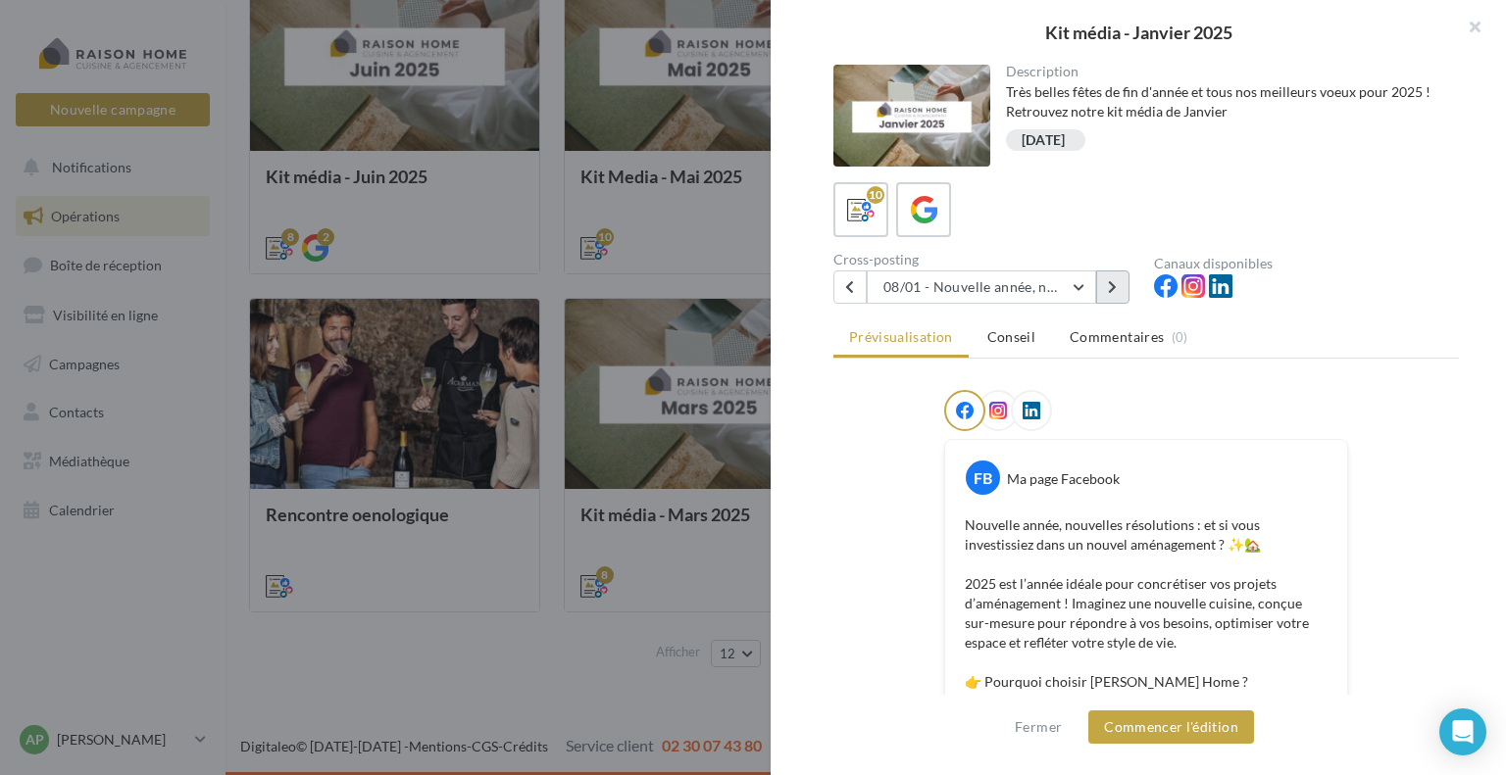
click at [1120, 285] on button at bounding box center [1112, 287] width 33 height 33
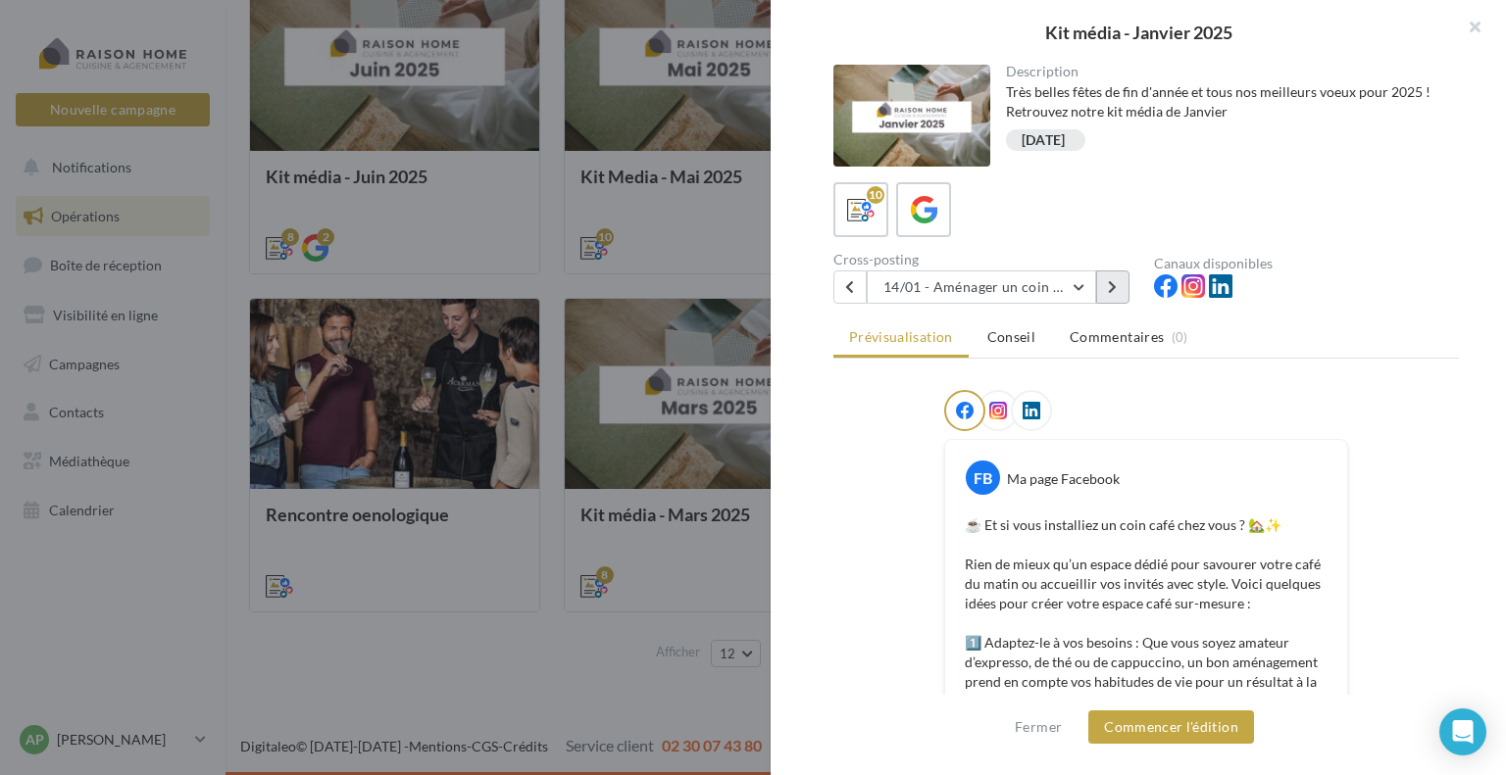
click at [1111, 291] on icon at bounding box center [1112, 287] width 9 height 14
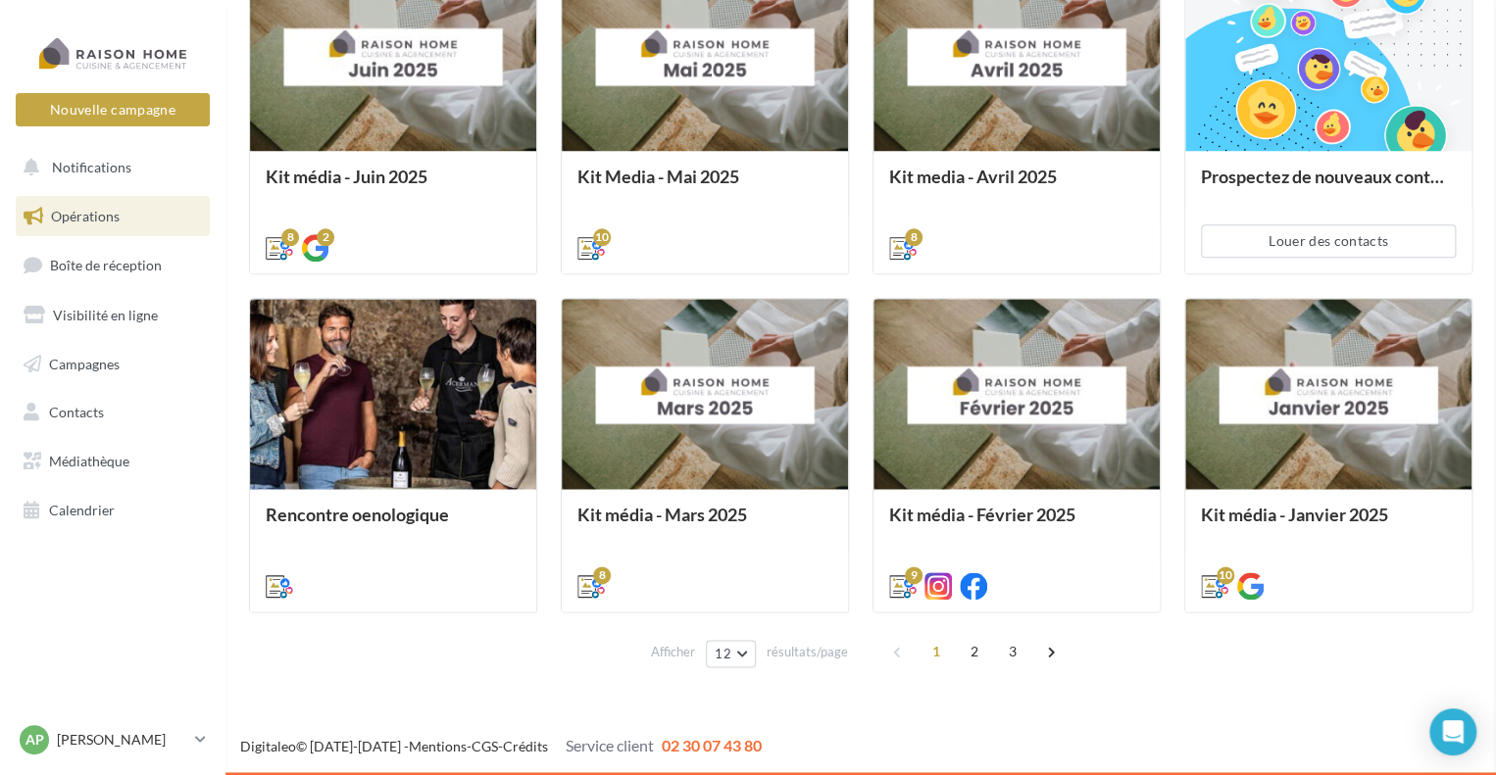
click at [417, 691] on div "Kit média - Janvier 2025 Description Très belles fêtes de fin d'année et tous n…" at bounding box center [860, 691] width 1223 height 0
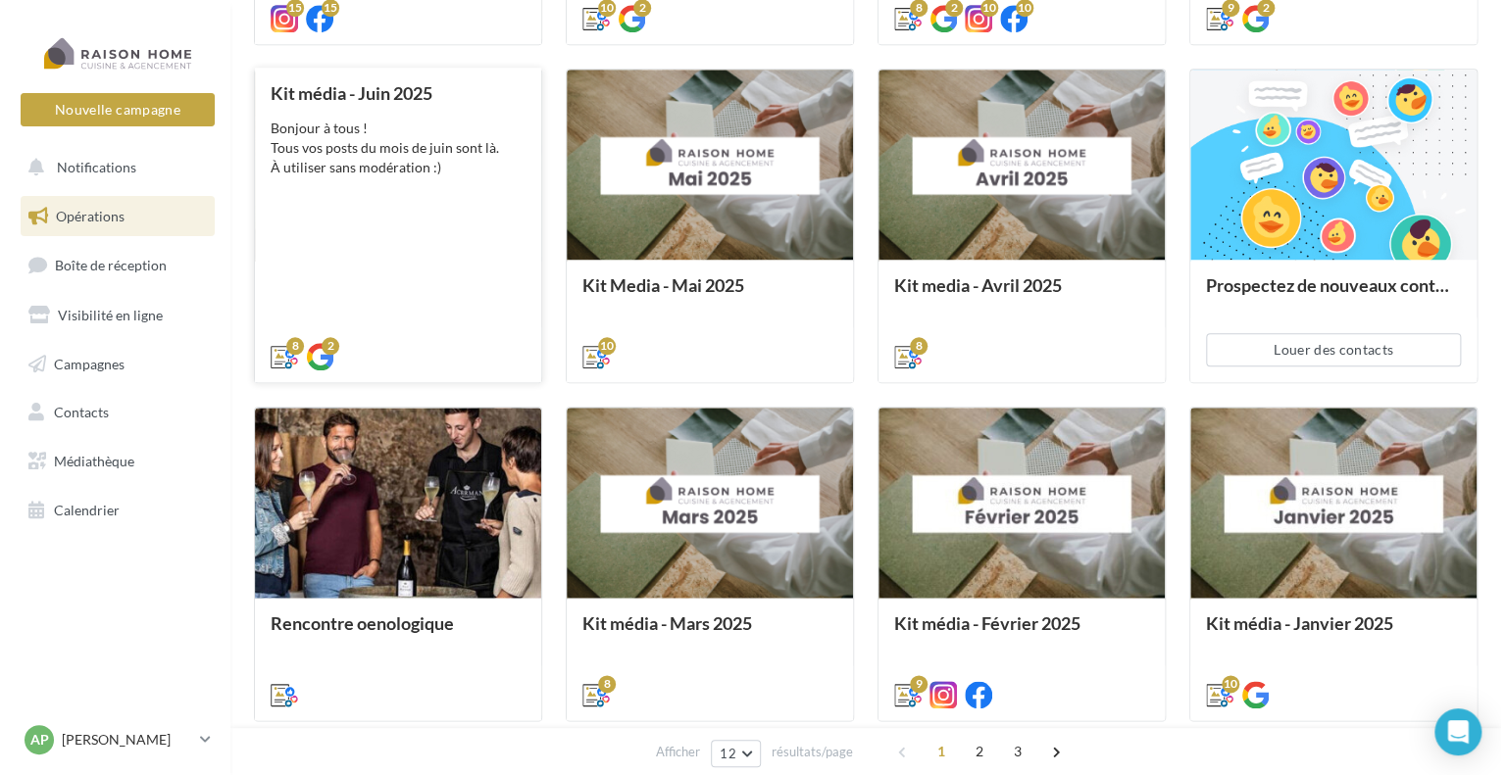
scroll to position [654, 0]
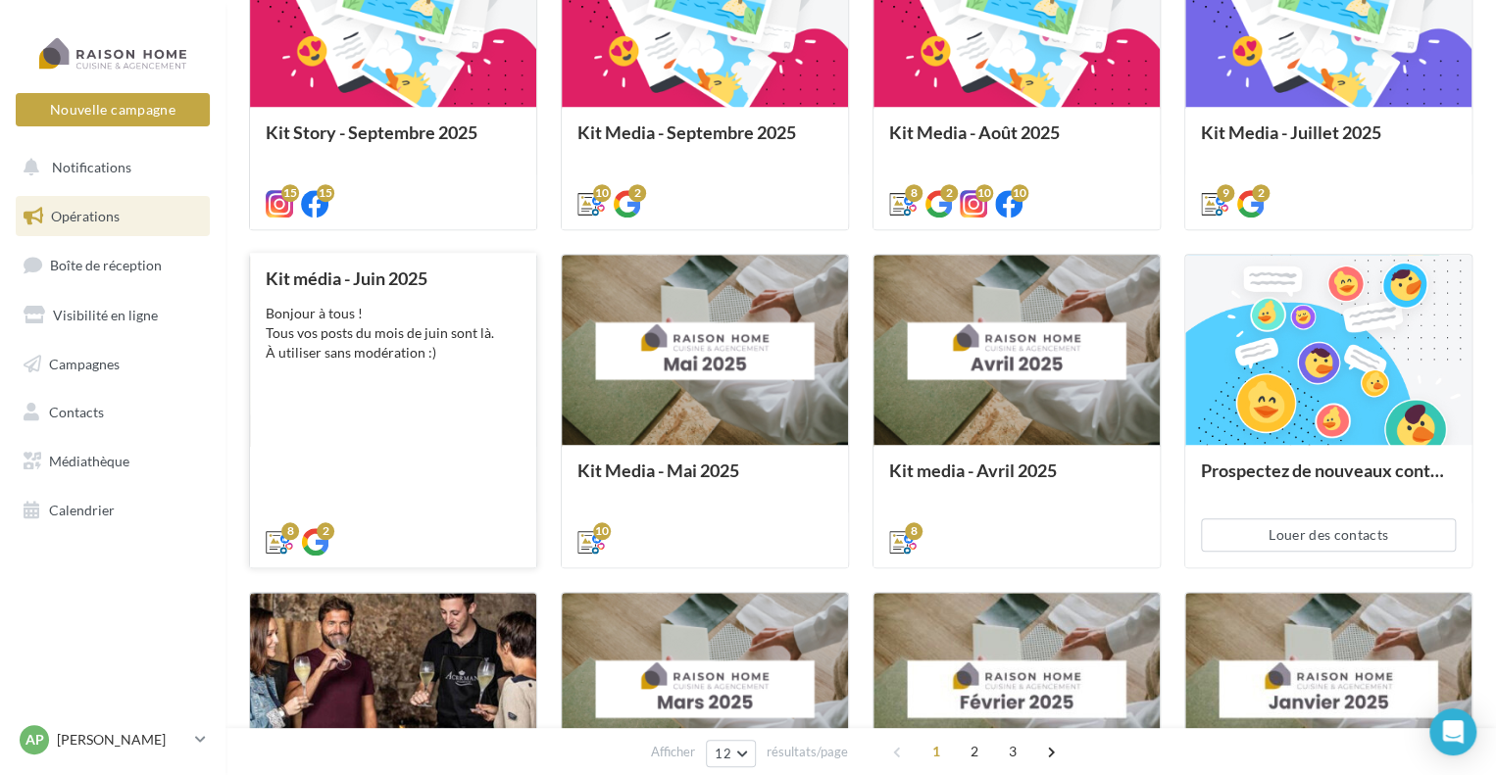
click at [395, 330] on div "Bonjour à tous ! Tous vos posts du mois de juin sont là. À utiliser sans modéra…" at bounding box center [393, 333] width 255 height 59
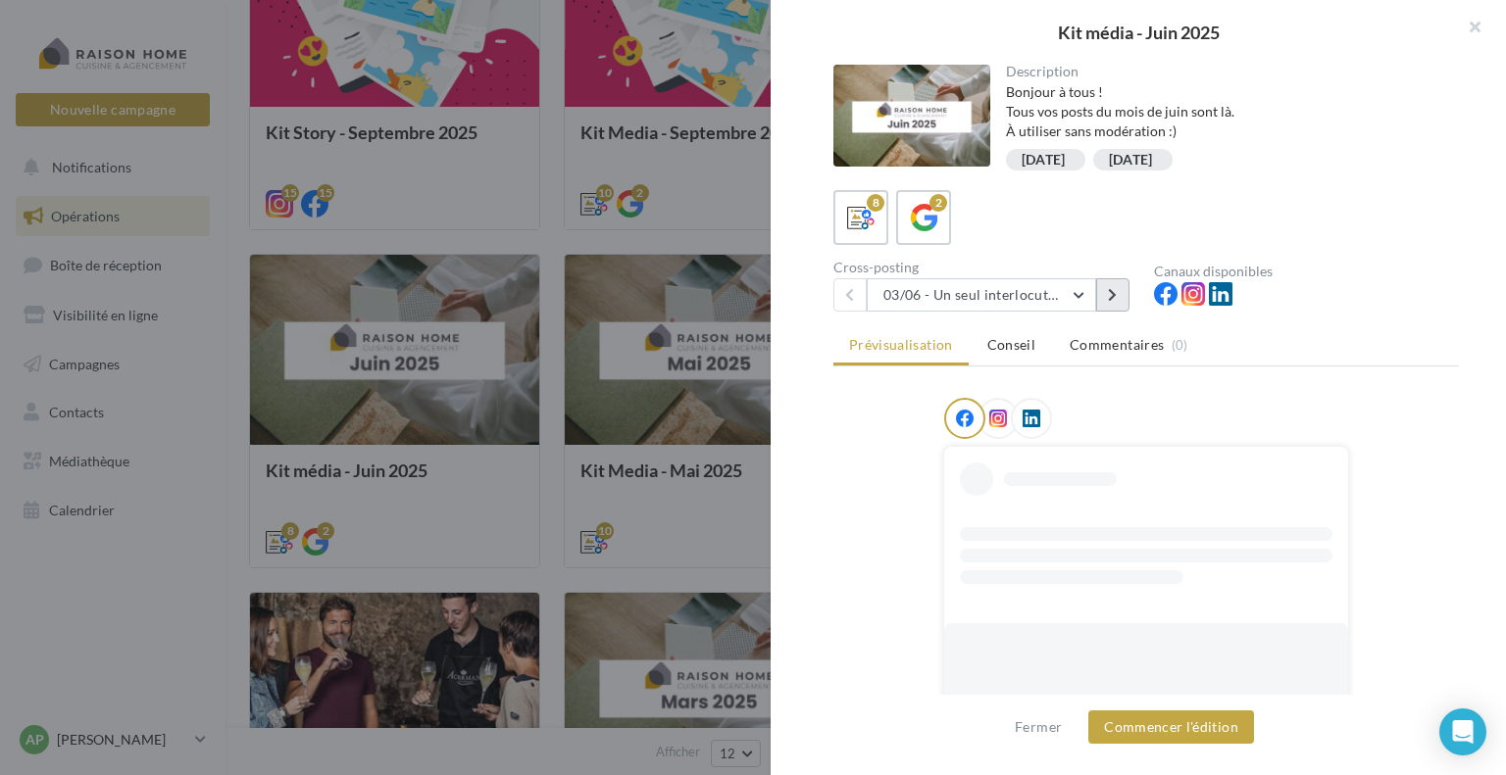
click at [1114, 297] on icon at bounding box center [1112, 295] width 9 height 14
click at [852, 289] on button at bounding box center [849, 294] width 33 height 33
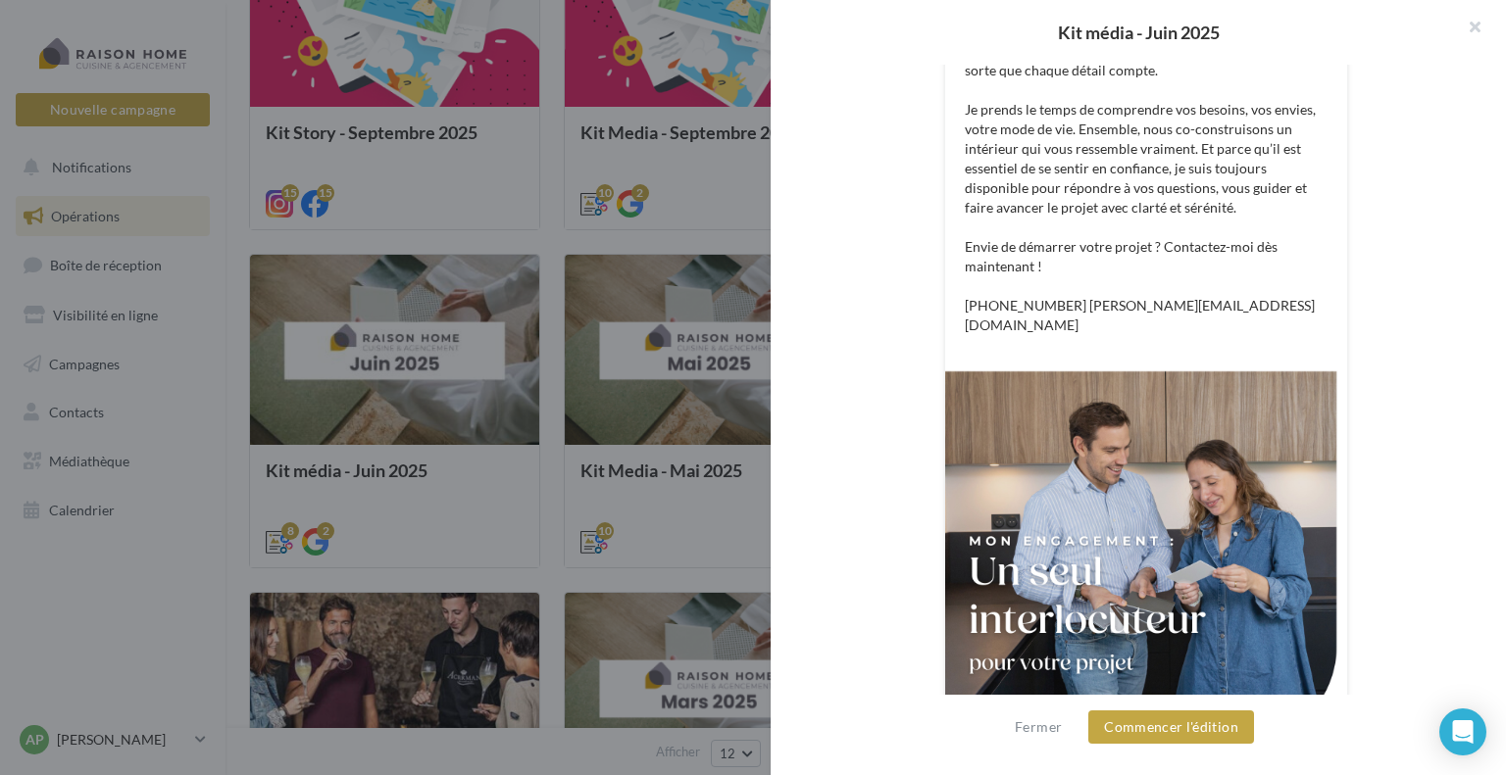
scroll to position [615, 0]
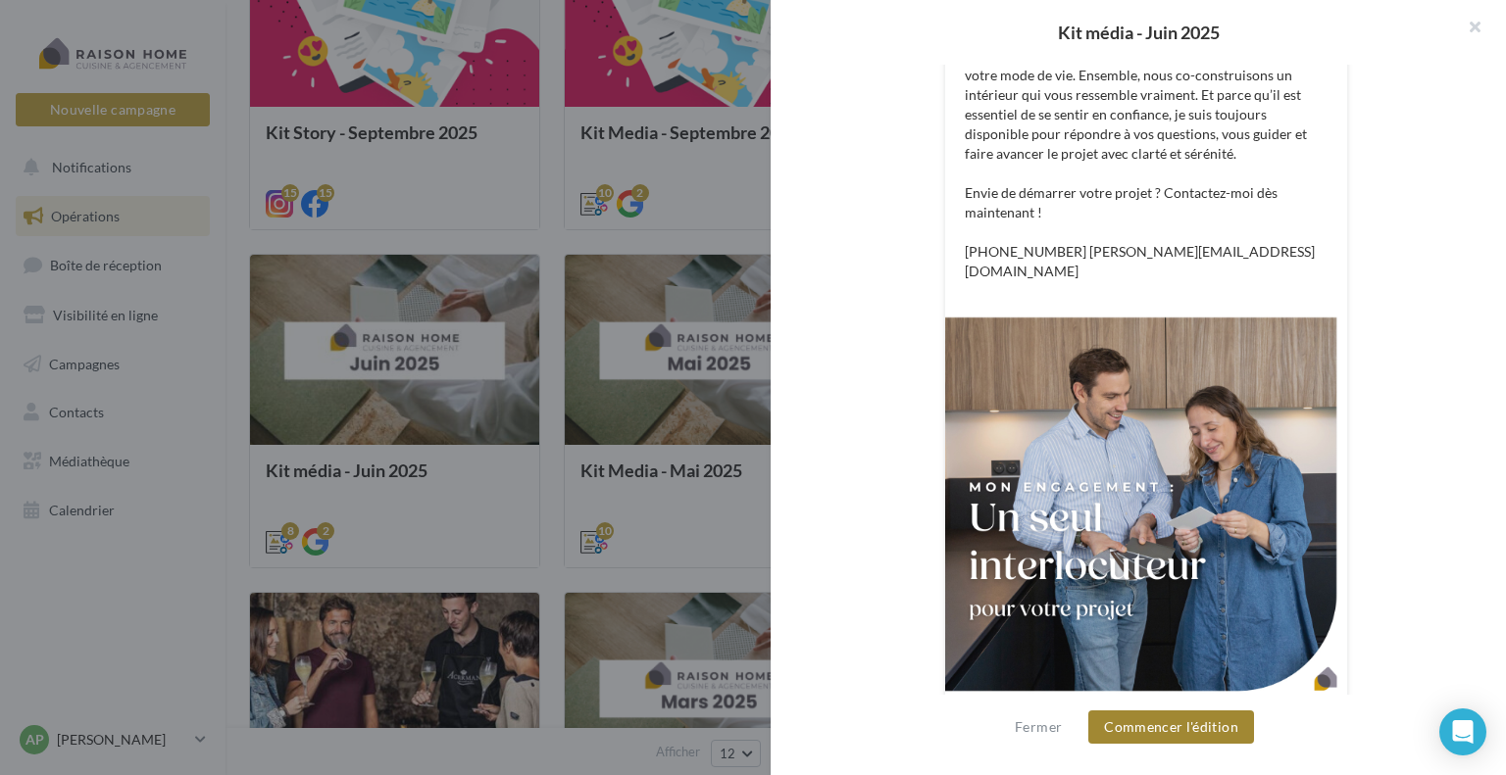
click at [1210, 727] on button "Commencer l'édition" at bounding box center [1171, 727] width 166 height 33
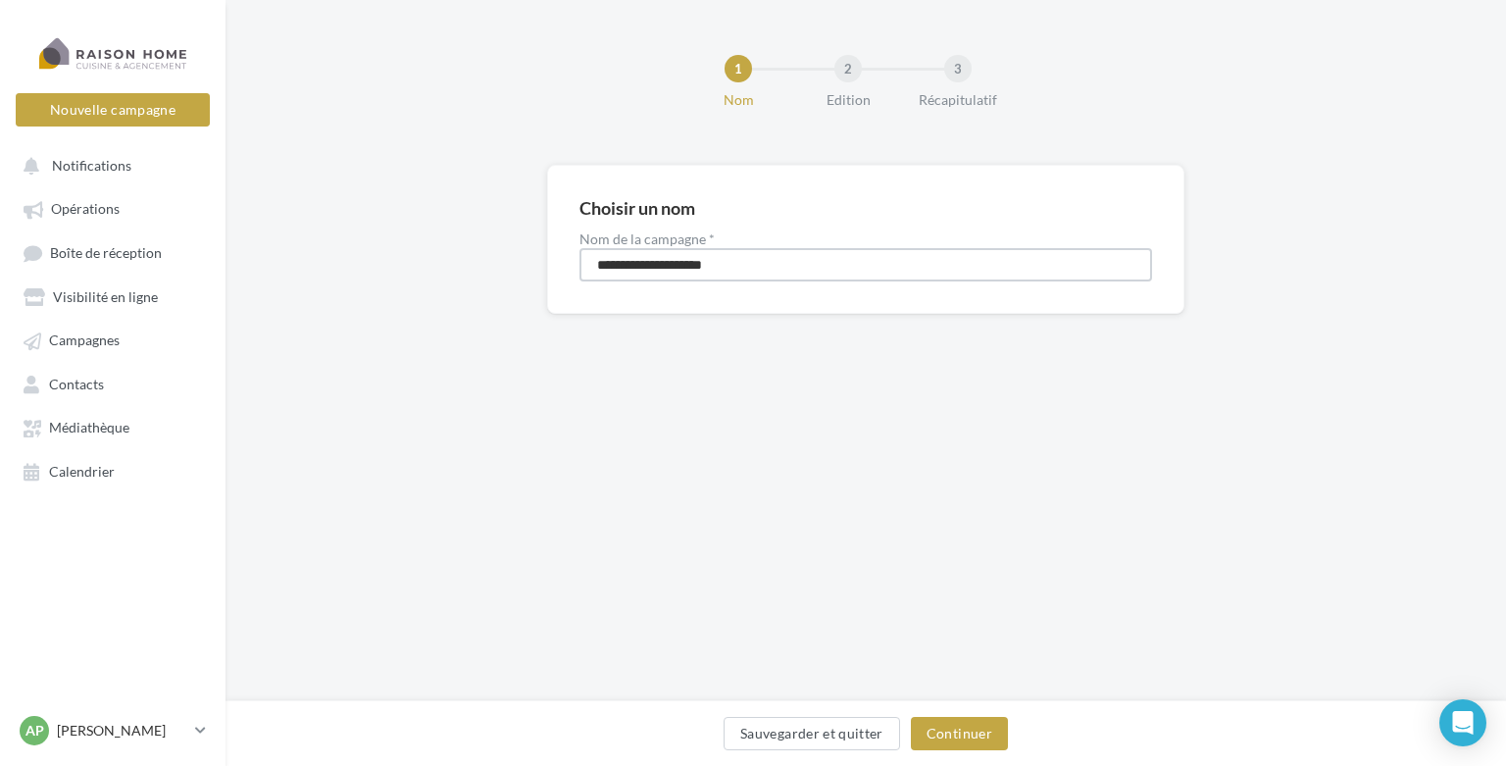
drag, startPoint x: 755, startPoint y: 267, endPoint x: 562, endPoint y: 259, distance: 193.2
click at [562, 259] on div "**********" at bounding box center [865, 239] width 637 height 149
type input "**********"
click at [958, 736] on button "Continuer" at bounding box center [959, 732] width 97 height 33
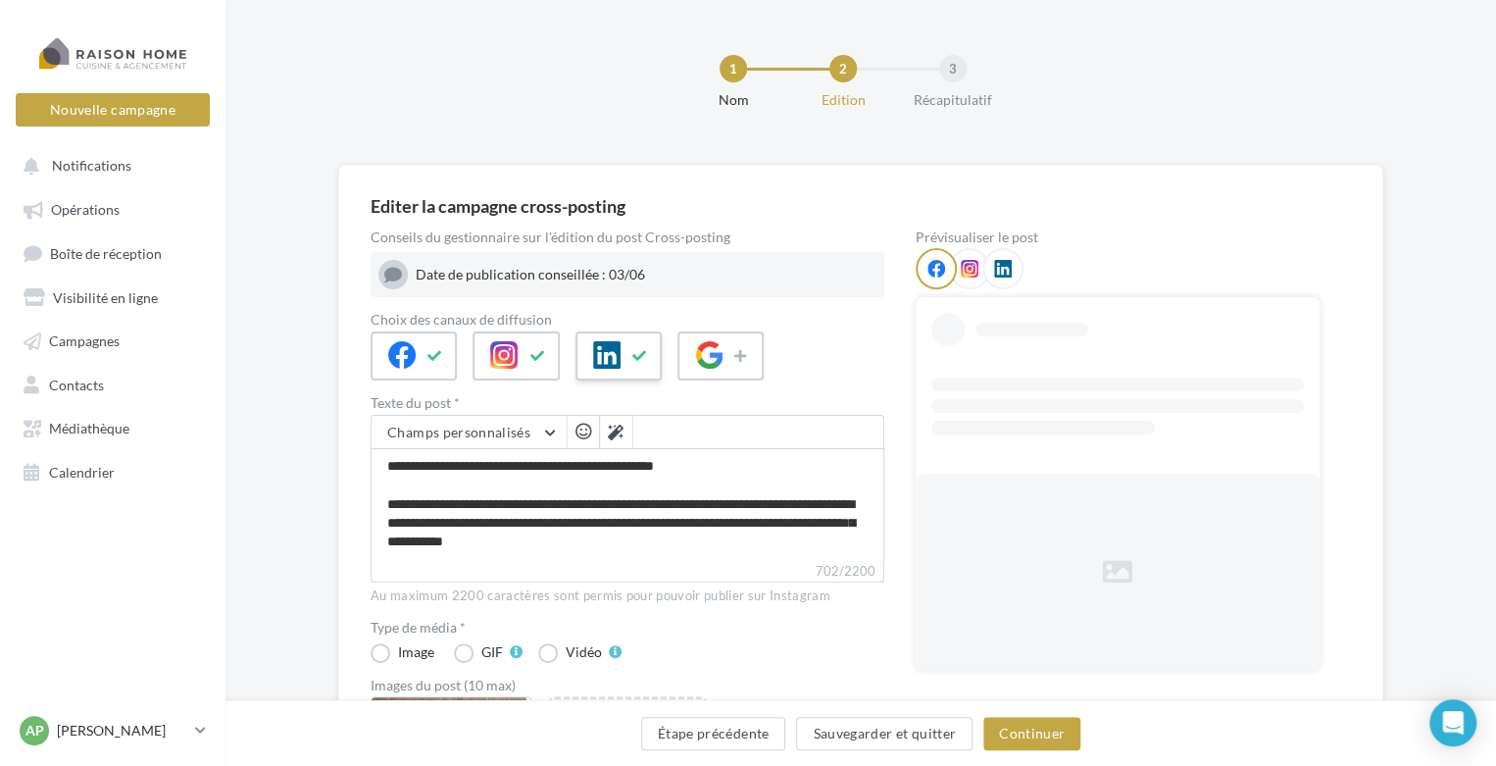
click at [632, 352] on icon at bounding box center [640, 356] width 16 height 14
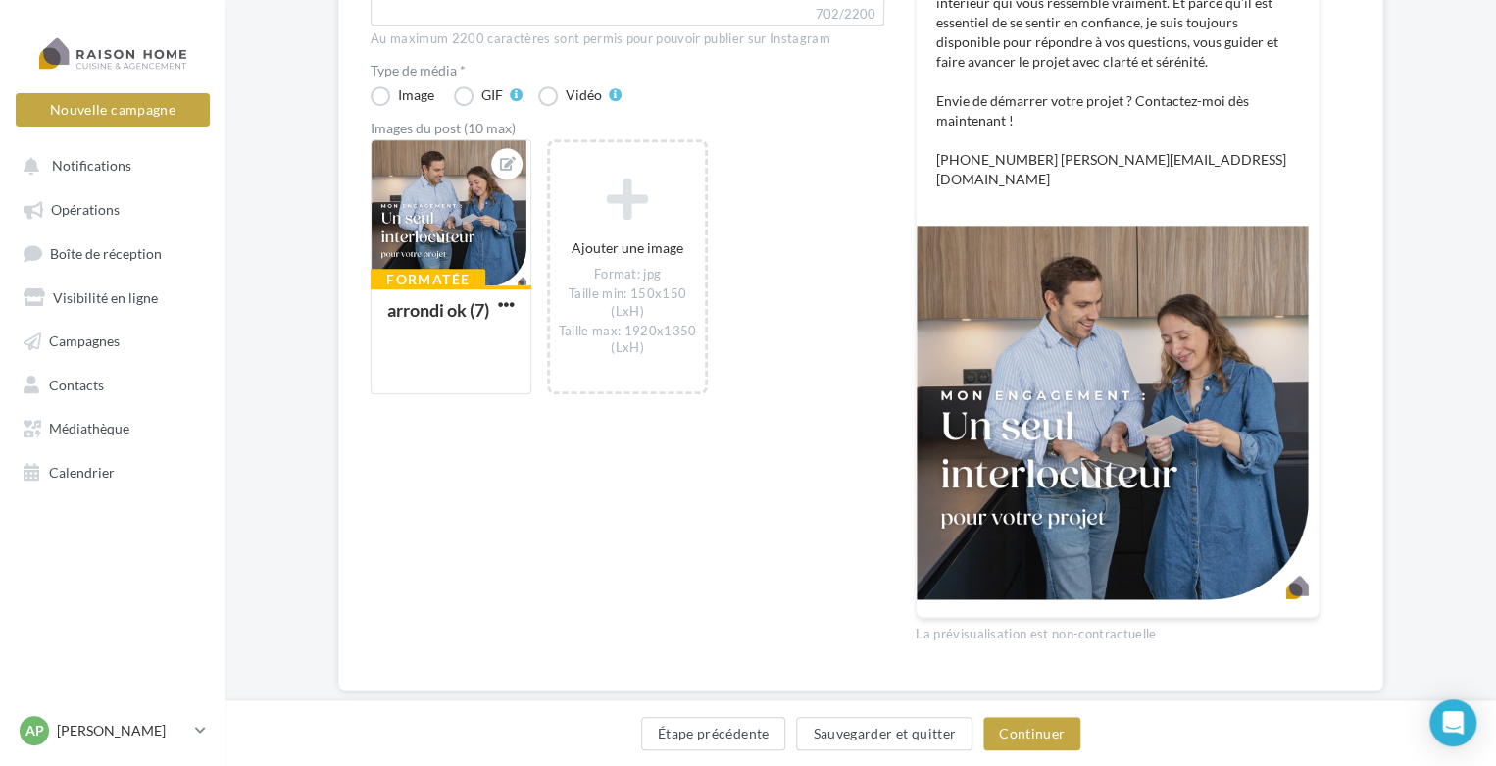
scroll to position [576, 0]
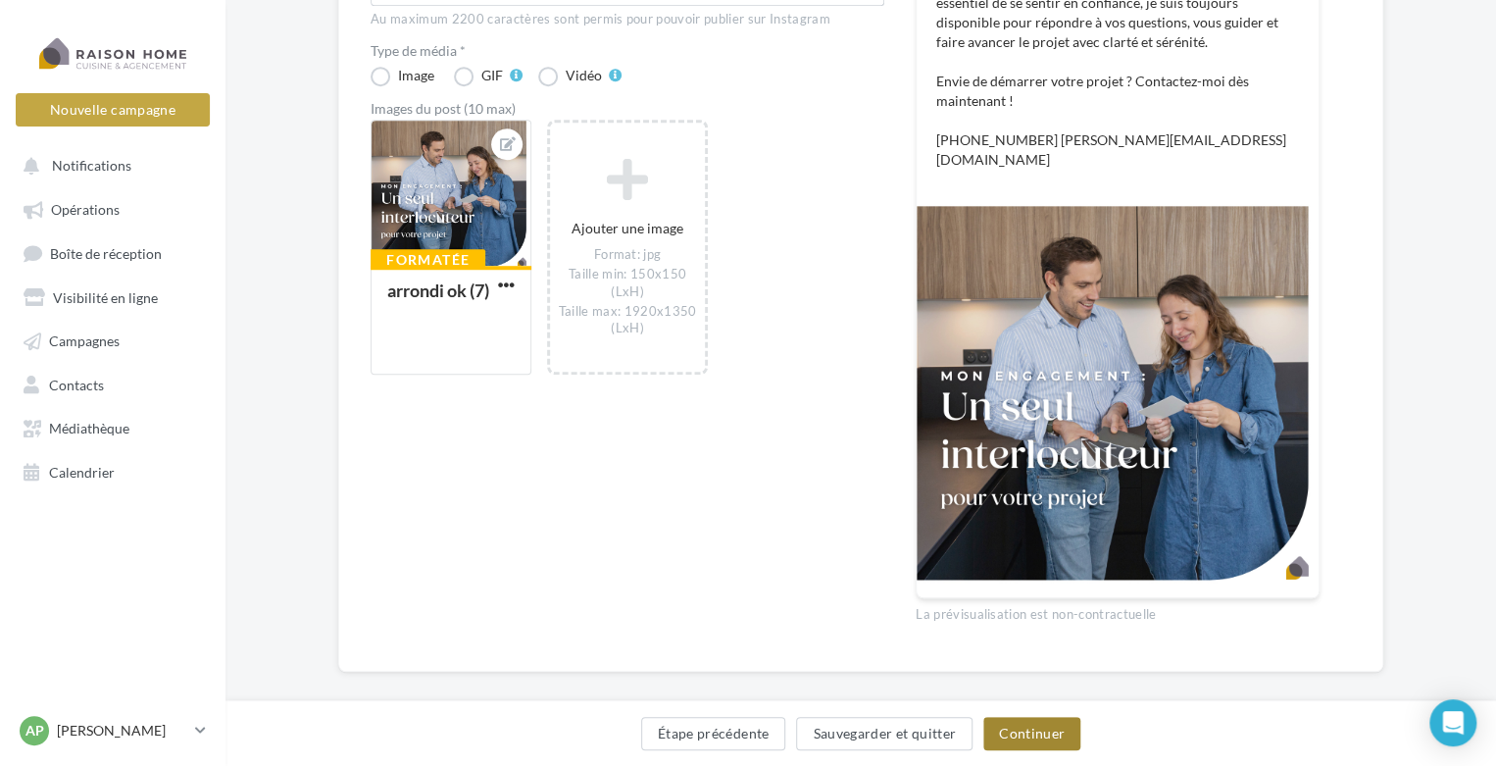
click at [1035, 734] on button "Continuer" at bounding box center [1031, 732] width 97 height 33
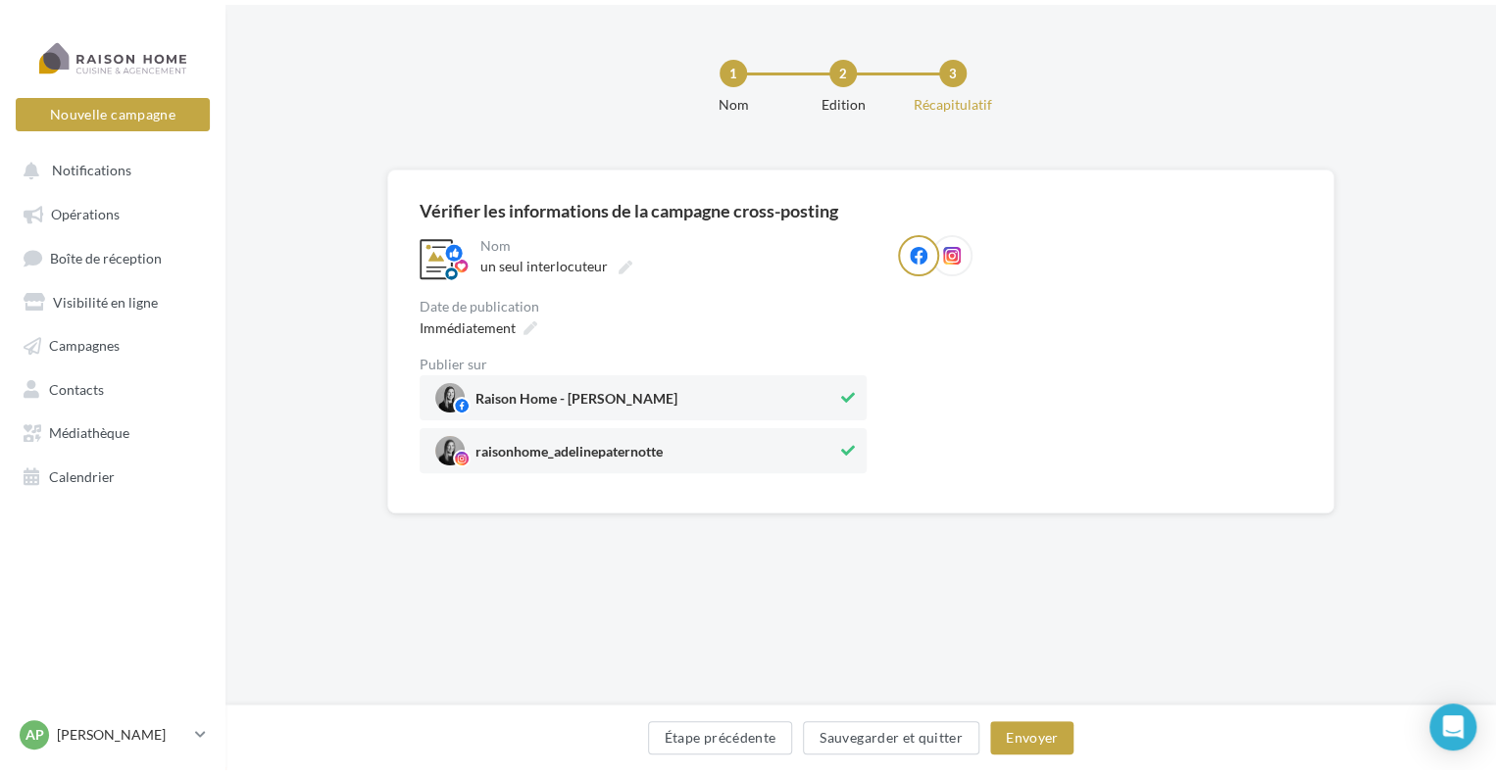
scroll to position [0, 0]
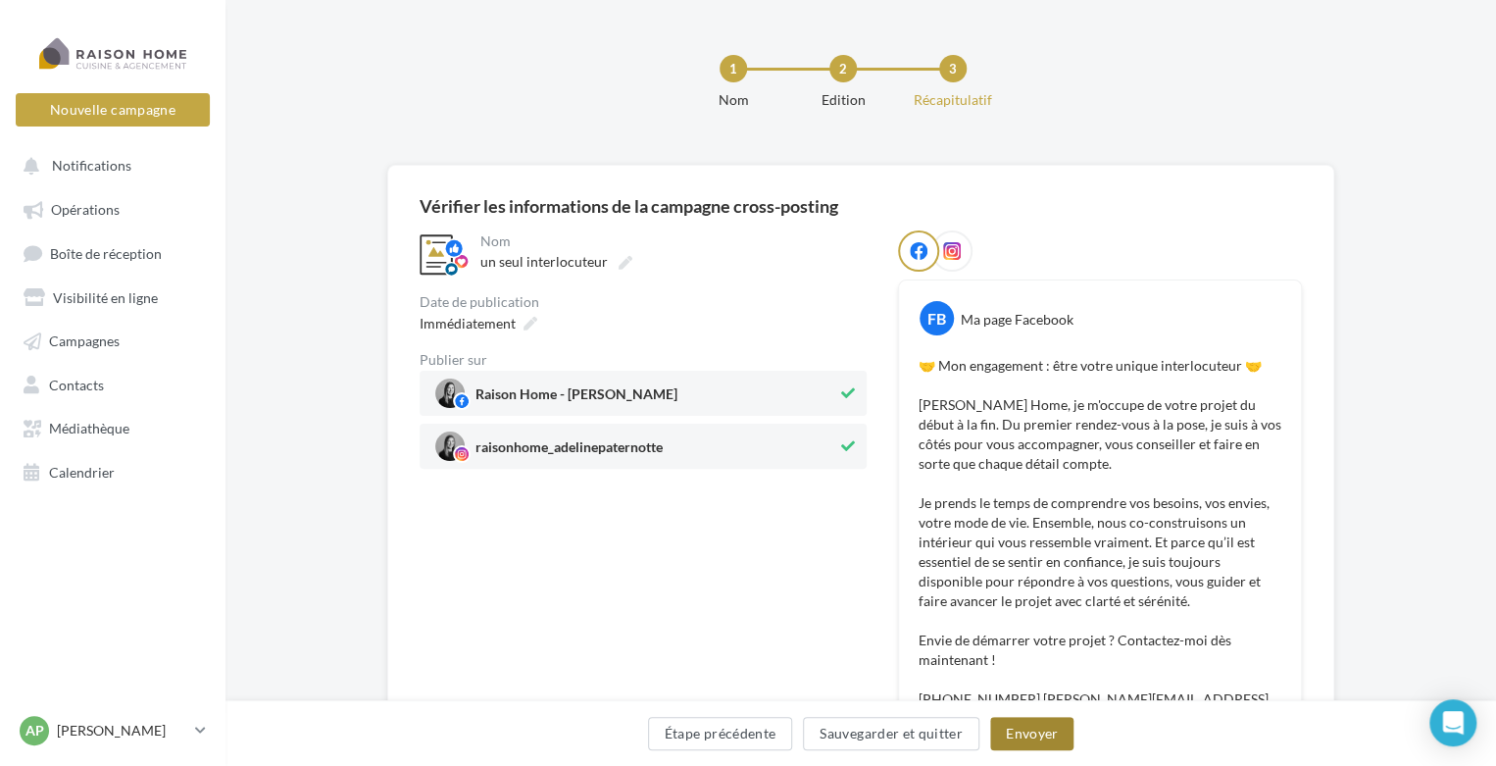
click at [1012, 731] on button "Envoyer" at bounding box center [1031, 732] width 83 height 33
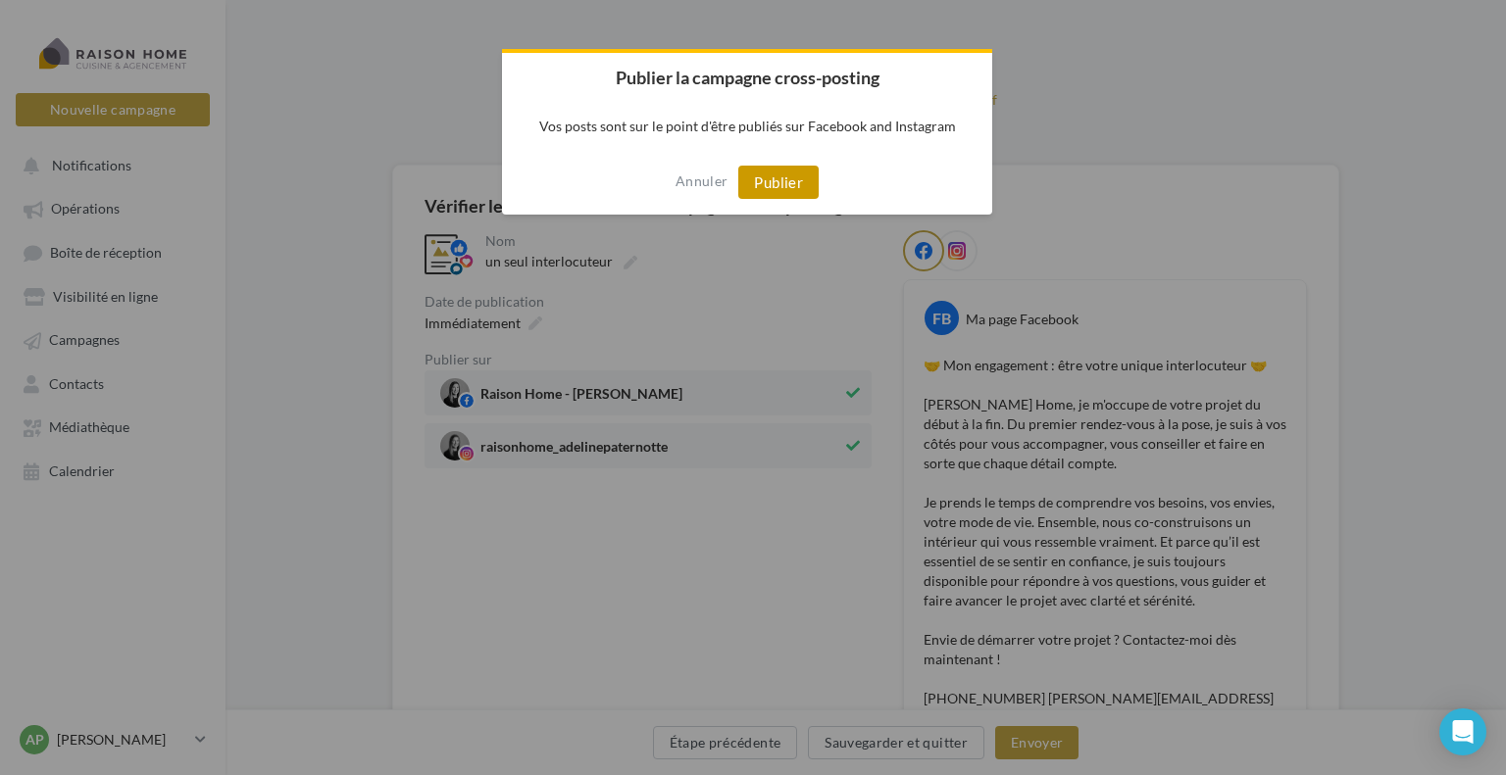
click at [794, 176] on button "Publier" at bounding box center [778, 182] width 80 height 33
